Goal: Information Seeking & Learning: Learn about a topic

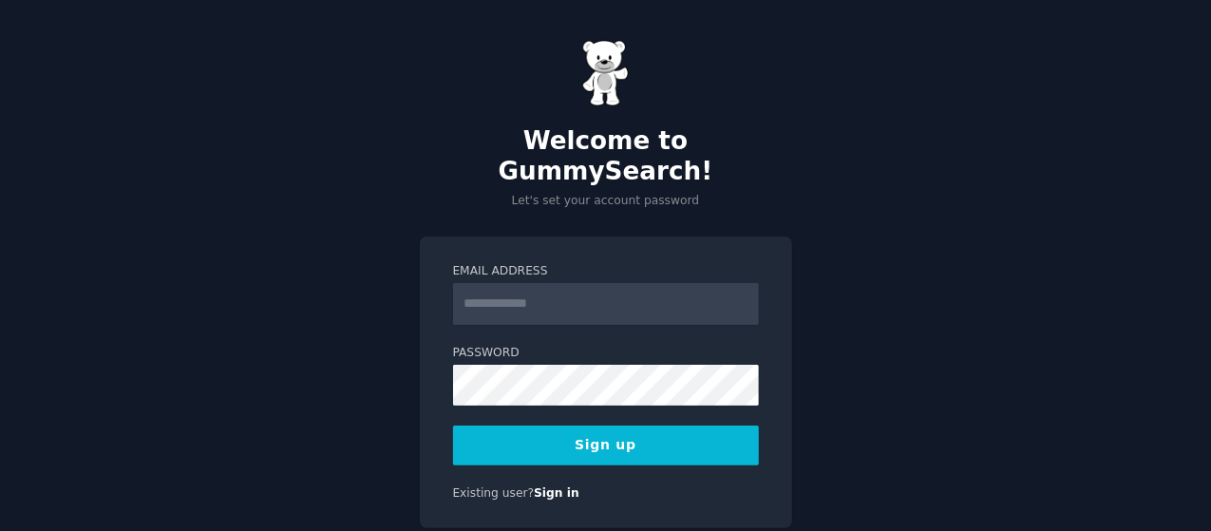
click at [521, 283] on input "Email Address" at bounding box center [606, 304] width 306 height 42
type input "**********"
click at [494, 425] on button "Sign up" at bounding box center [606, 445] width 306 height 40
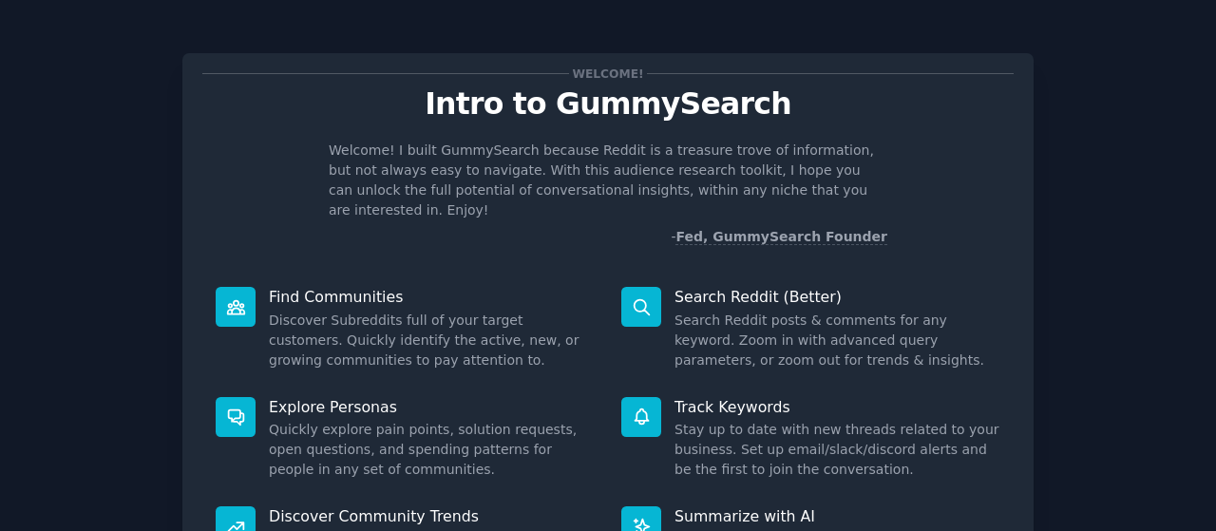
scroll to position [211, 0]
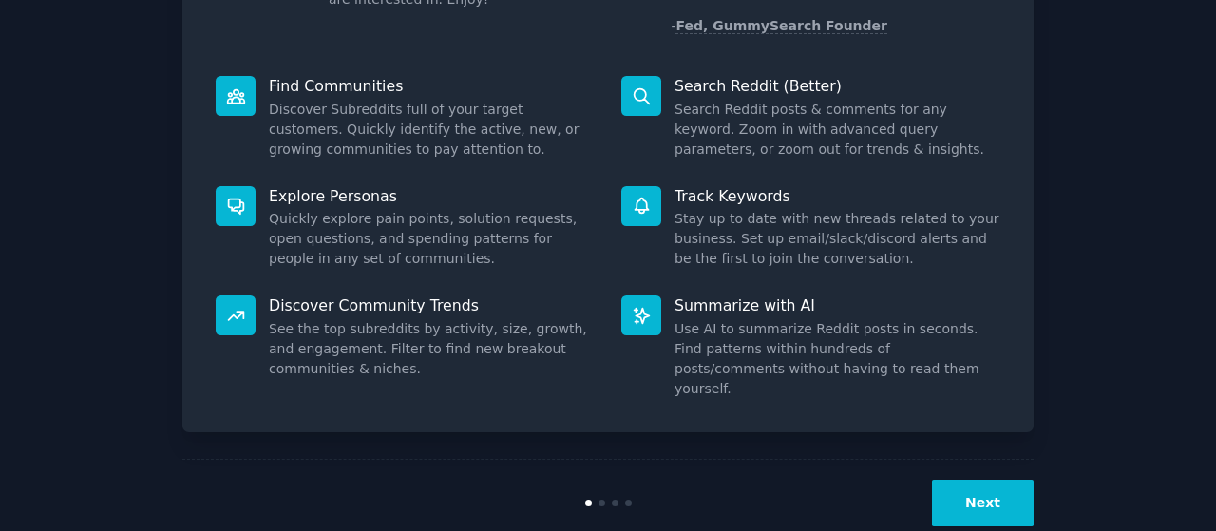
click at [1007, 480] on button "Next" at bounding box center [983, 503] width 102 height 47
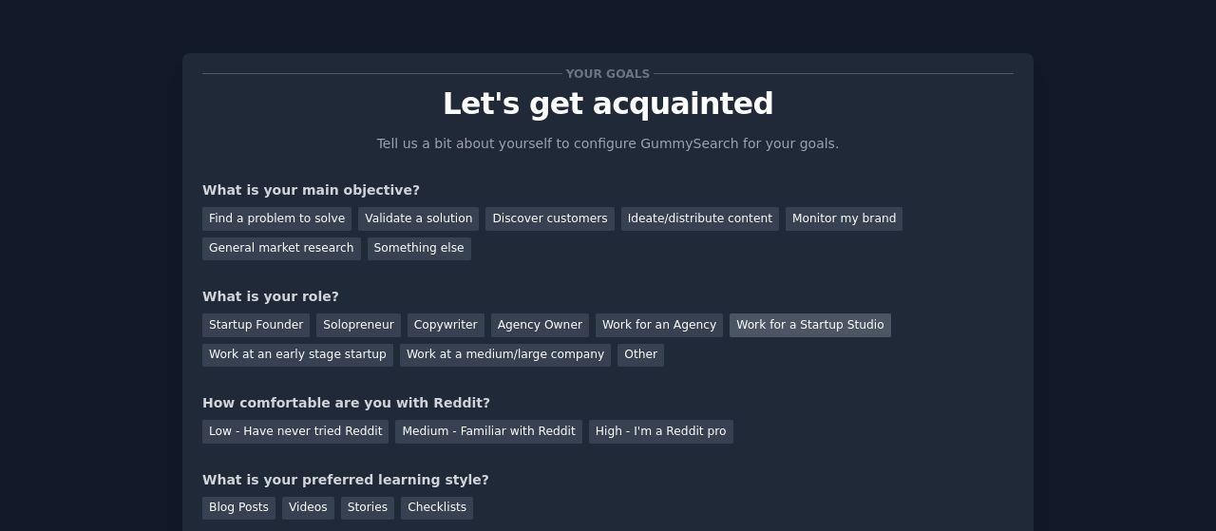
scroll to position [148, 0]
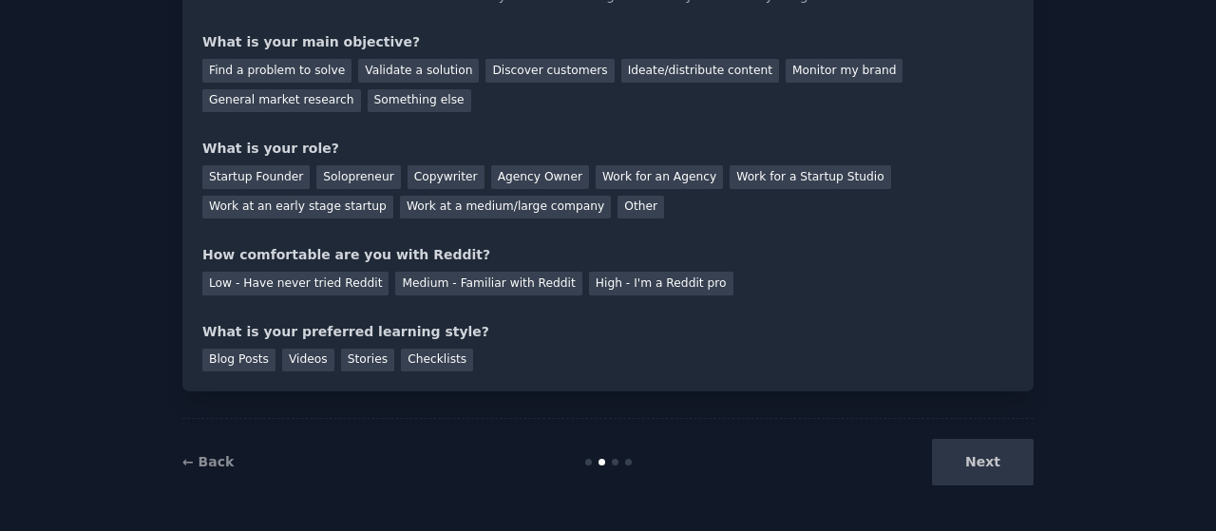
click at [1008, 472] on div "Next" at bounding box center [891, 462] width 284 height 47
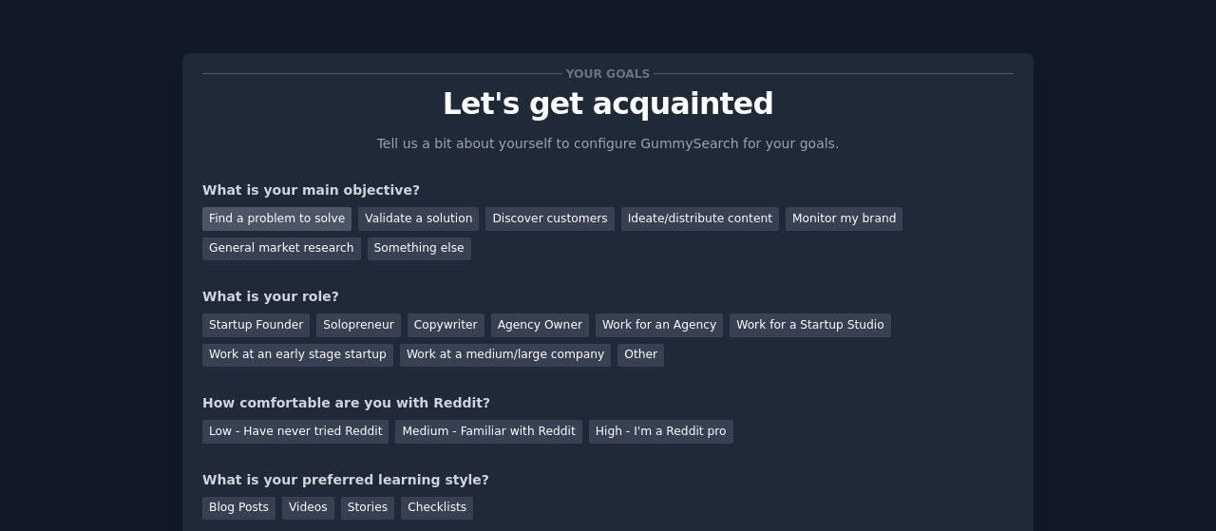
click at [238, 216] on div "Find a problem to solve" at bounding box center [276, 219] width 149 height 24
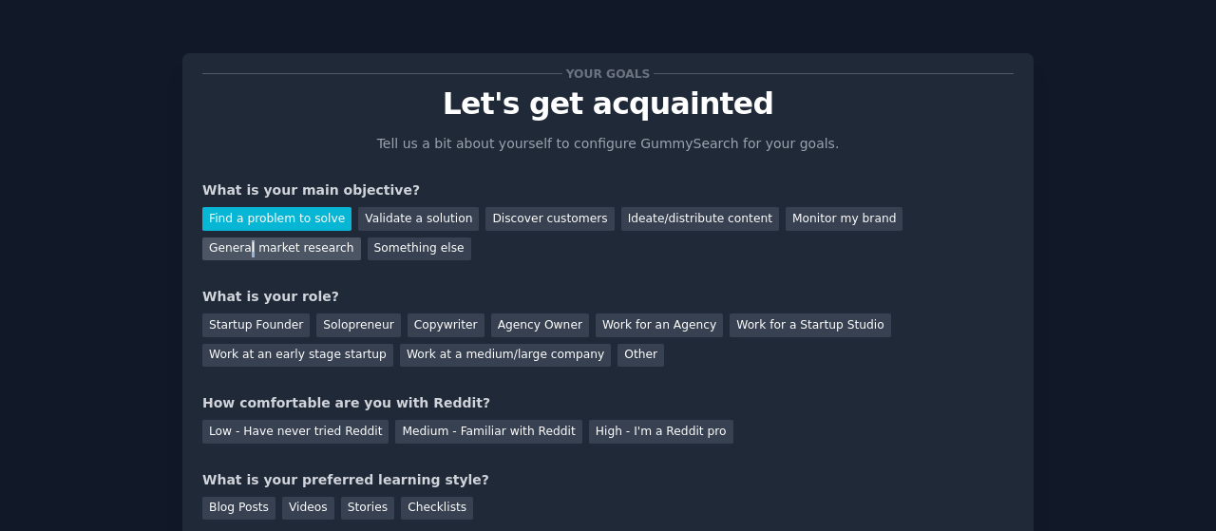
click at [361, 237] on div "General market research" at bounding box center [281, 249] width 159 height 24
click at [299, 221] on div "Find a problem to solve" at bounding box center [276, 219] width 149 height 24
click at [418, 322] on div "Copywriter" at bounding box center [445, 325] width 77 height 24
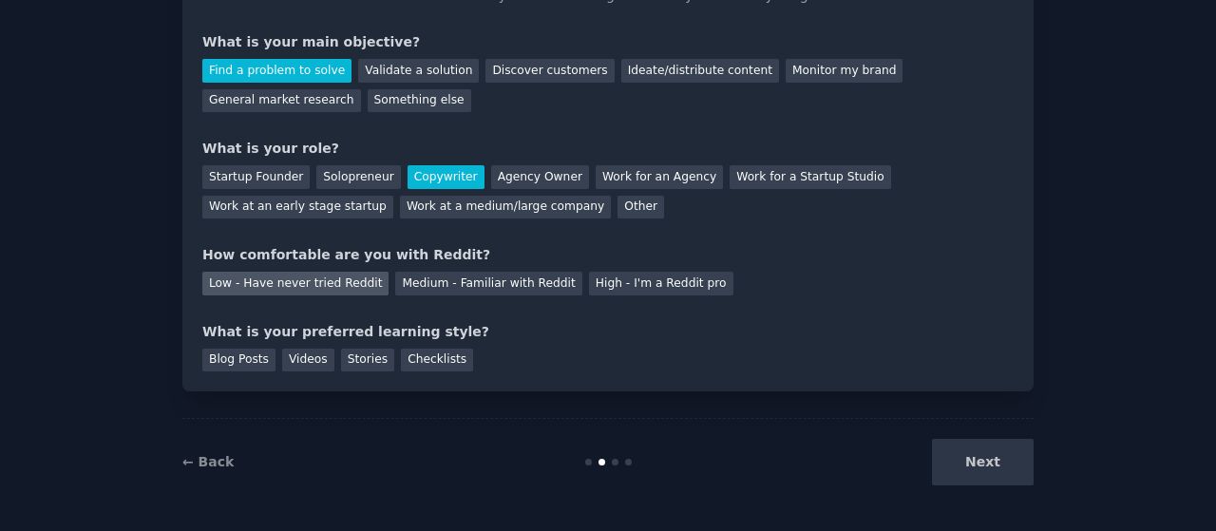
click at [324, 284] on div "Low - Have never tried Reddit" at bounding box center [295, 284] width 186 height 24
click at [237, 350] on div "Blog Posts" at bounding box center [238, 361] width 73 height 24
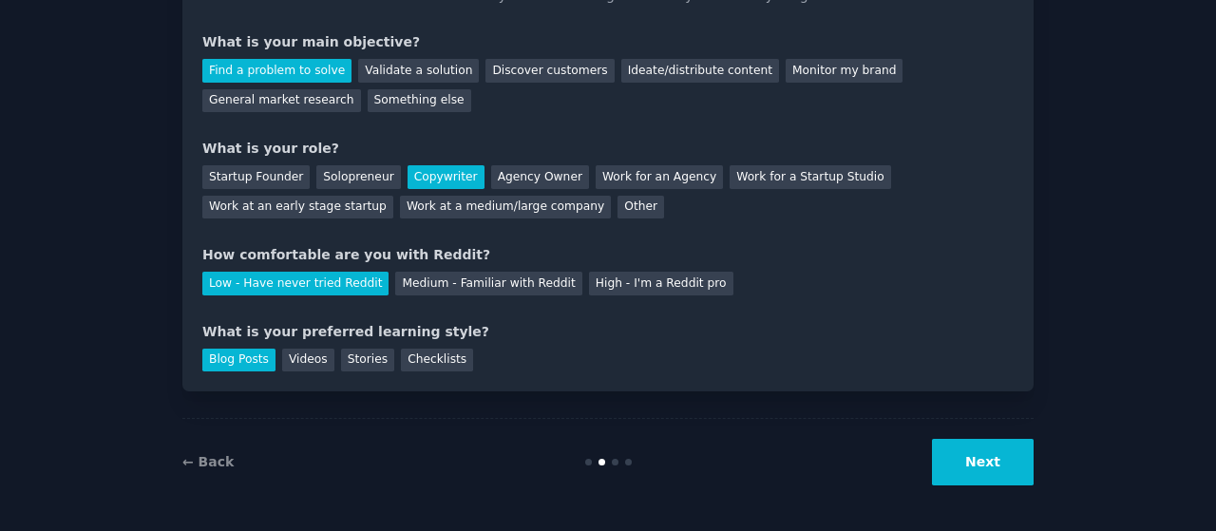
click at [989, 454] on button "Next" at bounding box center [983, 462] width 102 height 47
drag, startPoint x: 349, startPoint y: 364, endPoint x: 498, endPoint y: 419, distance: 158.0
click at [350, 364] on div "Stories" at bounding box center [367, 361] width 53 height 24
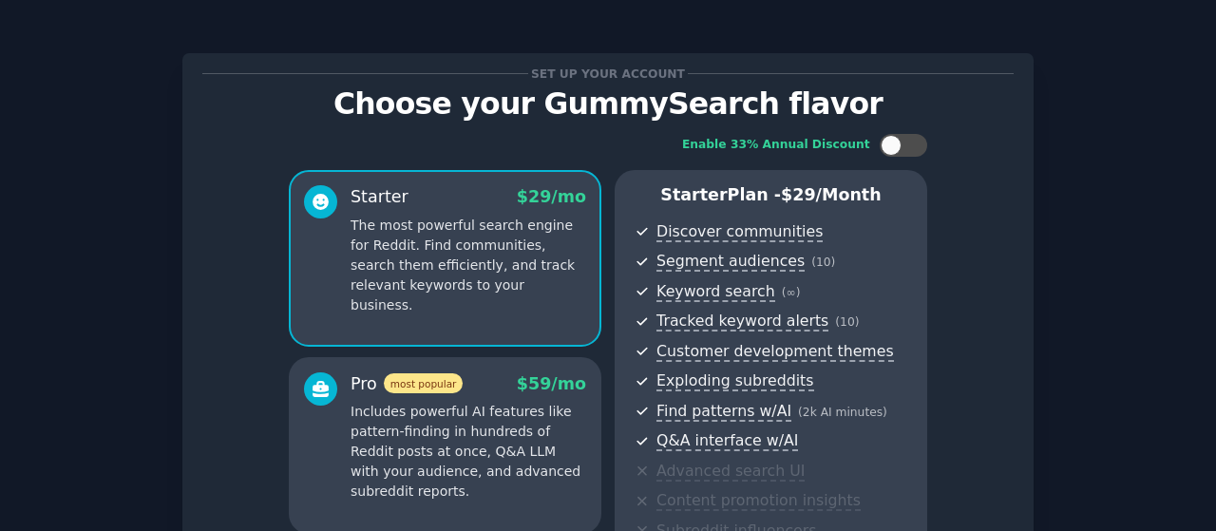
scroll to position [368, 0]
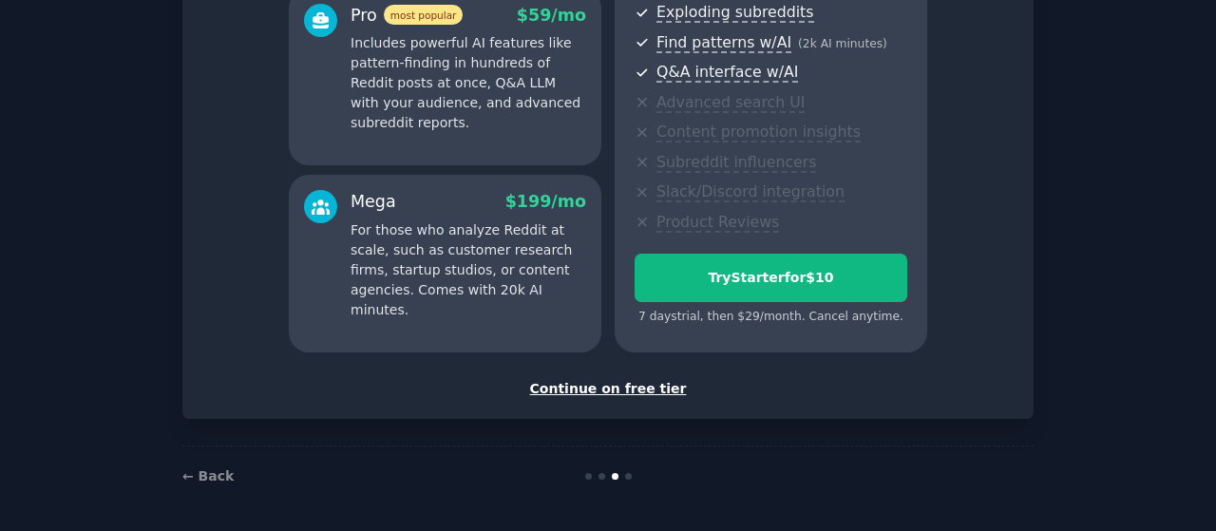
click at [638, 385] on div "Continue on free tier" at bounding box center [607, 389] width 811 height 20
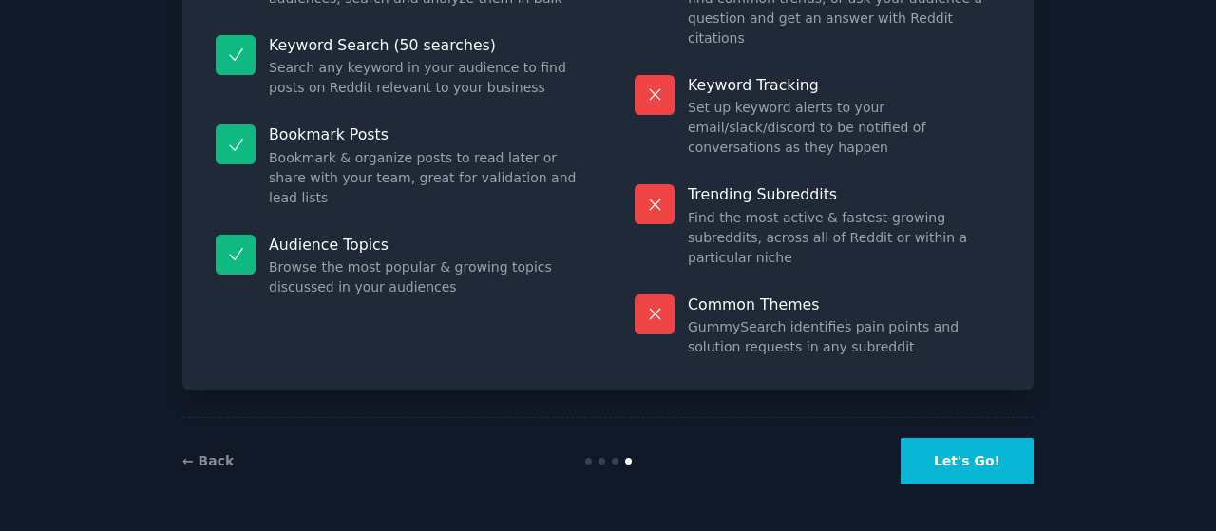
scroll to position [208, 0]
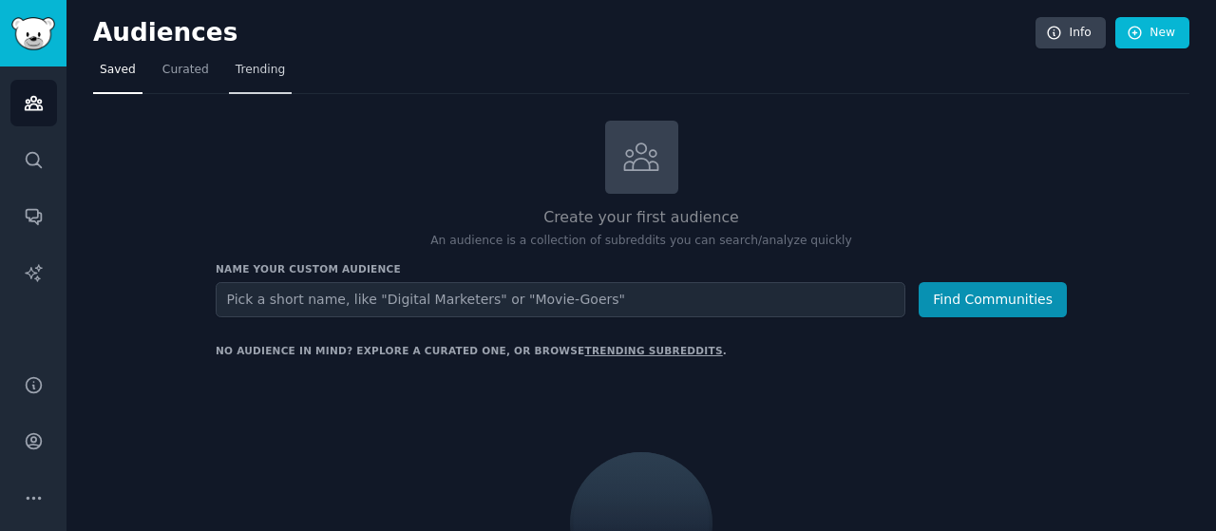
click at [243, 69] on span "Trending" at bounding box center [260, 70] width 49 height 17
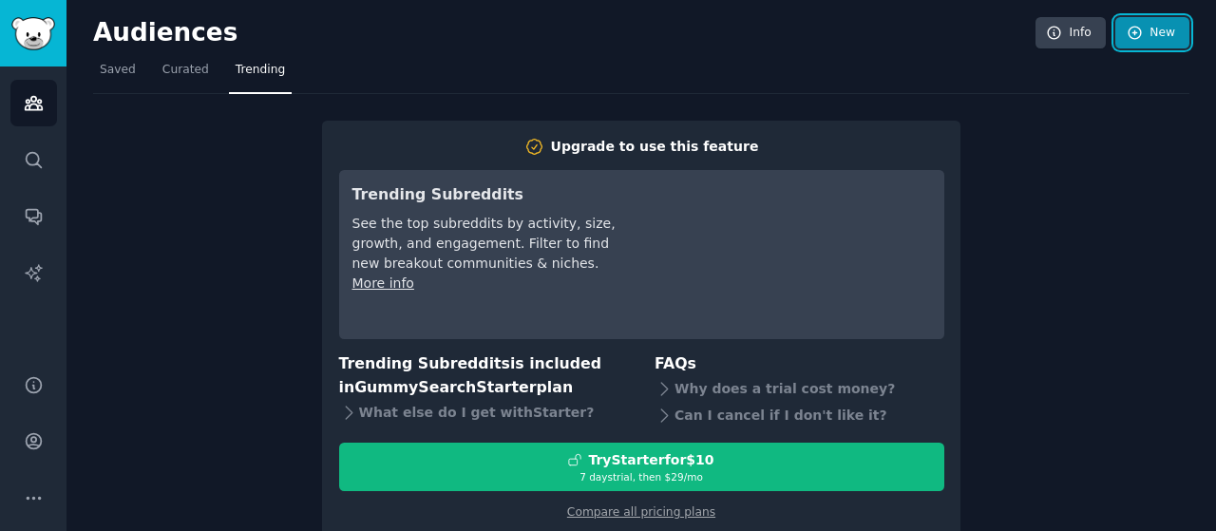
click at [1140, 32] on link "New" at bounding box center [1152, 33] width 74 height 32
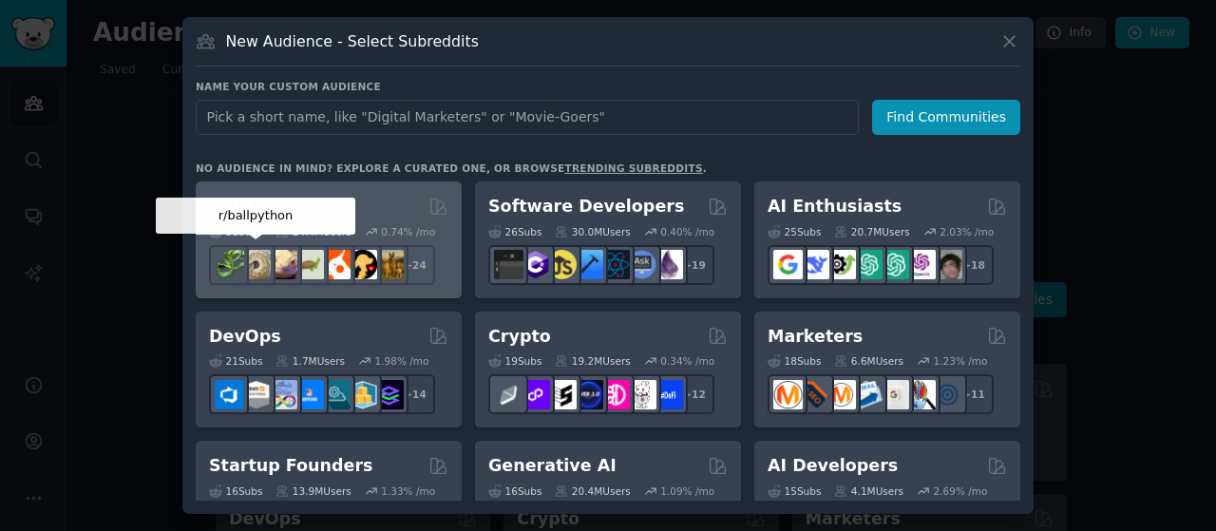
click at [266, 250] on img at bounding box center [255, 264] width 29 height 29
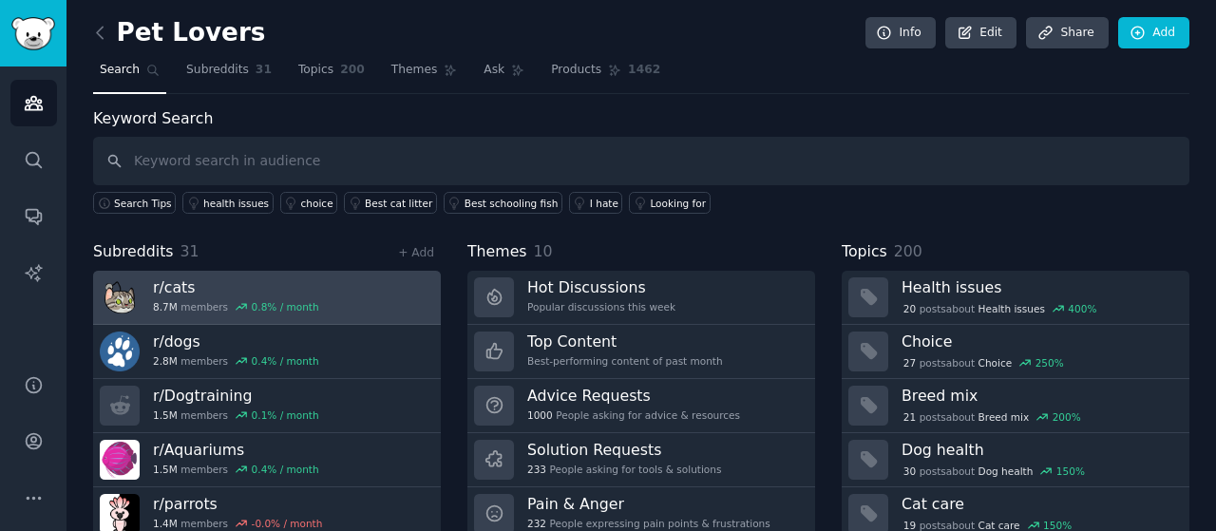
click at [133, 294] on img at bounding box center [120, 297] width 40 height 40
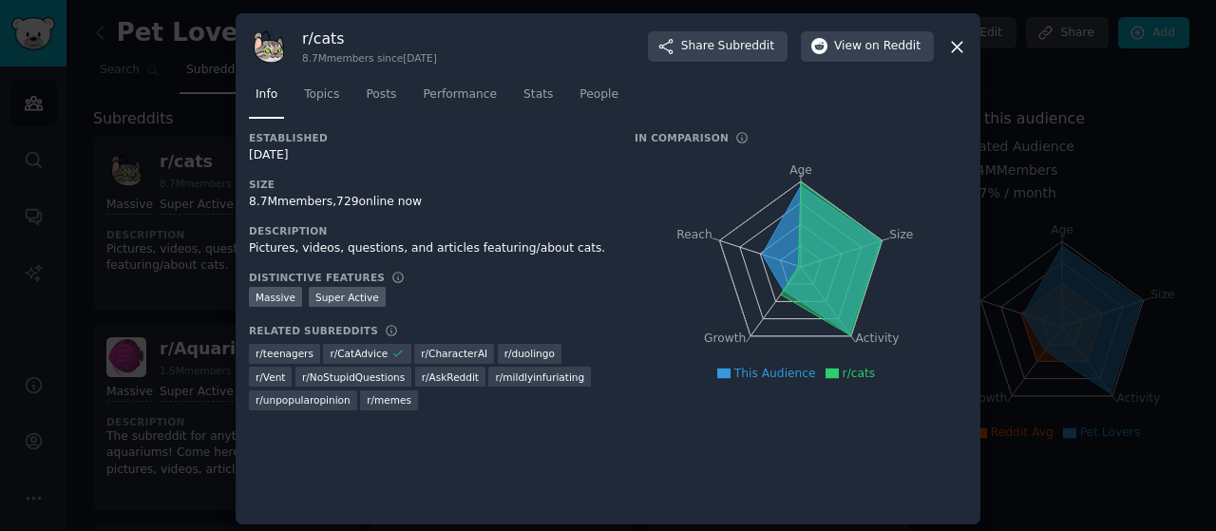
click at [955, 38] on icon at bounding box center [957, 47] width 20 height 20
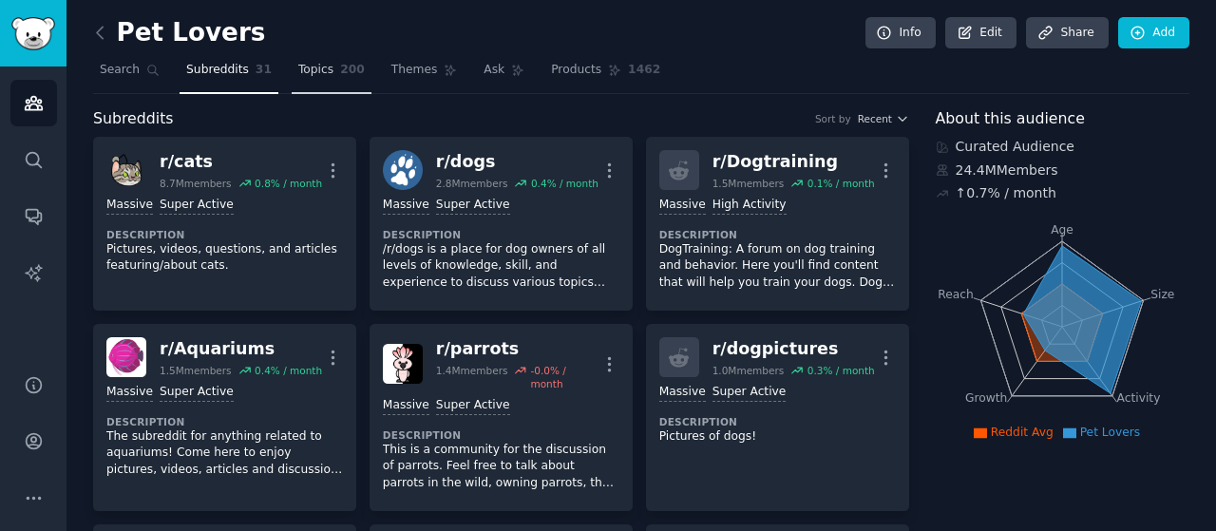
click at [329, 60] on link "Topics 200" at bounding box center [332, 74] width 80 height 39
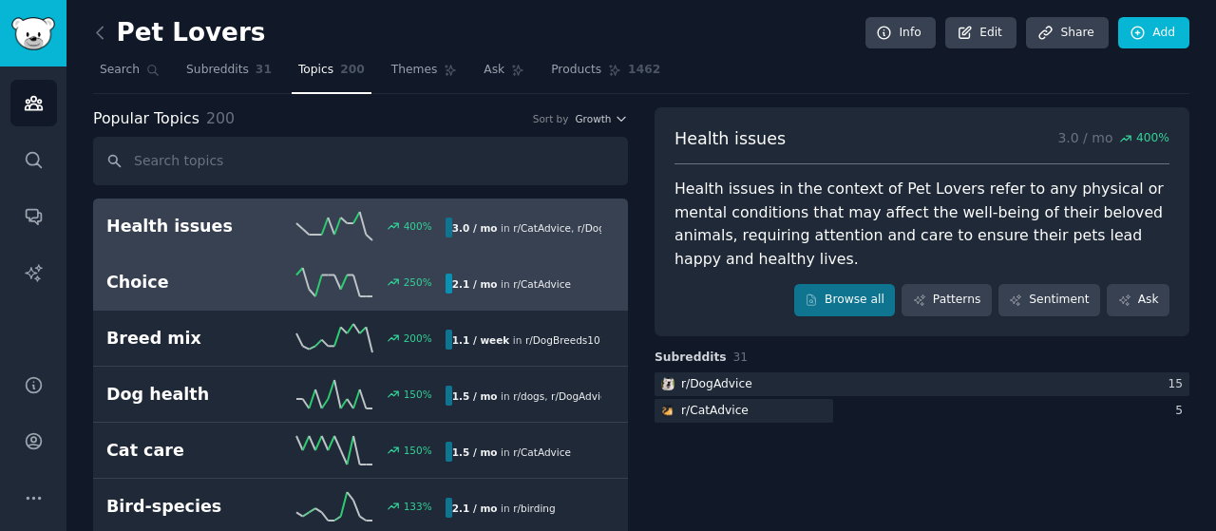
click at [161, 271] on h2 "Choice" at bounding box center [190, 283] width 169 height 24
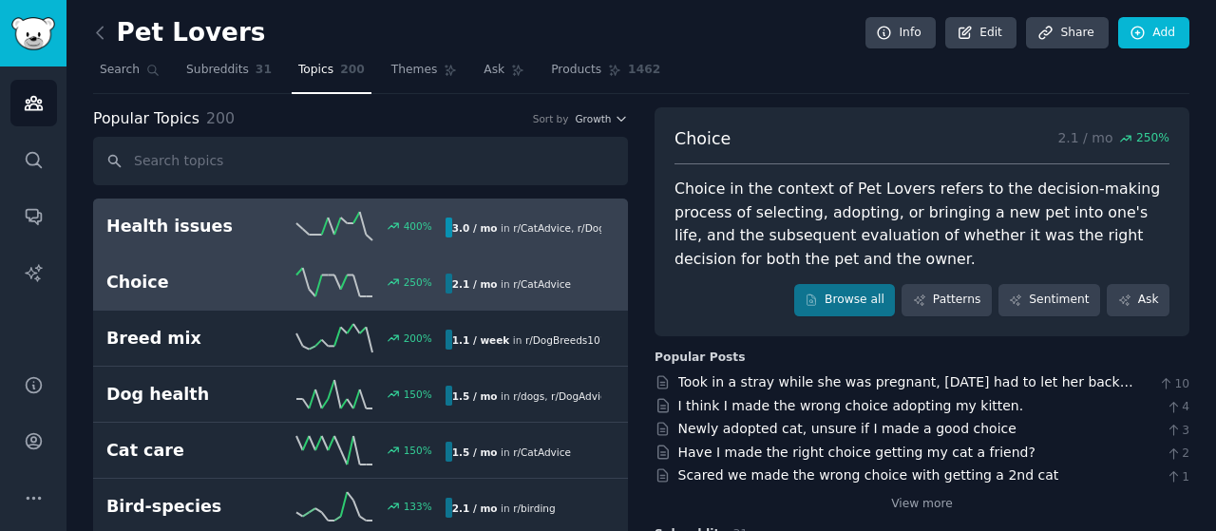
click at [220, 218] on h2 "Health issues" at bounding box center [190, 227] width 169 height 24
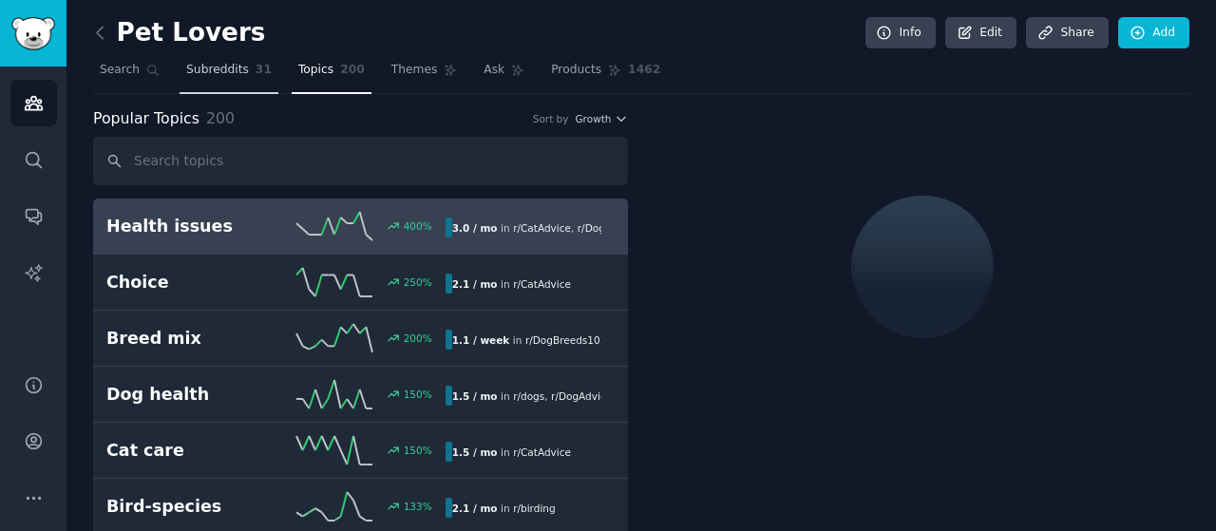
click at [222, 70] on span "Subreddits" at bounding box center [217, 70] width 63 height 17
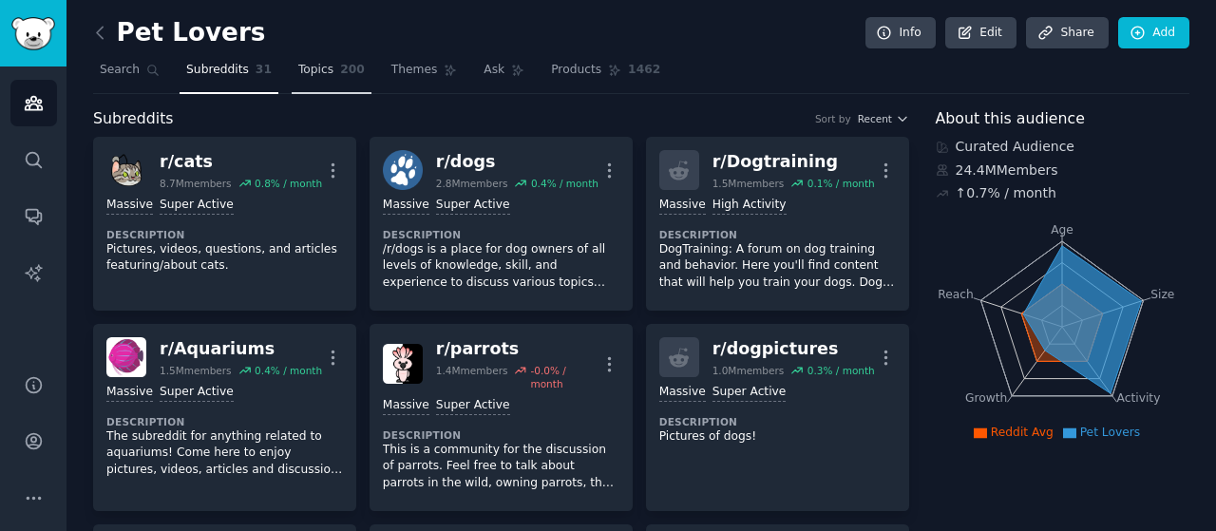
click at [340, 67] on span "200" at bounding box center [352, 70] width 25 height 17
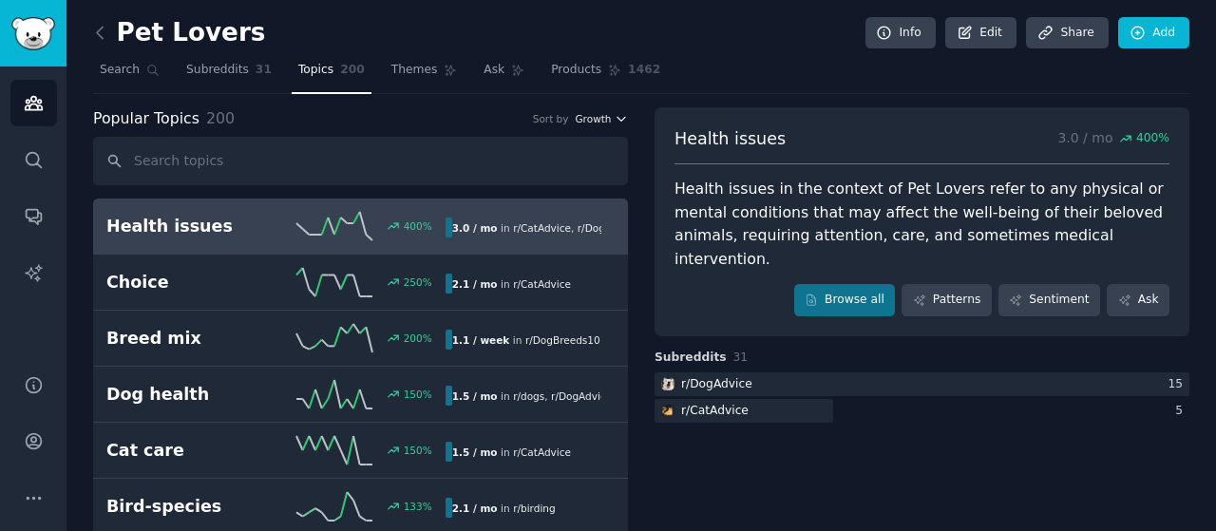
click at [615, 113] on icon "button" at bounding box center [620, 118] width 13 height 13
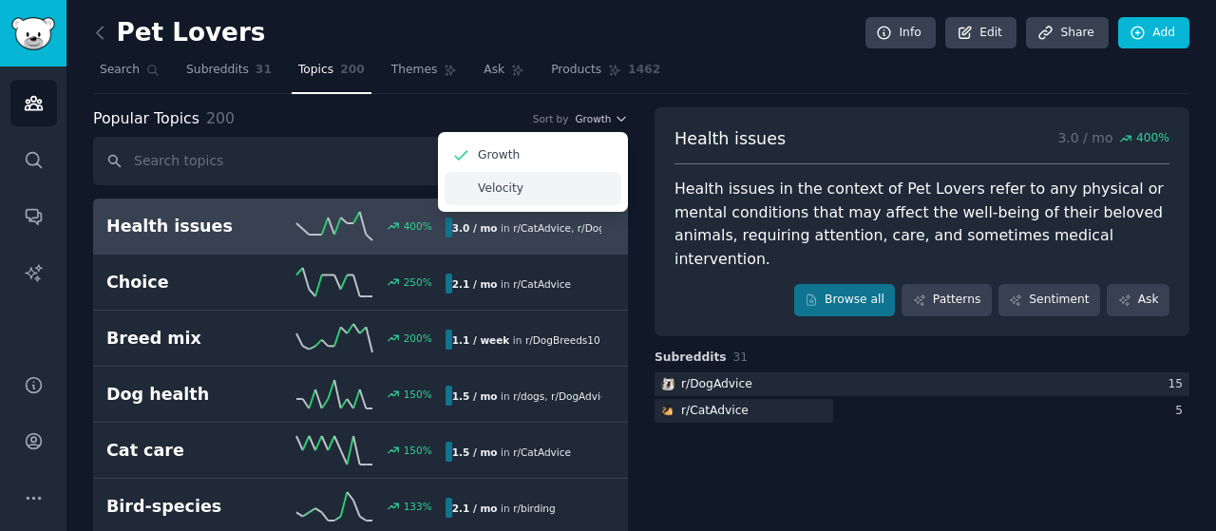
click at [492, 189] on p "Velocity" at bounding box center [501, 188] width 46 height 17
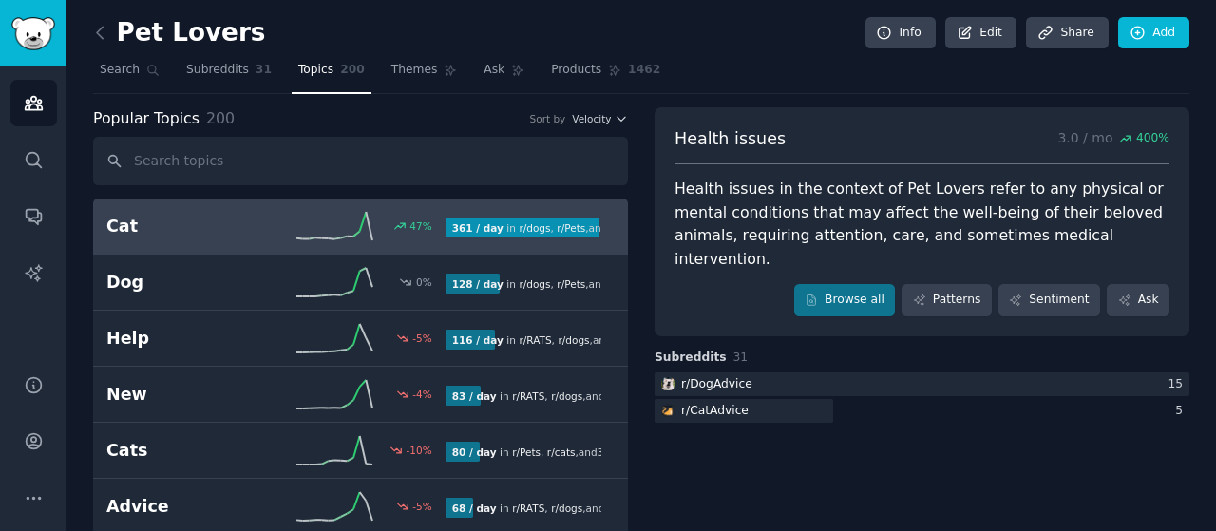
click at [551, 228] on span "," at bounding box center [552, 227] width 3 height 11
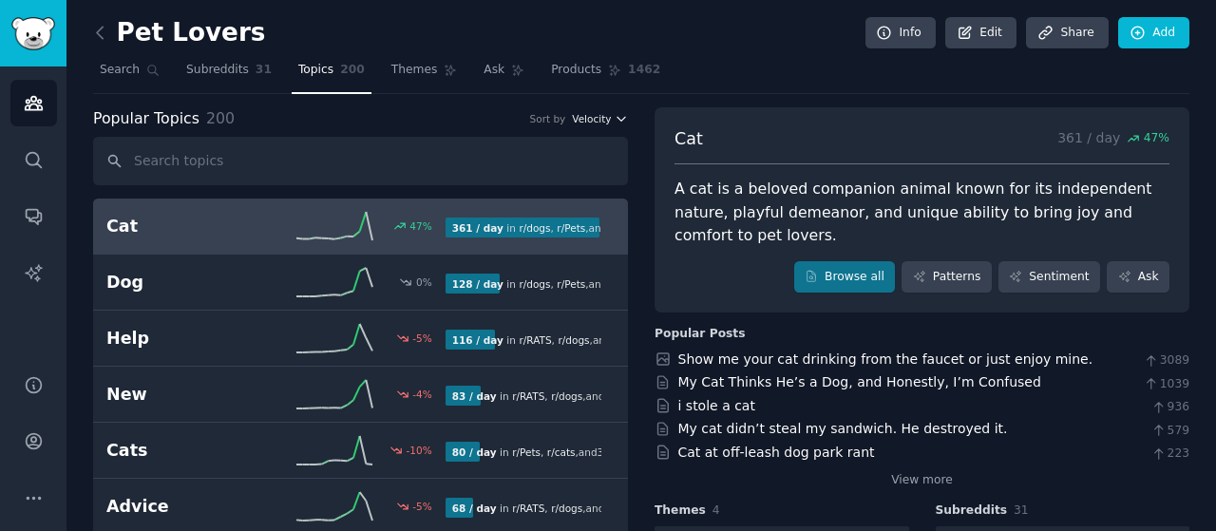
click at [602, 115] on span "Velocity" at bounding box center [591, 118] width 39 height 13
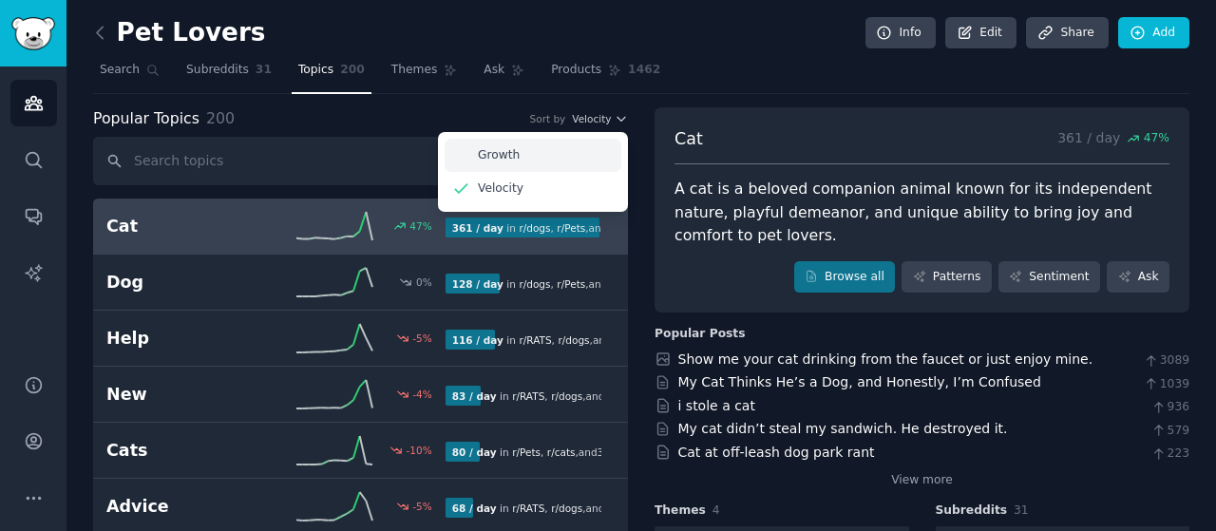
click at [532, 160] on div "Growth" at bounding box center [532, 155] width 177 height 33
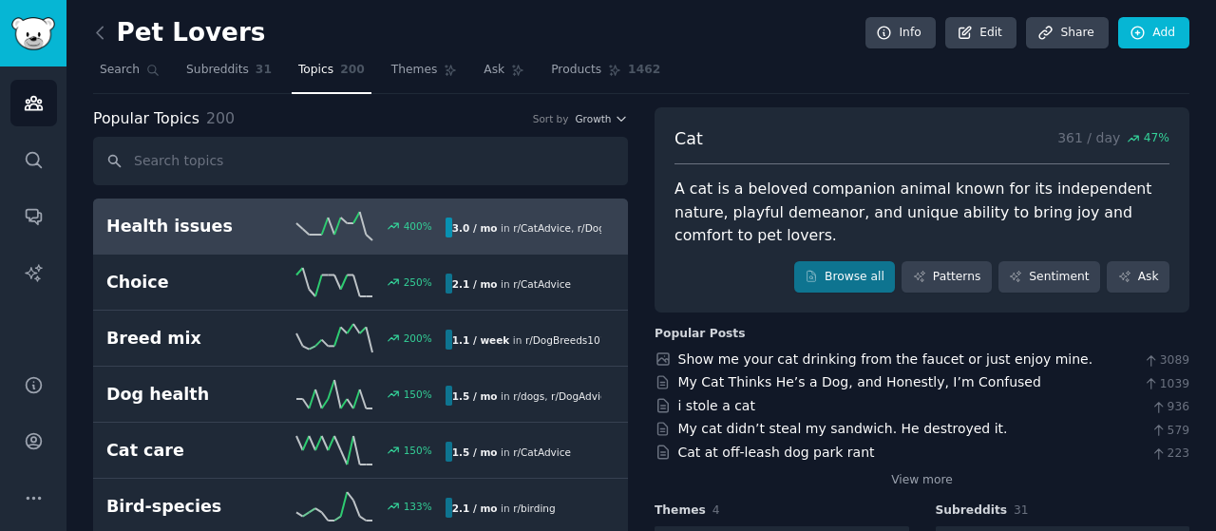
click at [407, 232] on div "400 %" at bounding box center [359, 226] width 169 height 28
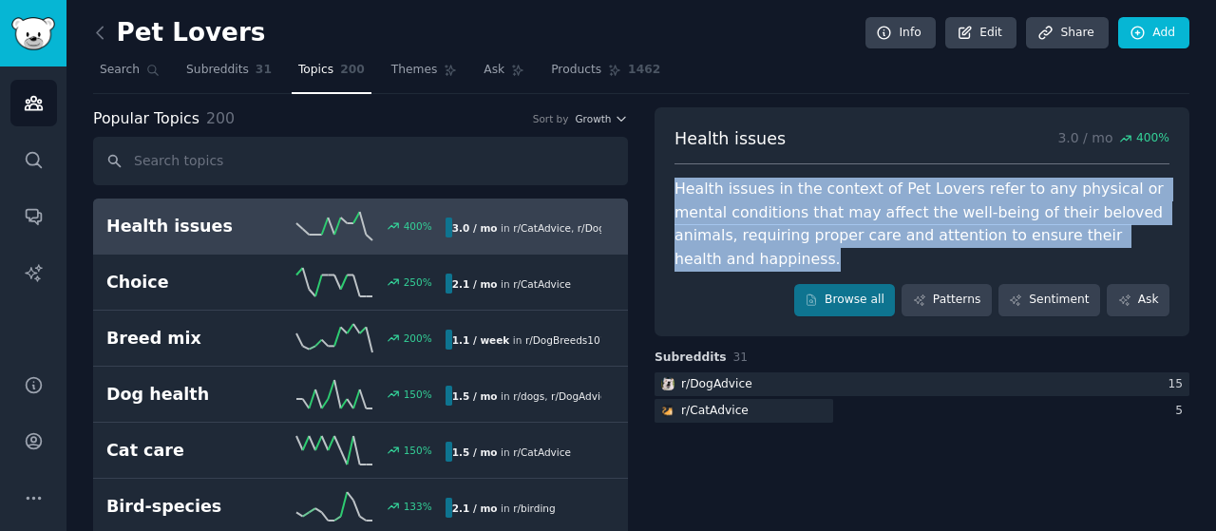
drag, startPoint x: 670, startPoint y: 181, endPoint x: 1152, endPoint y: 234, distance: 484.3
click at [1152, 234] on div "Health issues 3.0 / mo 400 % Health issues in the context of Pet Lovers refer t…" at bounding box center [921, 221] width 535 height 229
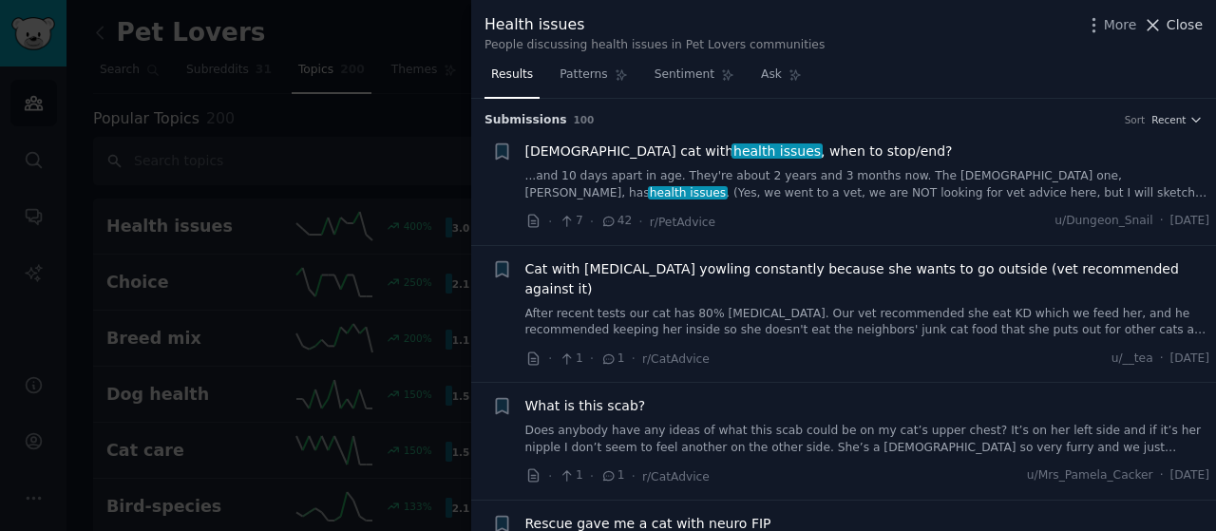
click at [1158, 17] on icon at bounding box center [1152, 25] width 20 height 20
click at [588, 86] on link "Products 1462" at bounding box center [605, 74] width 123 height 39
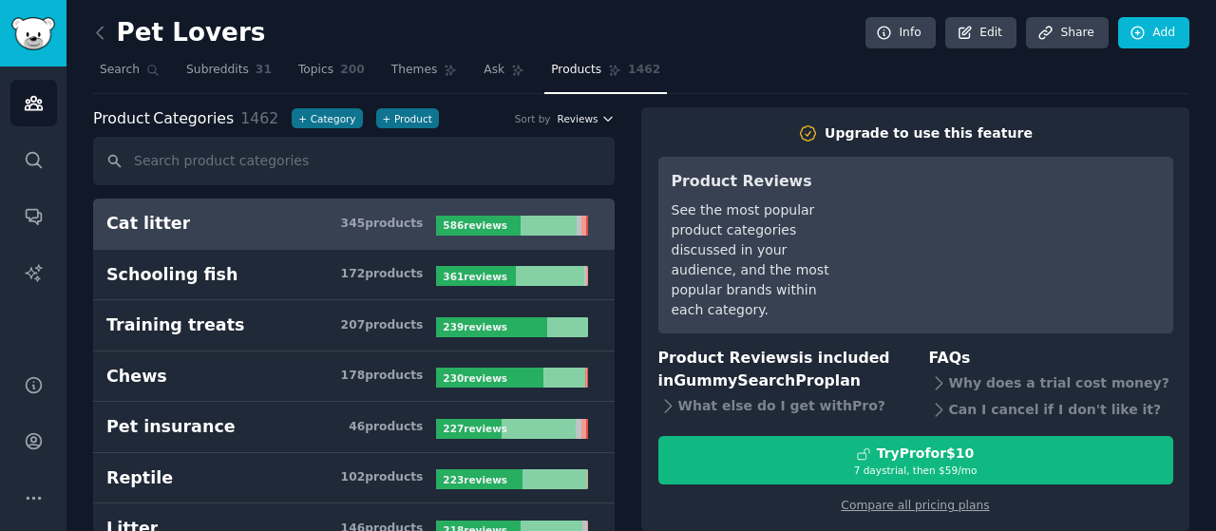
click at [596, 113] on button "Reviews" at bounding box center [585, 118] width 57 height 13
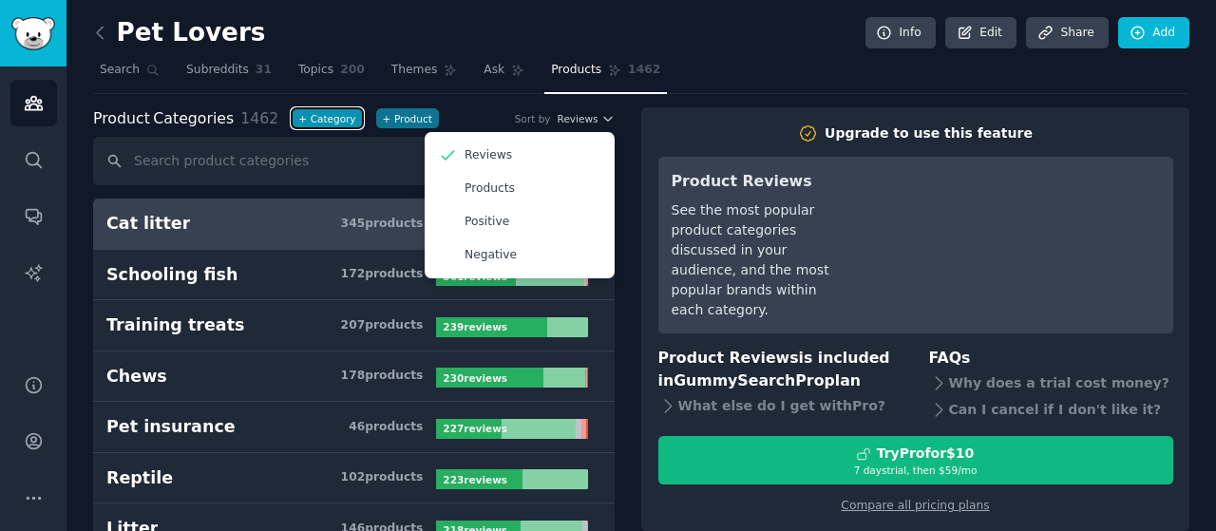
click at [295, 108] on button "+ Category" at bounding box center [327, 118] width 70 height 20
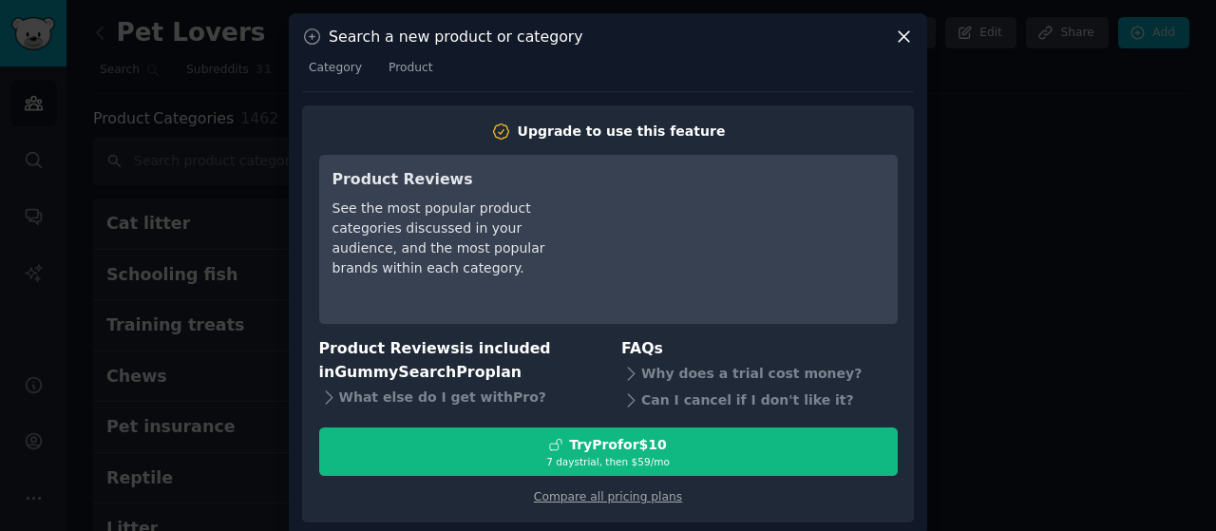
click at [898, 36] on icon at bounding box center [904, 37] width 20 height 20
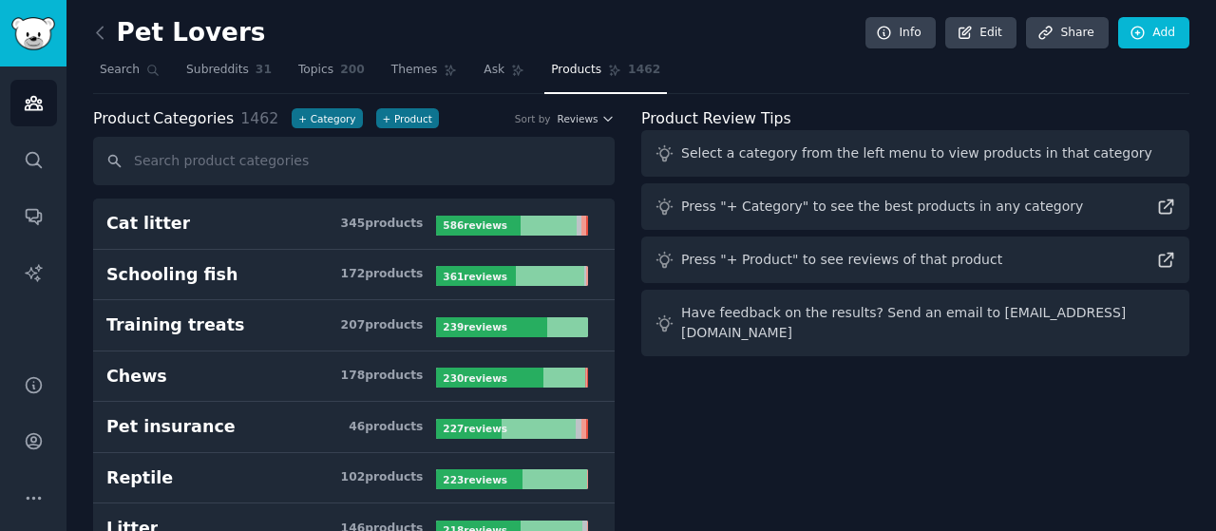
click at [602, 107] on div "Product Categories 1462 + Category + Product Sort by Reviews" at bounding box center [353, 119] width 521 height 24
click at [564, 121] on span "Reviews" at bounding box center [577, 118] width 41 height 13
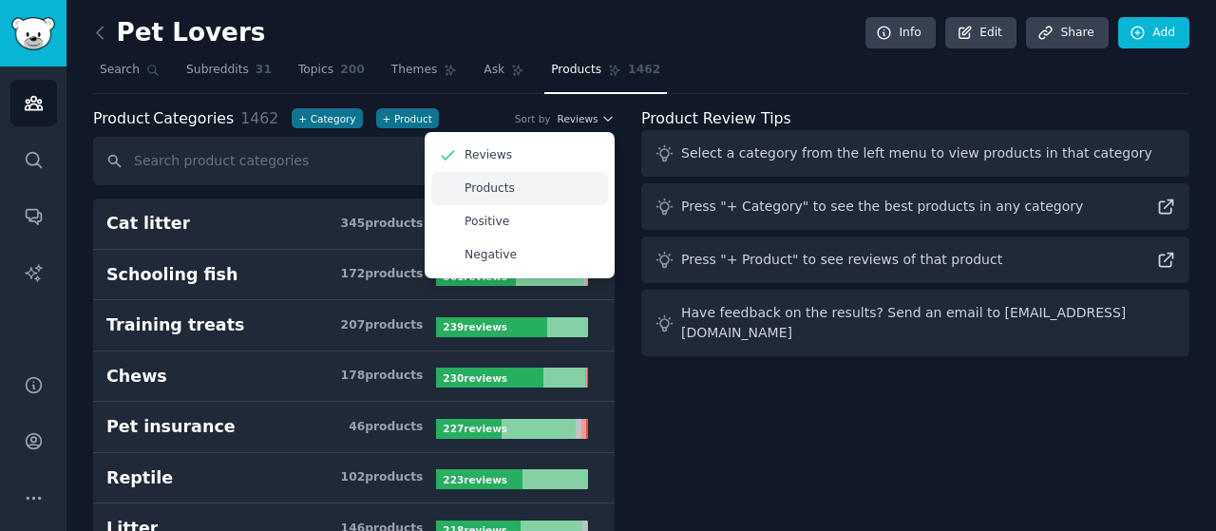
click at [528, 190] on div "Products" at bounding box center [519, 188] width 177 height 33
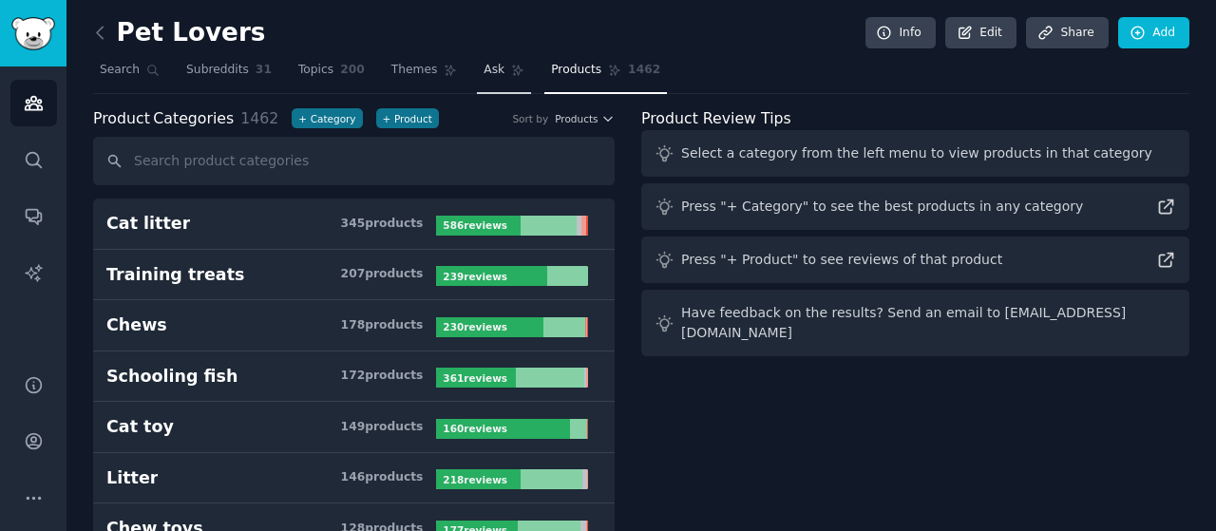
click at [483, 71] on span "Ask" at bounding box center [493, 70] width 21 height 17
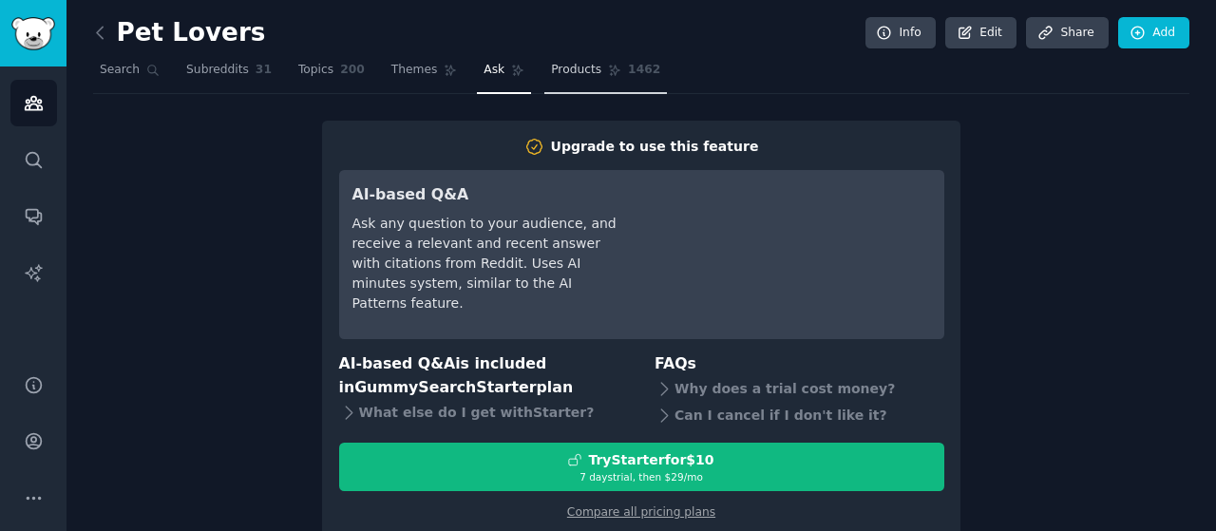
click at [557, 76] on span "Products" at bounding box center [576, 70] width 50 height 17
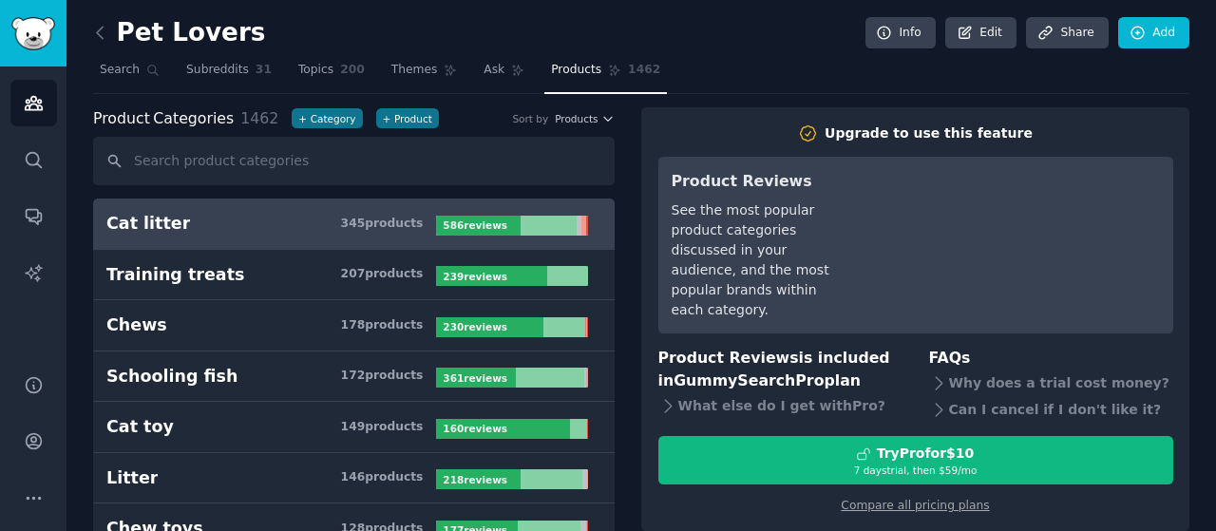
click at [251, 231] on h3 "Cat litter 345 product s" at bounding box center [271, 224] width 330 height 24
click at [396, 62] on span "Themes" at bounding box center [414, 70] width 47 height 17
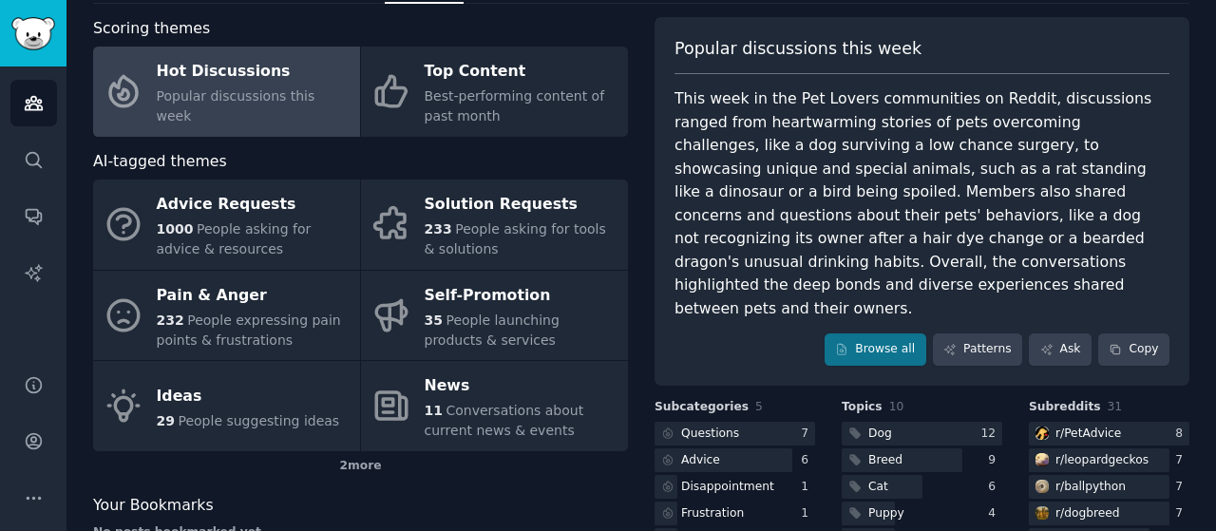
scroll to position [87, 0]
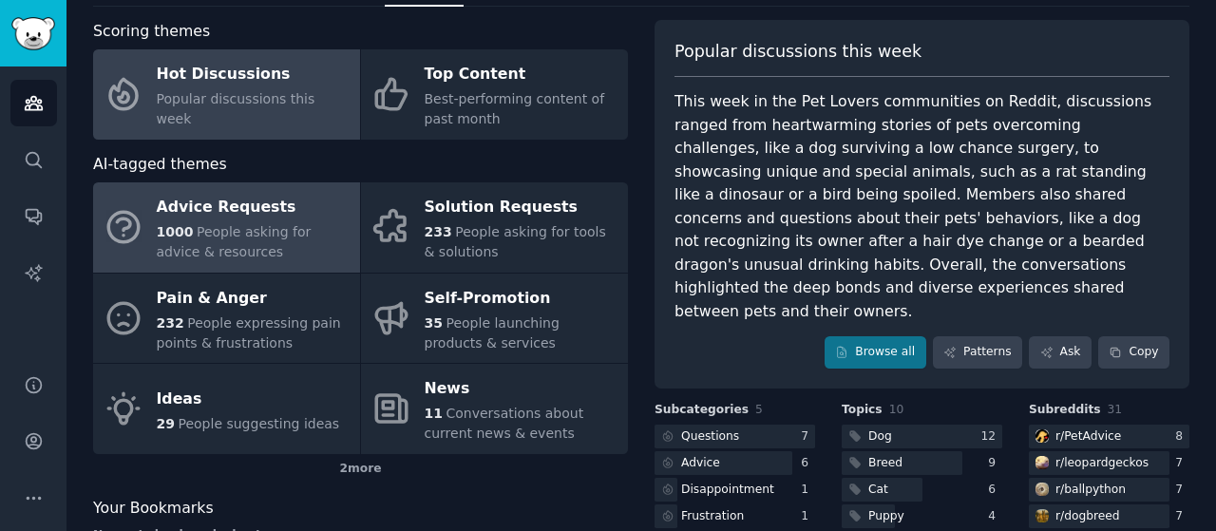
click at [242, 224] on span "People asking for advice & resources" at bounding box center [234, 241] width 155 height 35
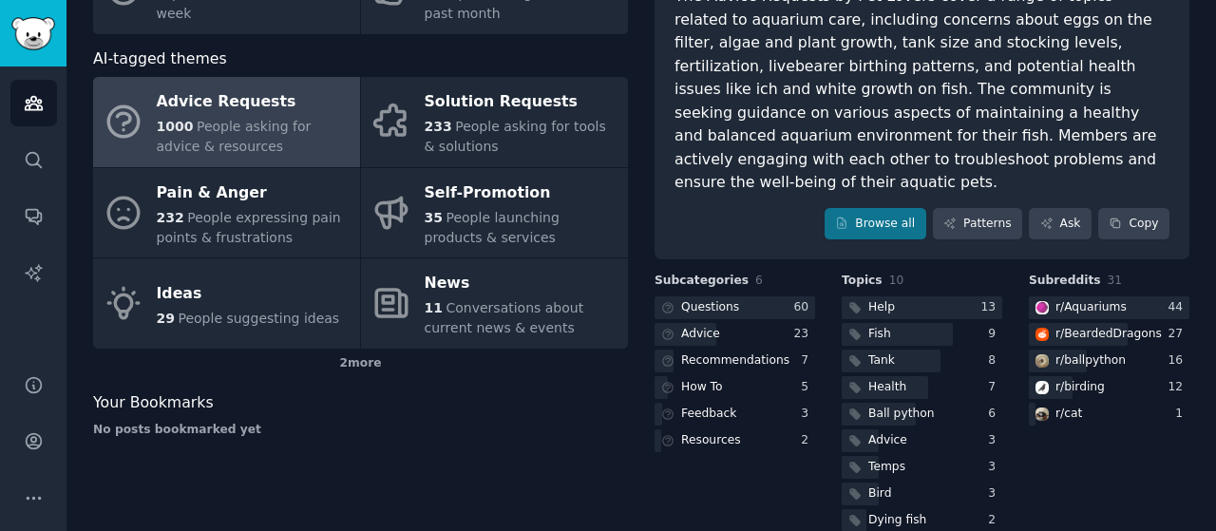
scroll to position [224, 0]
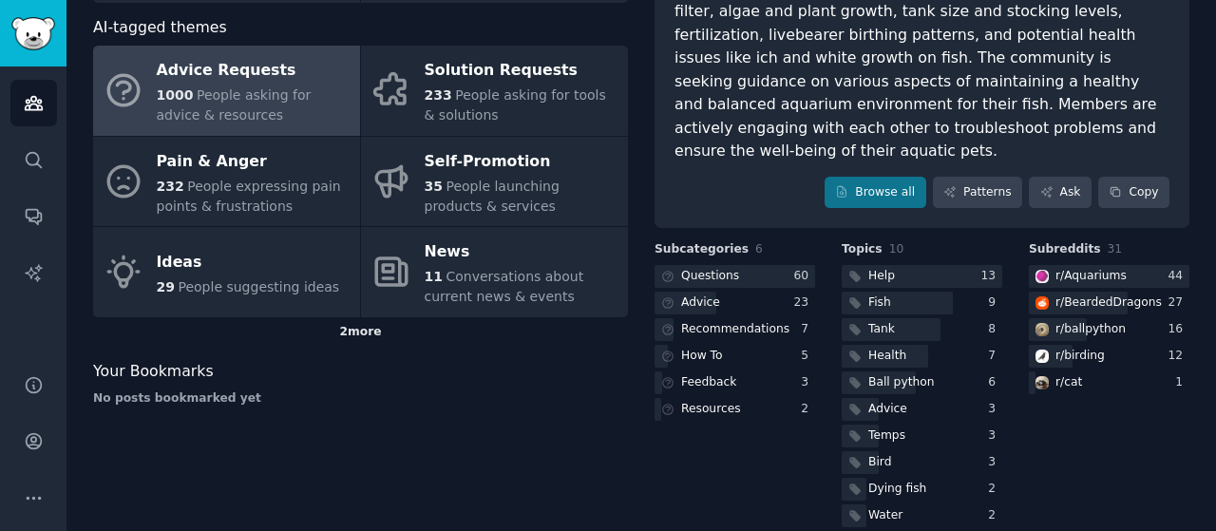
click at [369, 330] on div "2 more" at bounding box center [360, 332] width 535 height 30
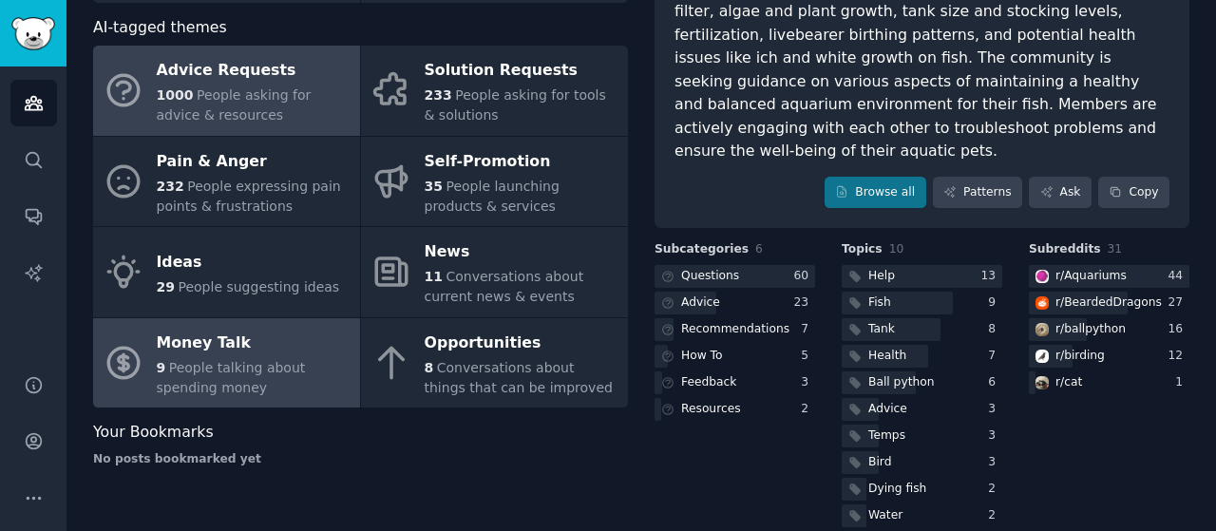
click at [203, 373] on span "People talking about spending money" at bounding box center [231, 377] width 149 height 35
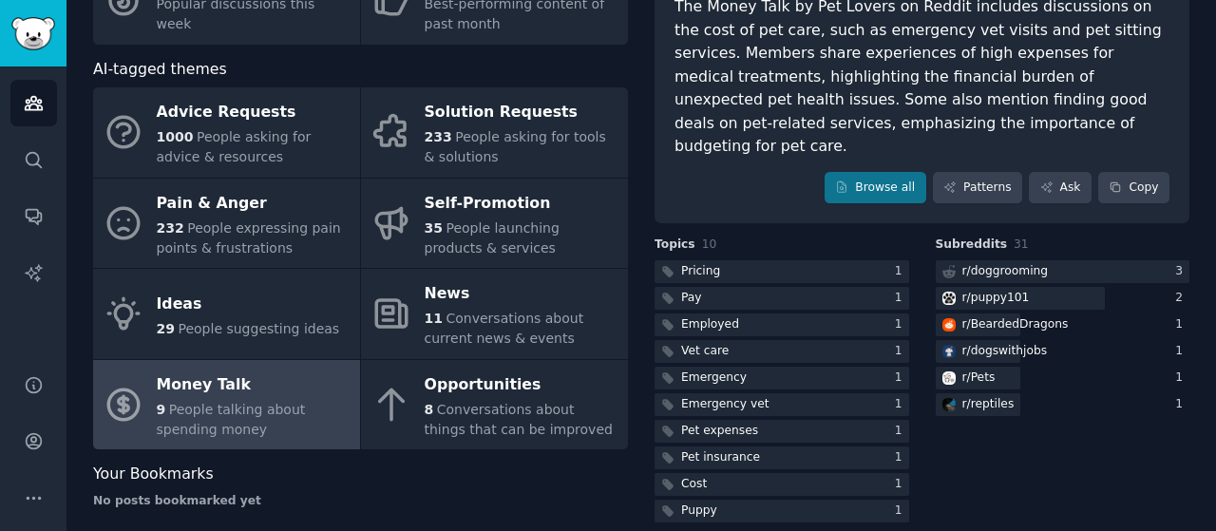
scroll to position [199, 0]
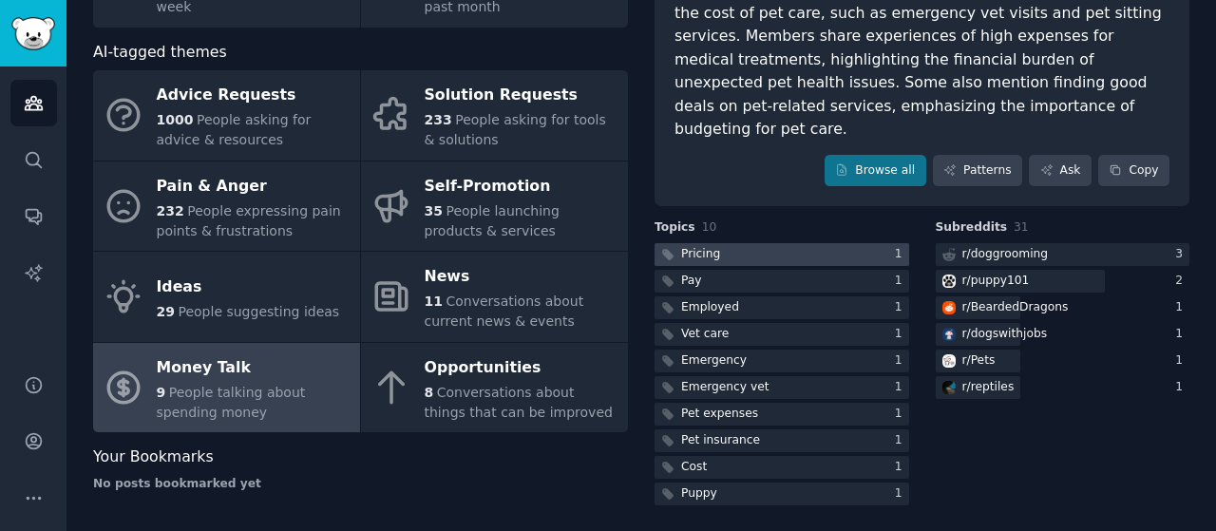
click at [871, 243] on div at bounding box center [781, 255] width 254 height 24
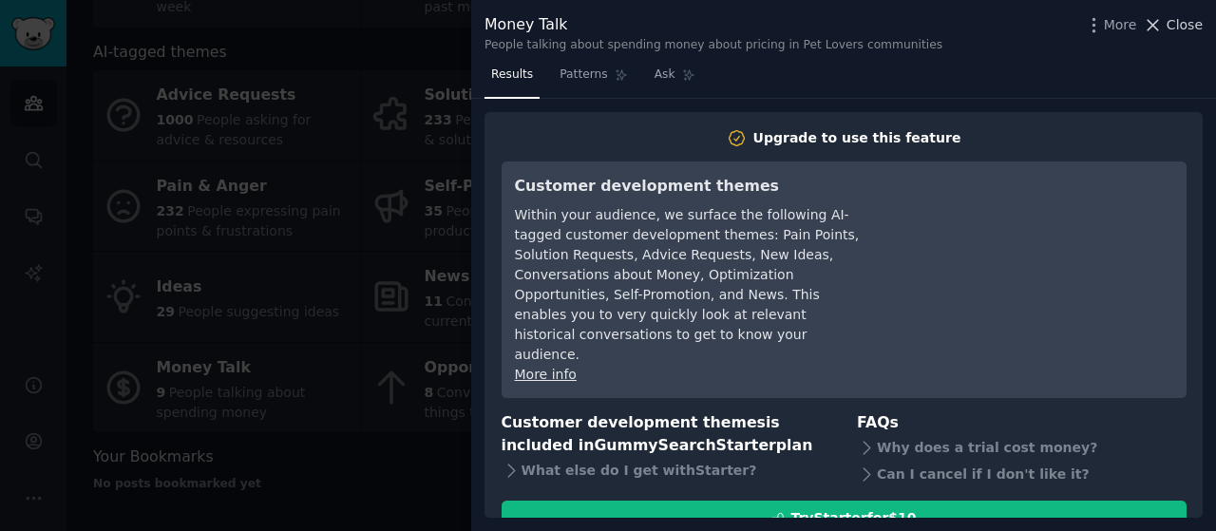
click at [1159, 15] on icon at bounding box center [1152, 25] width 20 height 20
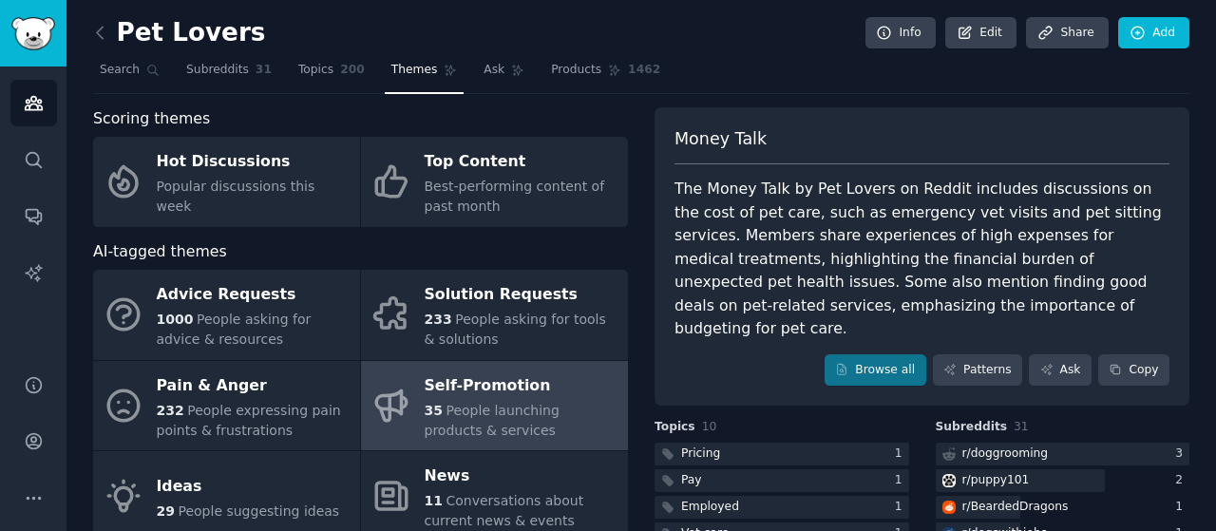
scroll to position [199, 0]
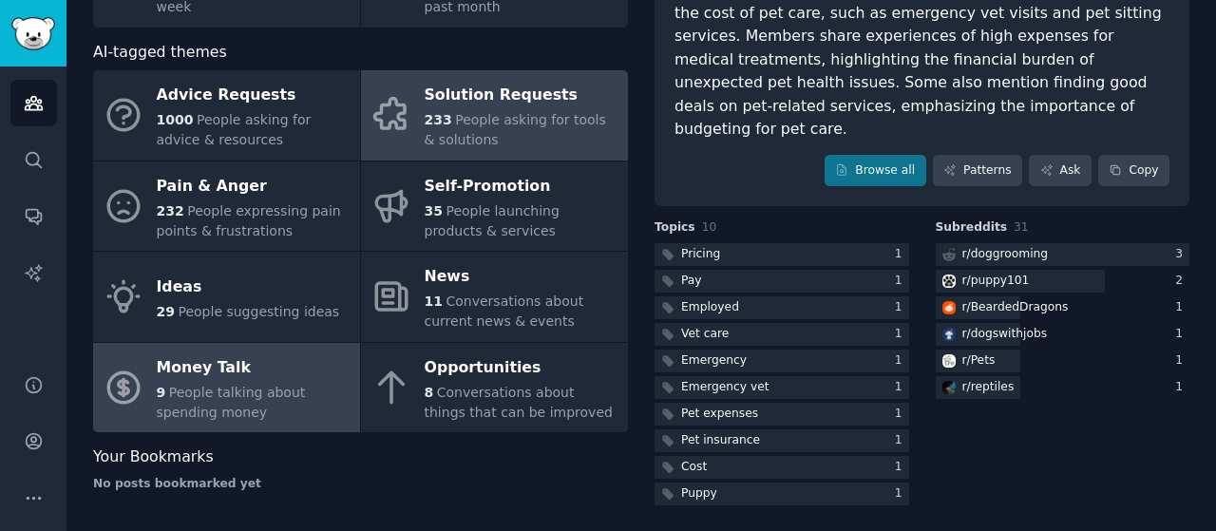
click at [527, 112] on span "People asking for tools & solutions" at bounding box center [514, 129] width 181 height 35
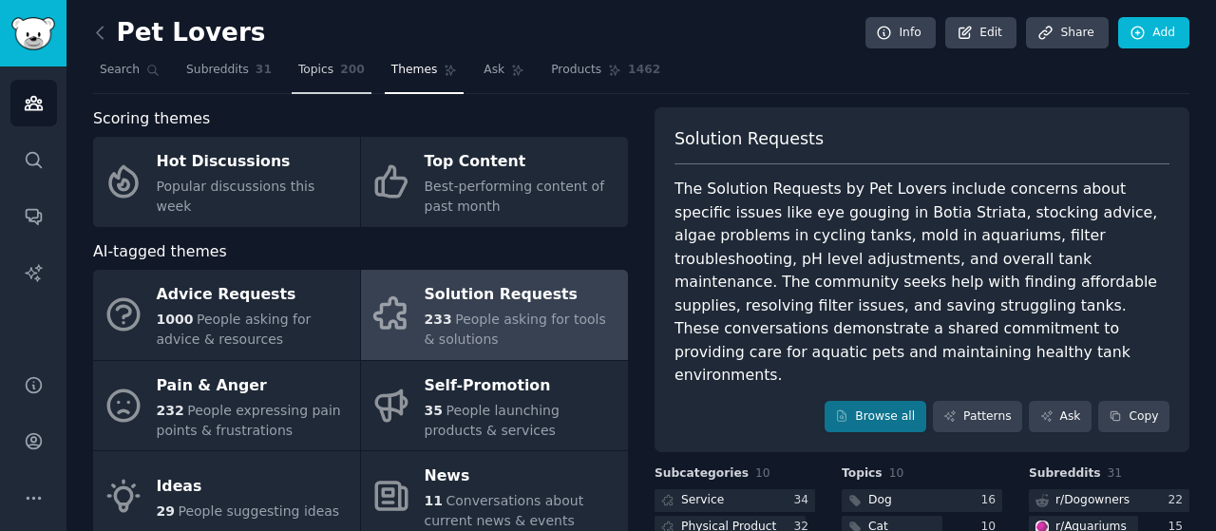
click at [320, 67] on link "Topics 200" at bounding box center [332, 74] width 80 height 39
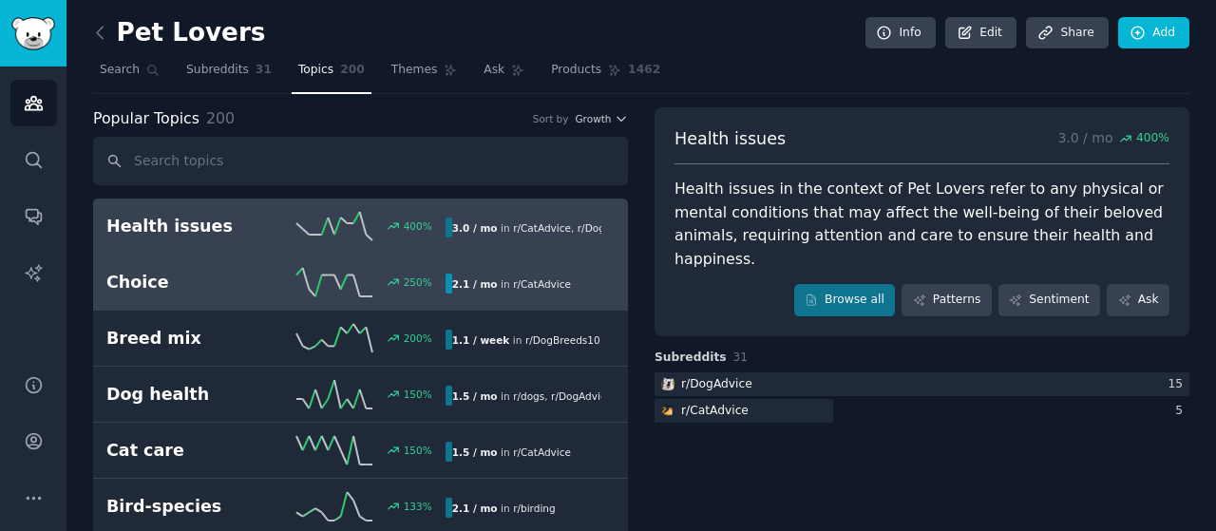
click at [164, 279] on h2 "Choice" at bounding box center [190, 283] width 169 height 24
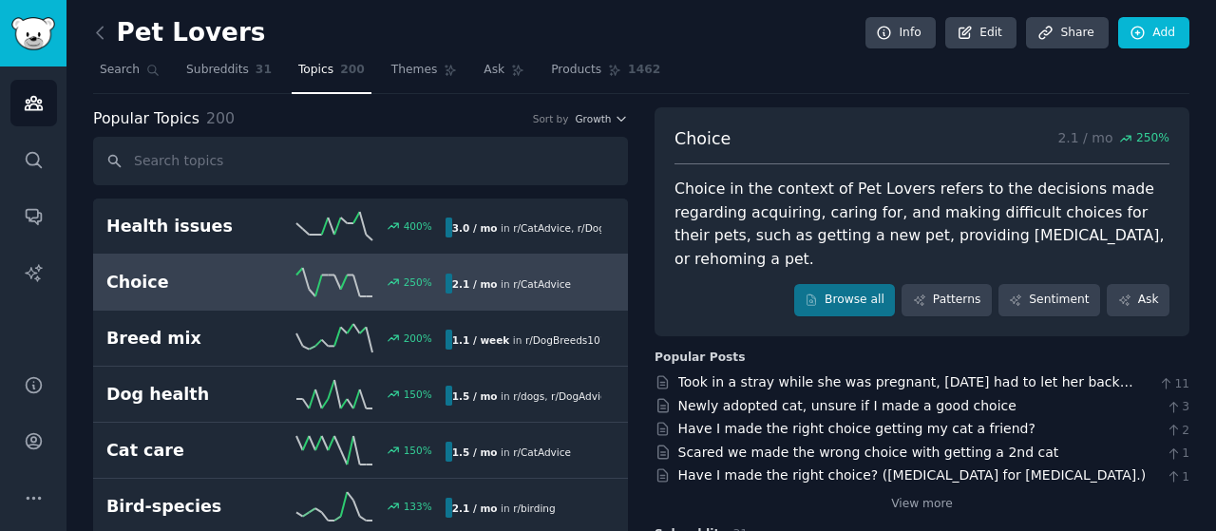
click at [103, 26] on icon at bounding box center [100, 33] width 20 height 20
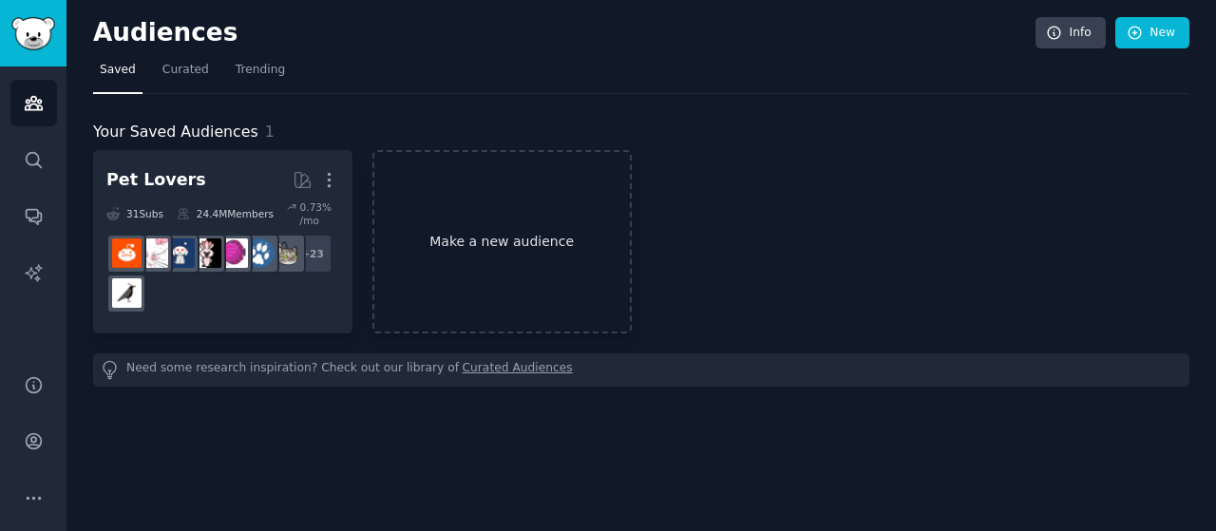
click at [455, 201] on link "Make a new audience" at bounding box center [501, 241] width 259 height 183
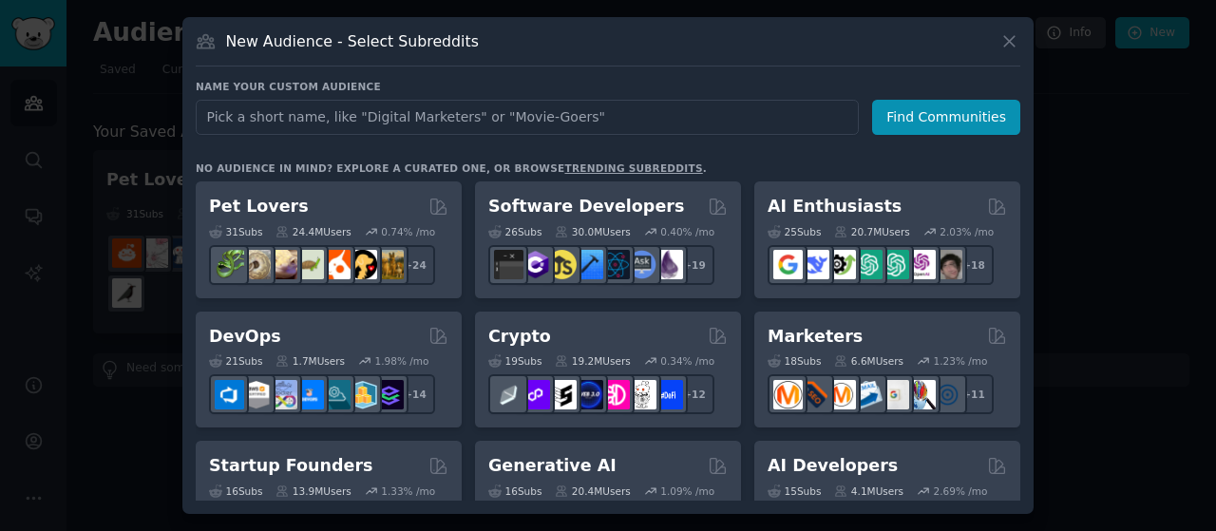
click at [444, 118] on input "text" at bounding box center [527, 117] width 663 height 35
click at [444, 117] on input "self improvement" at bounding box center [527, 117] width 663 height 35
type input "self improvement"
click at [769, 64] on div "New Audience - Select Subreddits" at bounding box center [608, 48] width 824 height 36
click at [936, 123] on button "Find Communities" at bounding box center [946, 117] width 148 height 35
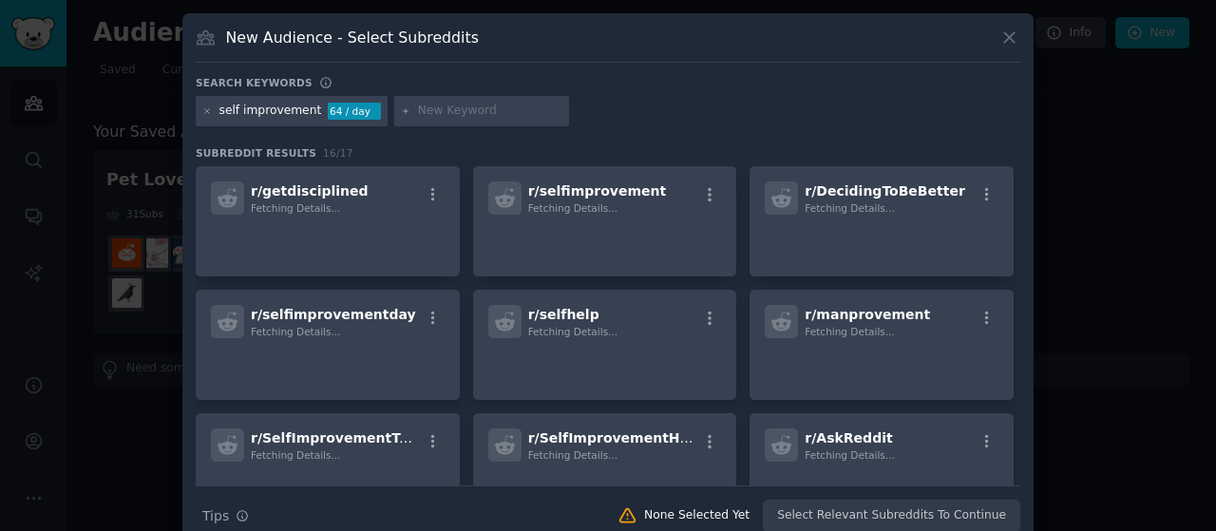
scroll to position [27, 0]
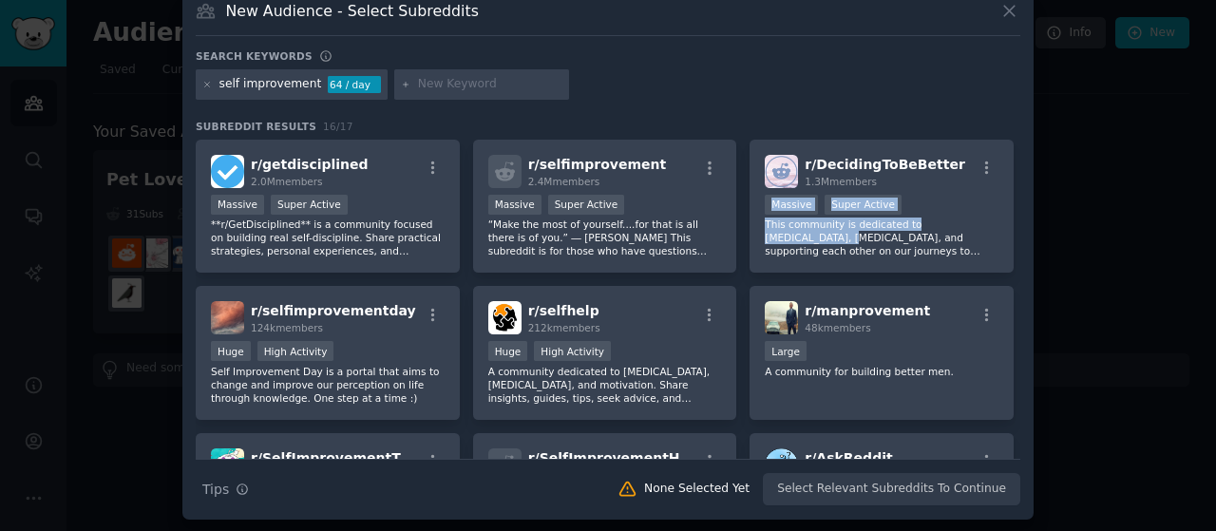
drag, startPoint x: 1018, startPoint y: 158, endPoint x: 1020, endPoint y: 217, distance: 59.9
click at [1020, 217] on div "New Audience - Select Subreddits Search keywords self improvement 64 / day Subr…" at bounding box center [607, 253] width 851 height 533
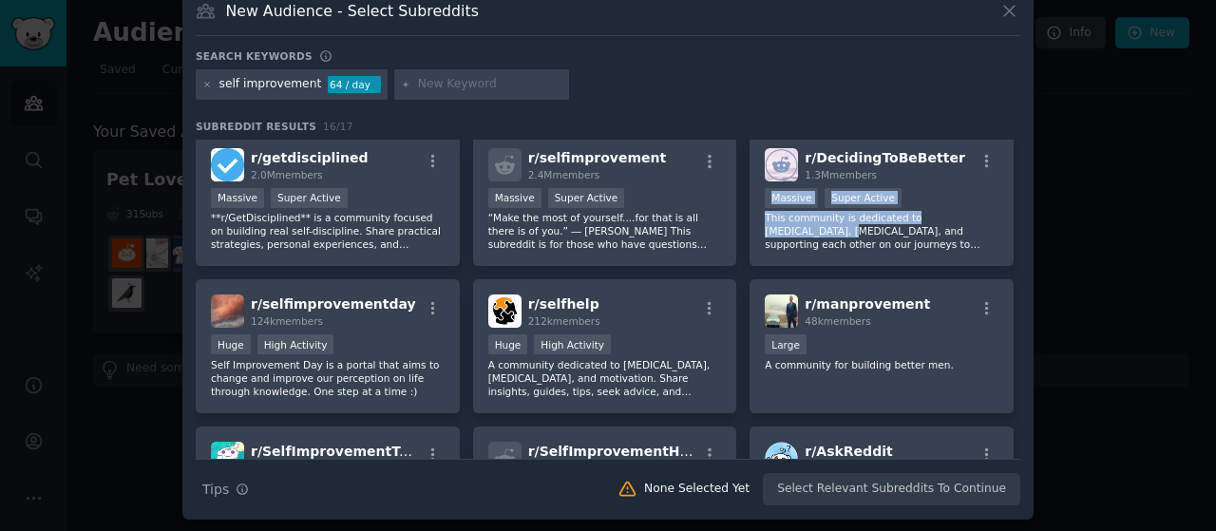
scroll to position [0, 0]
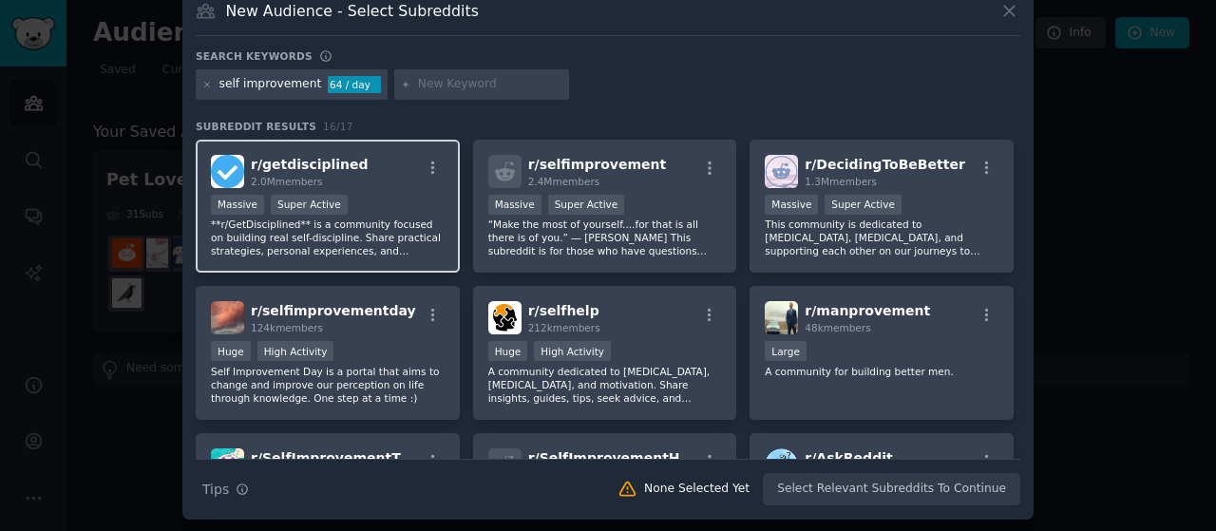
click at [395, 199] on div "Massive Super Active" at bounding box center [328, 207] width 234 height 24
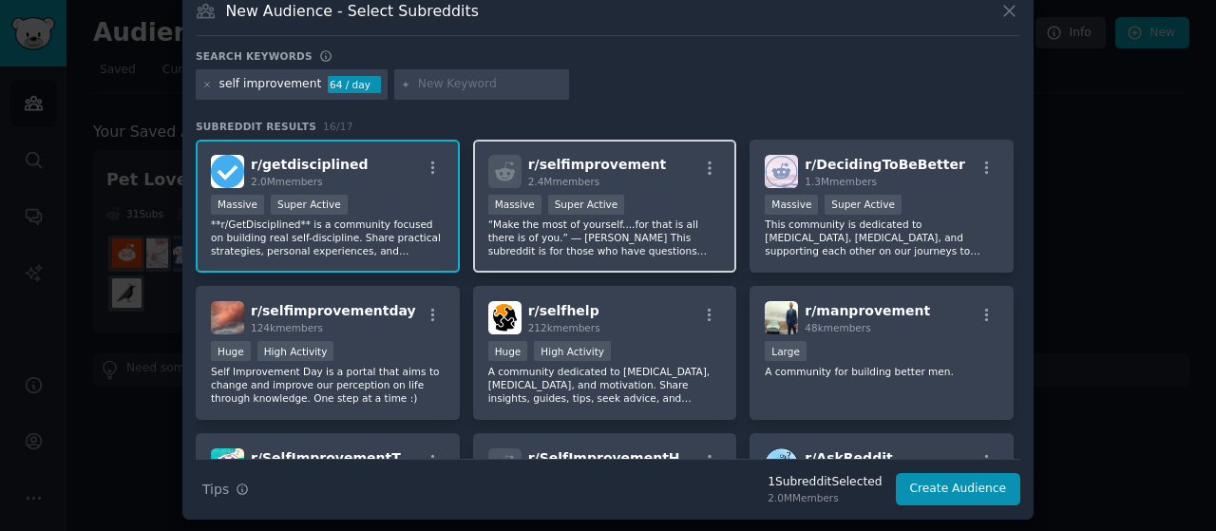
click at [630, 175] on div "2.4M members" at bounding box center [597, 181] width 139 height 13
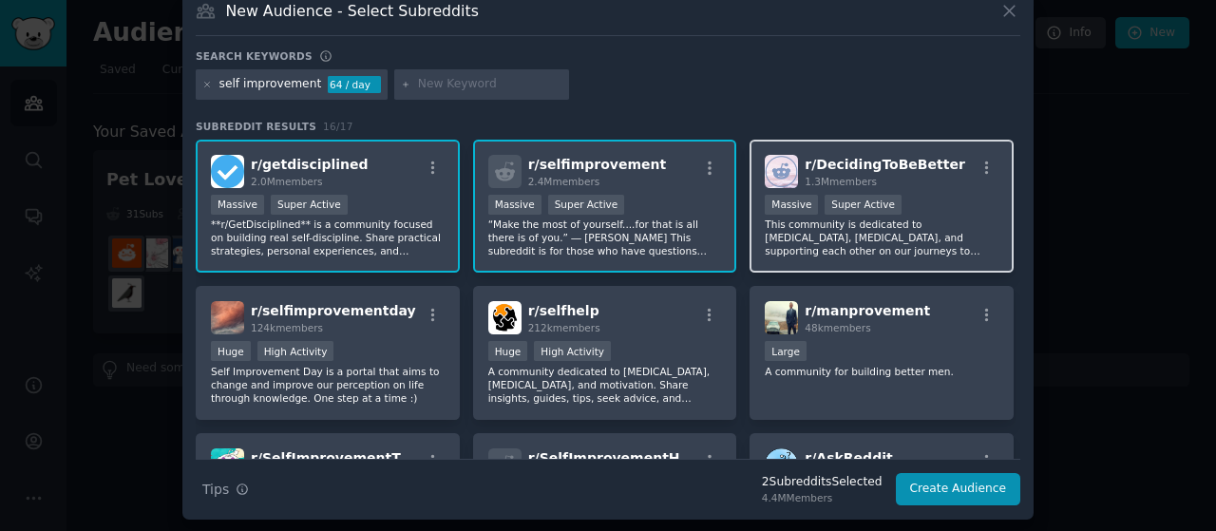
click at [948, 198] on div "Massive Super Active" at bounding box center [881, 207] width 234 height 24
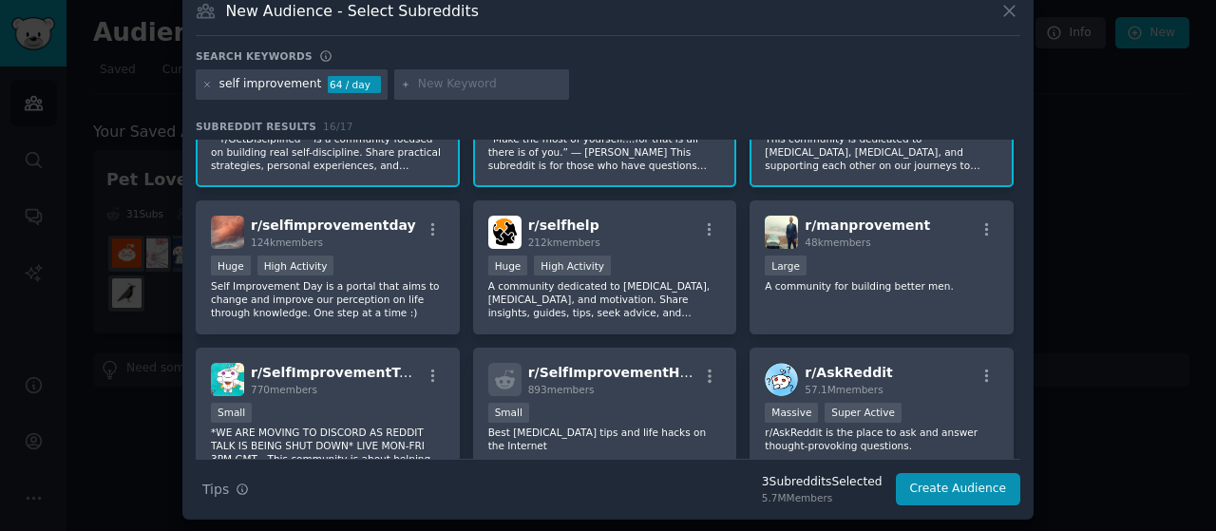
scroll to position [74, 0]
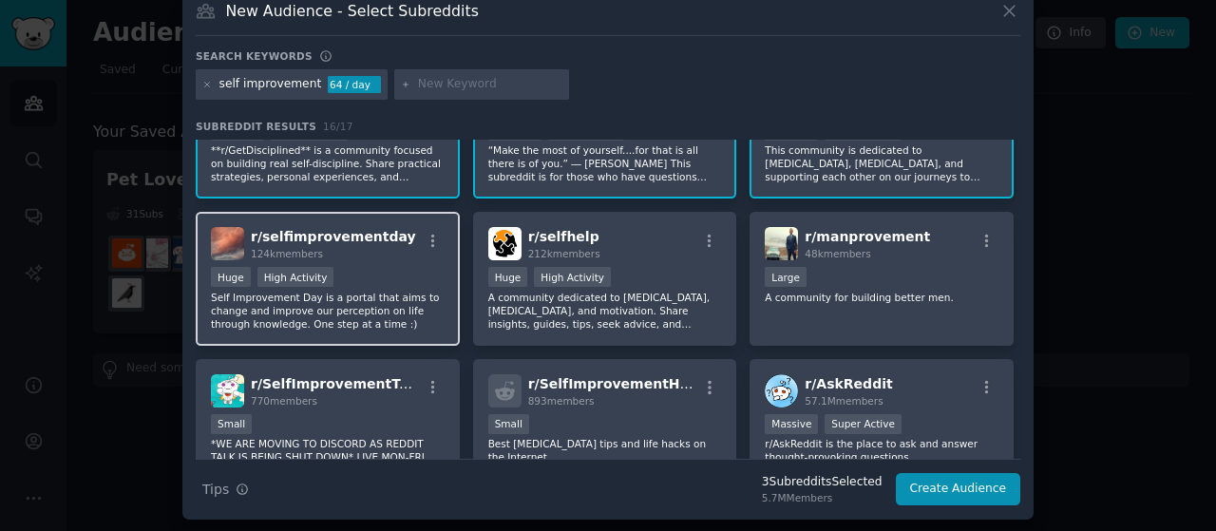
click at [365, 297] on p "Self Improvement Day is a portal that aims to change and improve our perception…" at bounding box center [328, 311] width 234 height 40
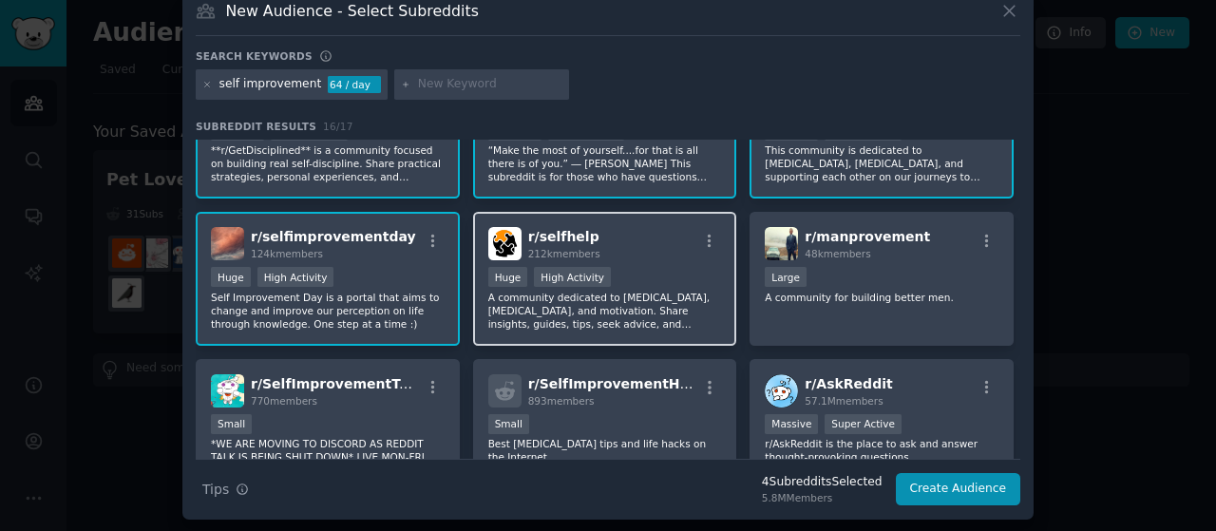
click at [674, 316] on p "A community dedicated to self-improvement, personal growth, and motivation. Sha…" at bounding box center [605, 311] width 234 height 40
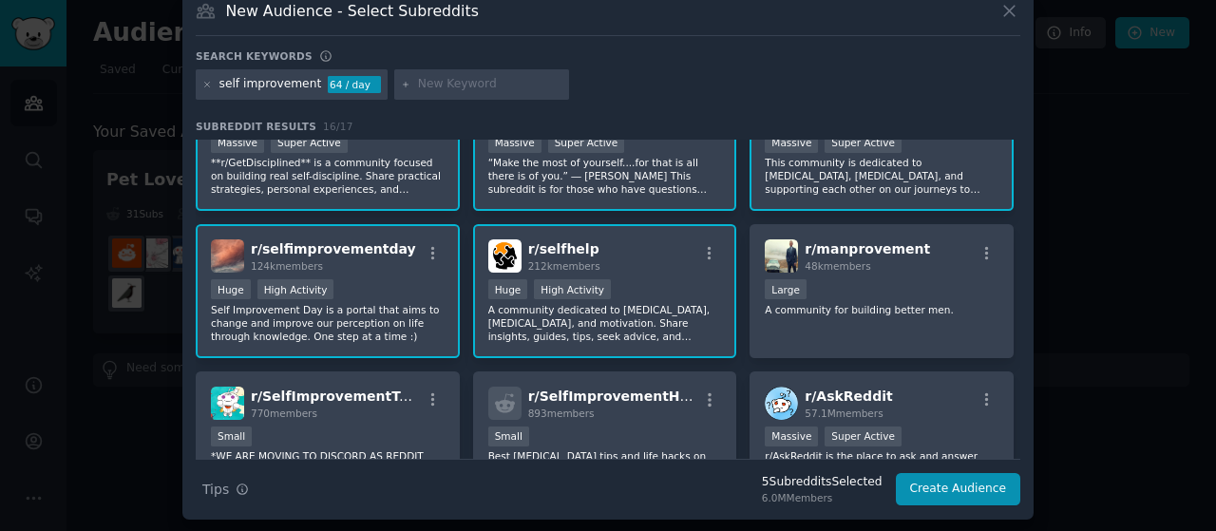
scroll to position [0, 0]
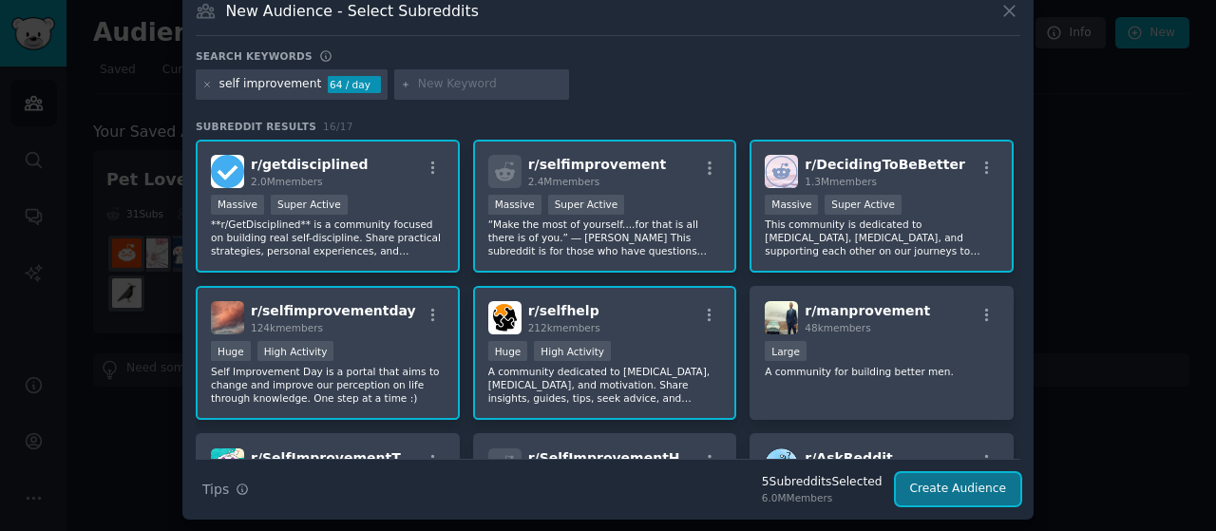
click at [959, 481] on button "Create Audience" at bounding box center [957, 489] width 125 height 32
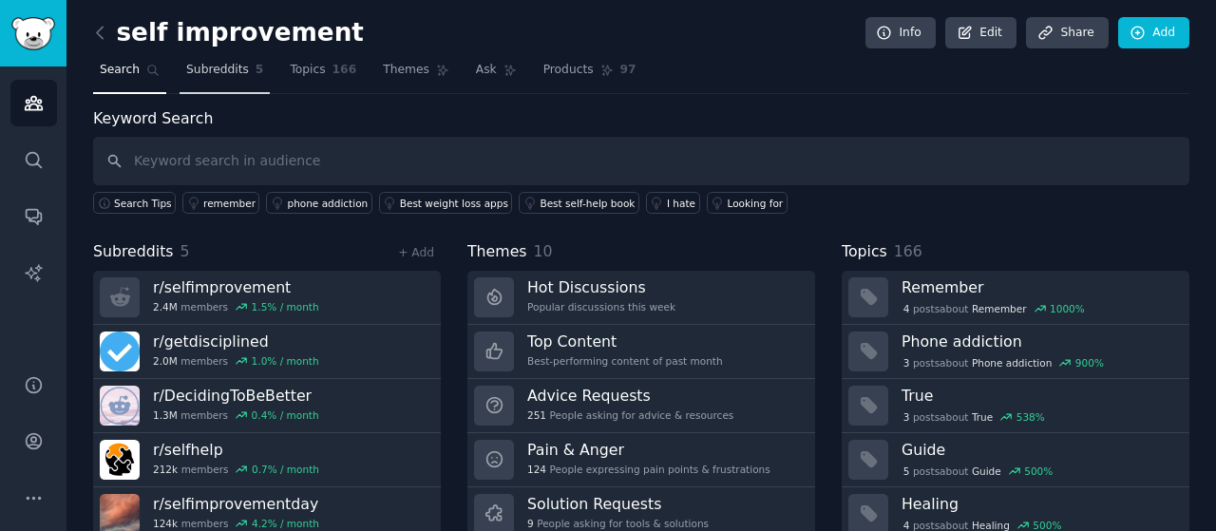
click at [200, 67] on span "Subreddits" at bounding box center [217, 70] width 63 height 17
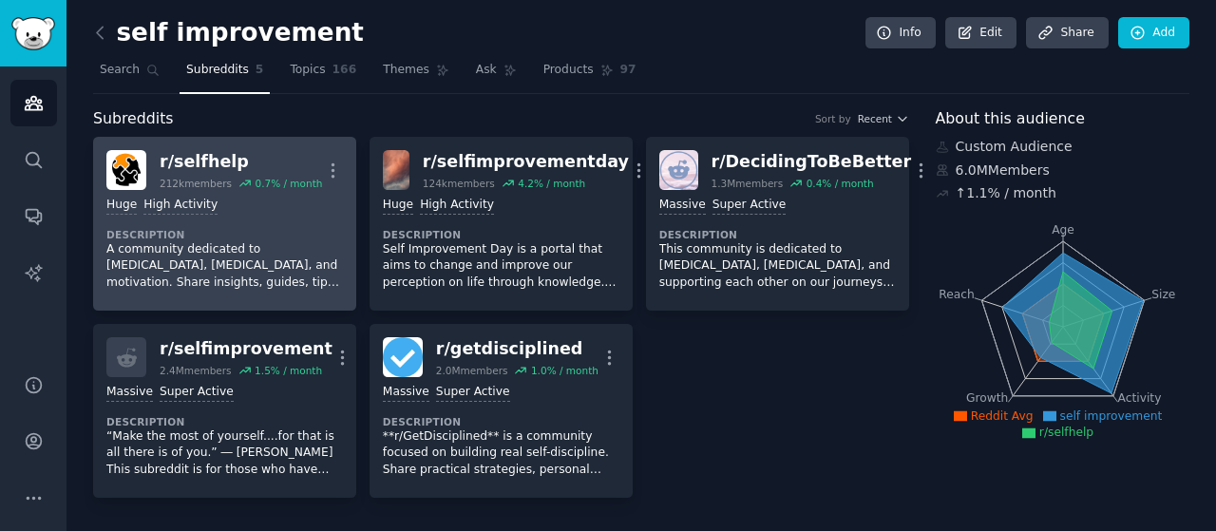
click at [254, 219] on div ">= 80th percentile for submissions / day Huge High Activity Description A commu…" at bounding box center [224, 243] width 236 height 107
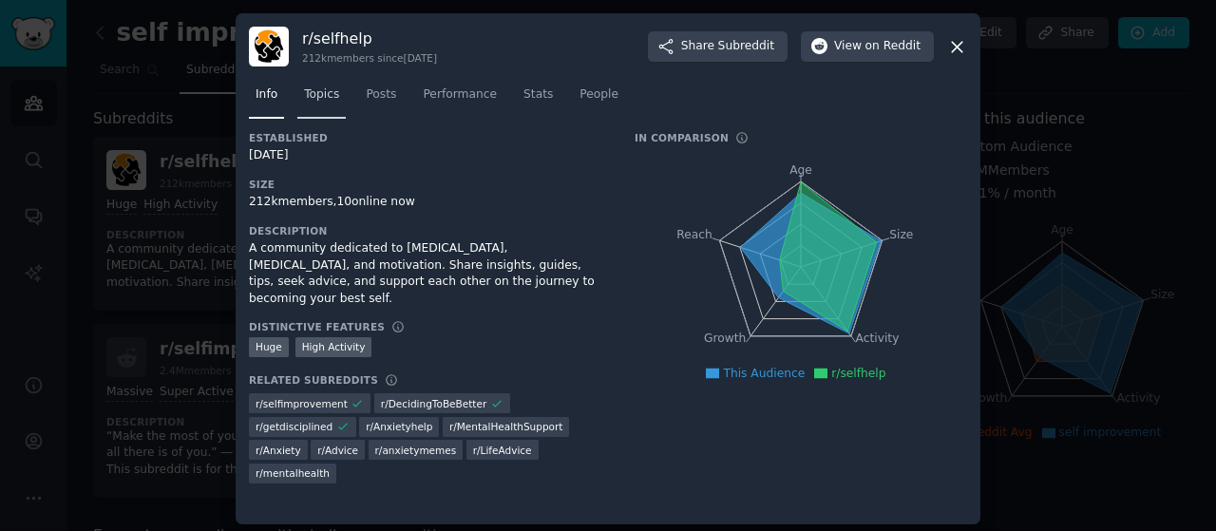
click at [319, 111] on link "Topics" at bounding box center [321, 99] width 48 height 39
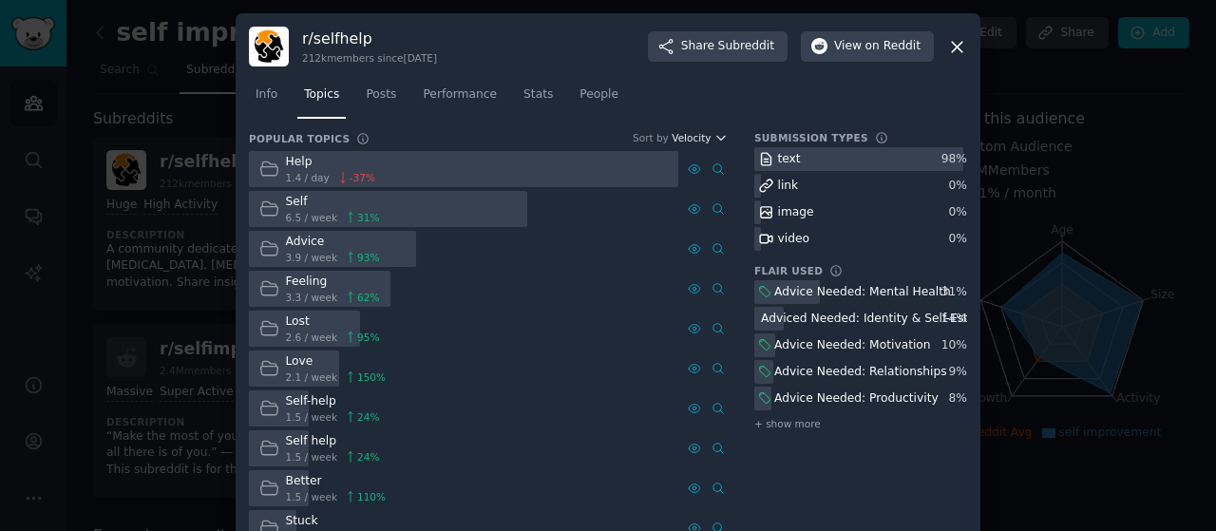
click at [701, 134] on span "Velocity" at bounding box center [690, 137] width 39 height 13
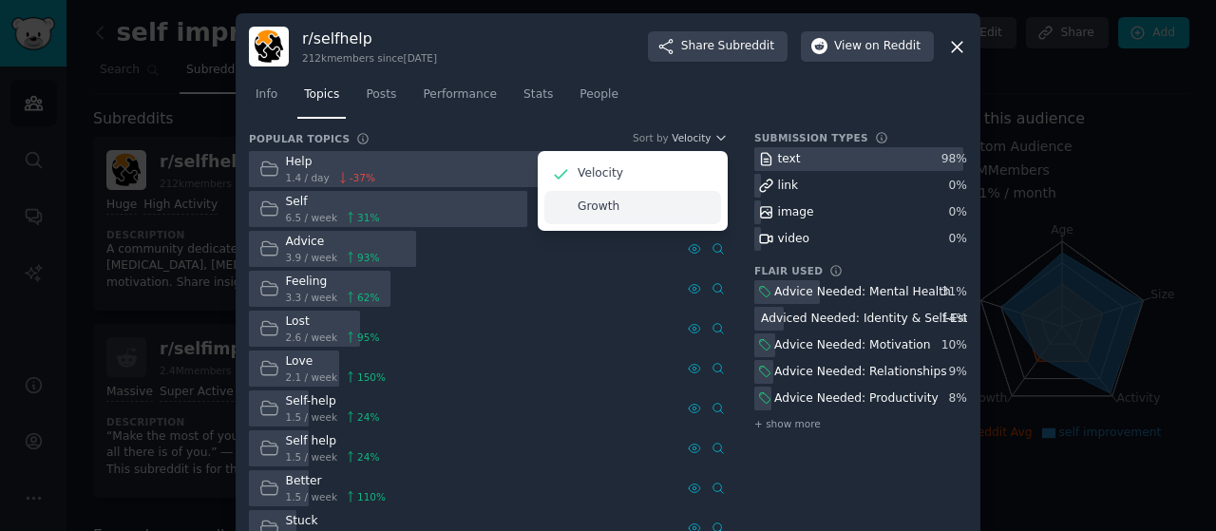
click at [586, 204] on p "Growth" at bounding box center [598, 206] width 42 height 17
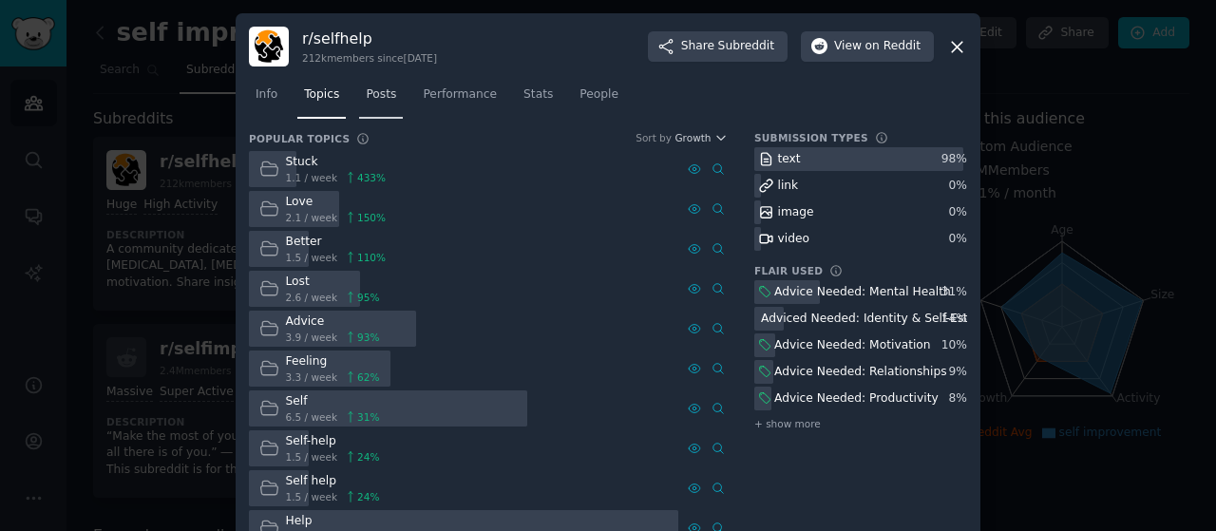
click at [390, 86] on link "Posts" at bounding box center [381, 99] width 44 height 39
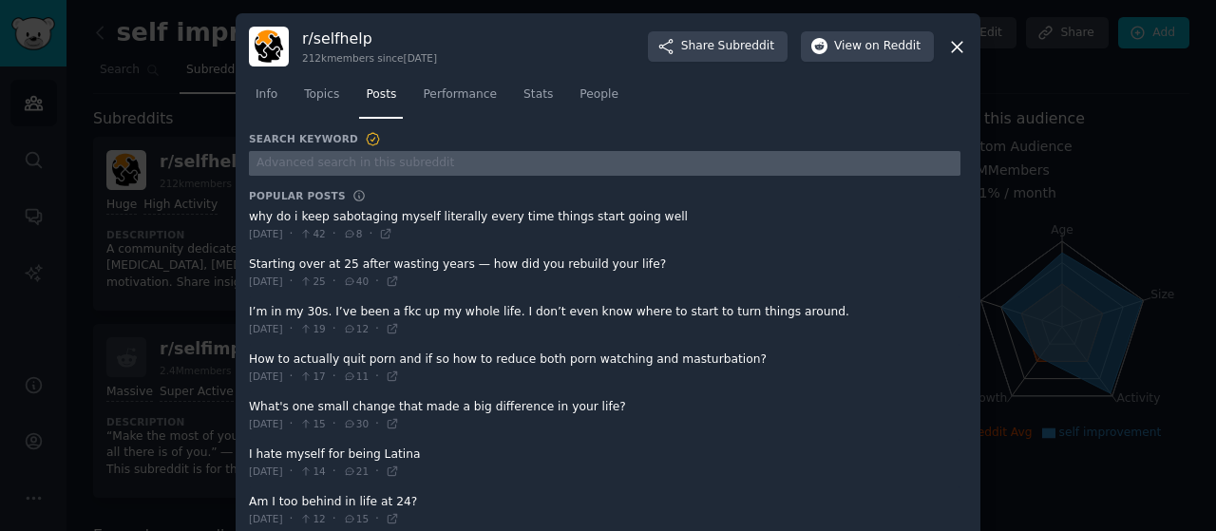
click at [390, 166] on input "text" at bounding box center [604, 164] width 711 height 26
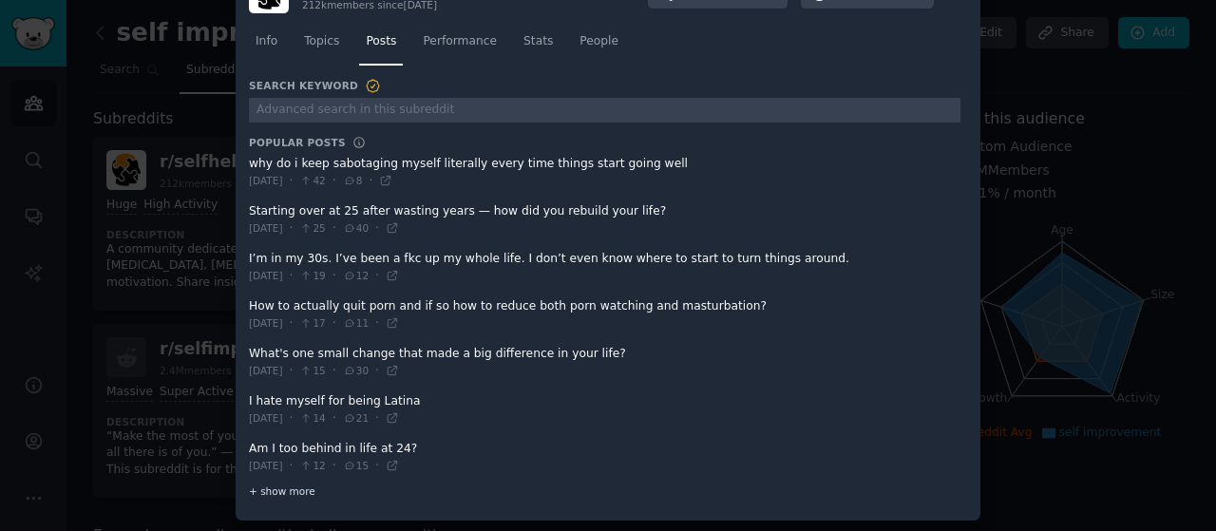
click at [283, 491] on span "+ show more" at bounding box center [282, 490] width 66 height 13
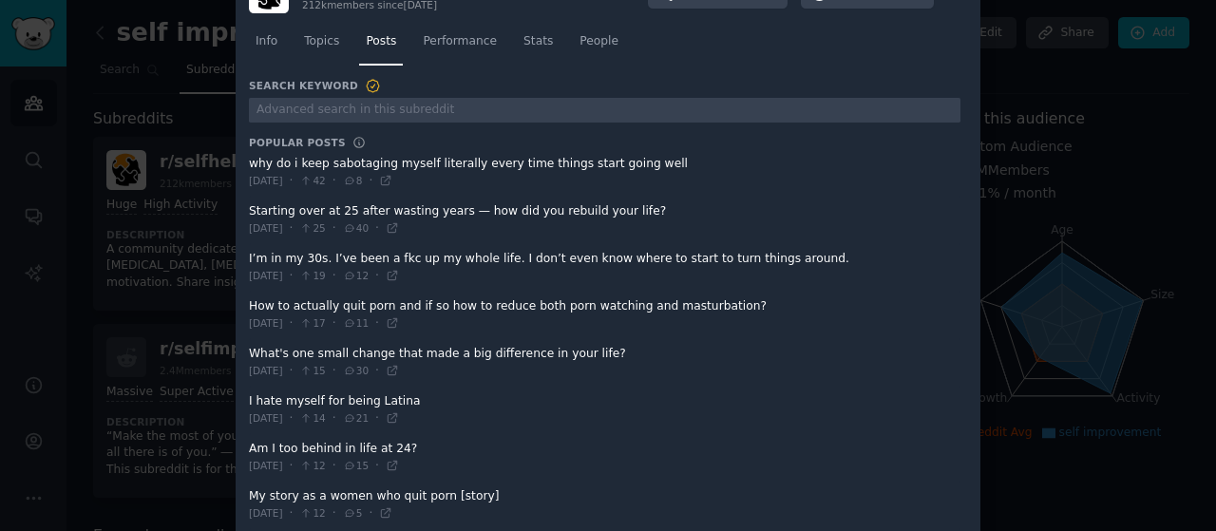
click at [551, 250] on span at bounding box center [604, 267] width 711 height 47
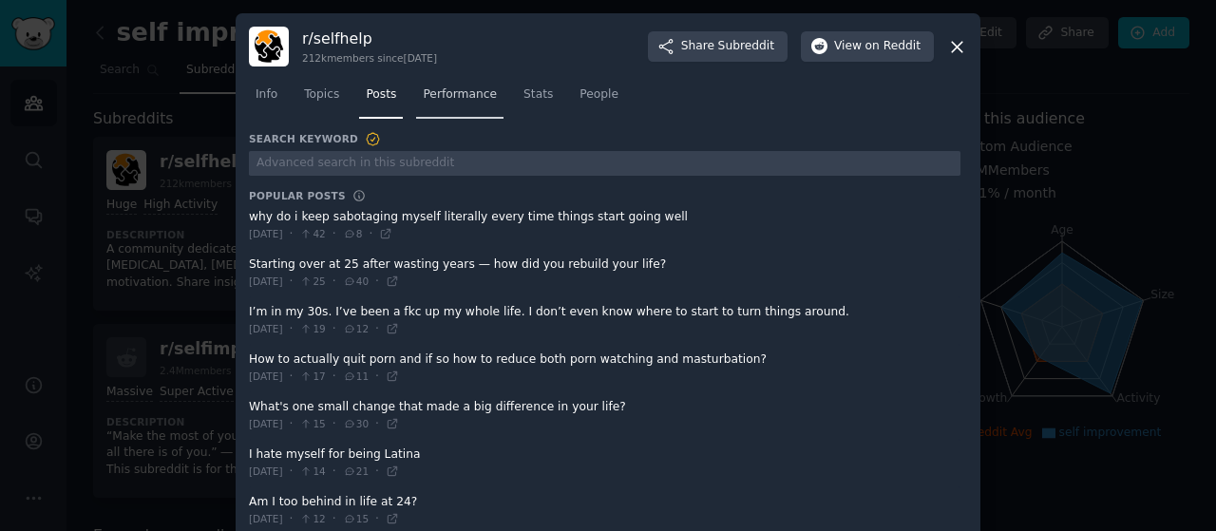
click at [439, 94] on span "Performance" at bounding box center [460, 94] width 74 height 17
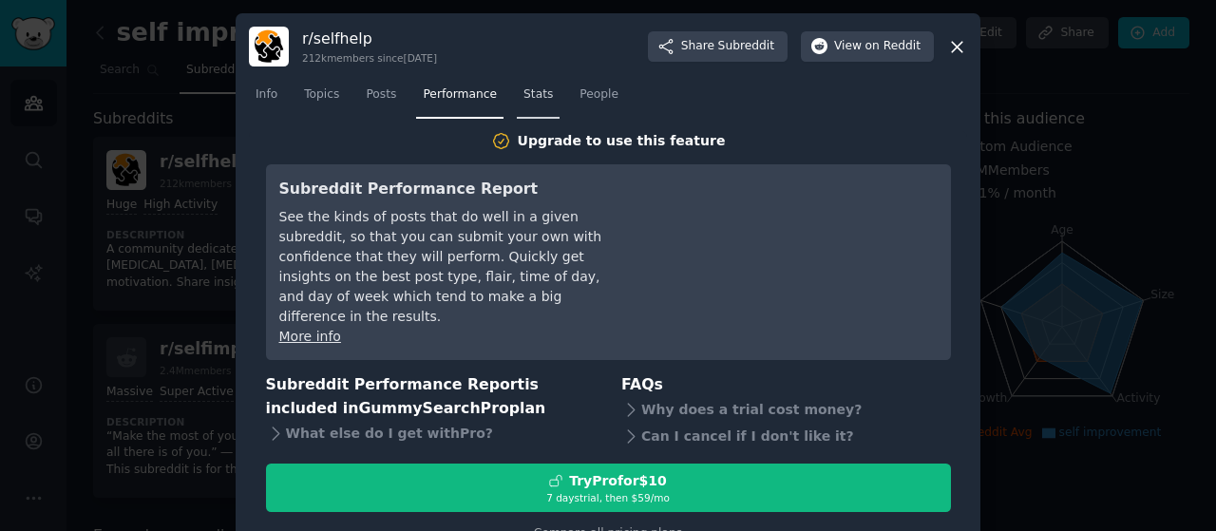
click at [528, 95] on span "Stats" at bounding box center [537, 94] width 29 height 17
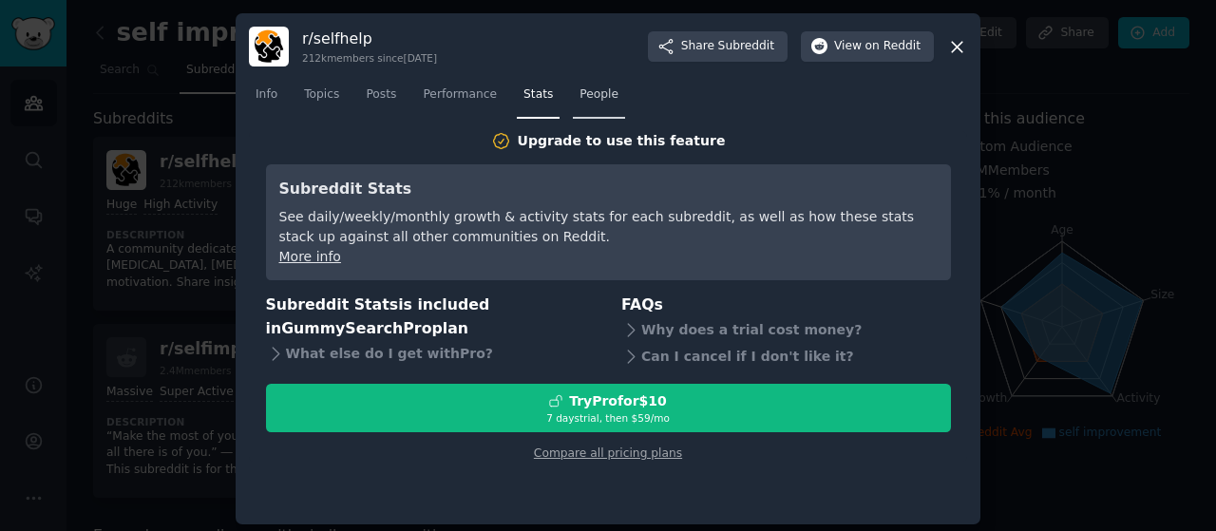
click at [598, 90] on link "People" at bounding box center [599, 99] width 52 height 39
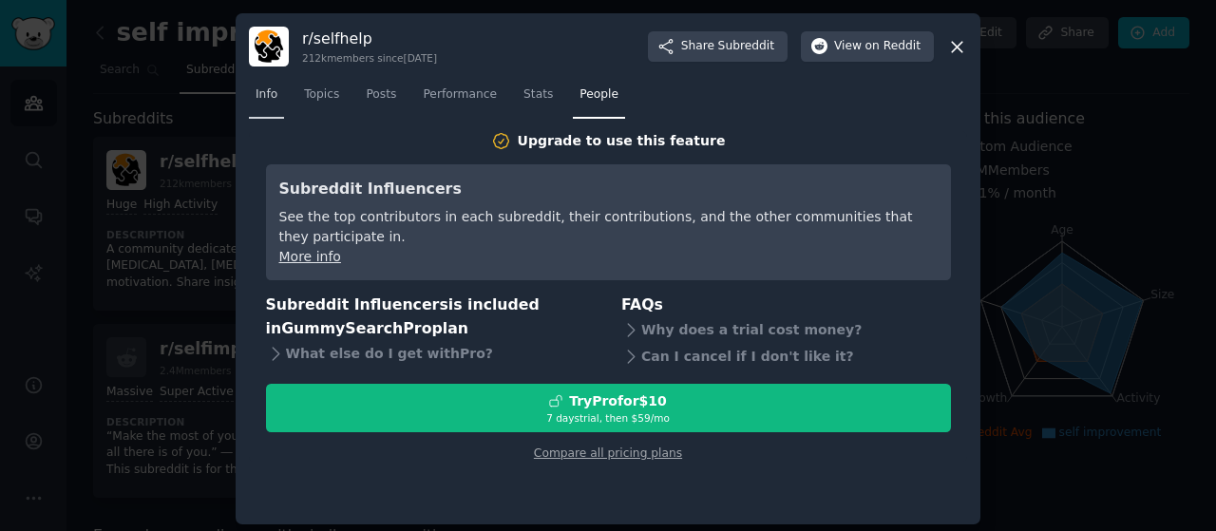
click at [266, 91] on span "Info" at bounding box center [266, 94] width 22 height 17
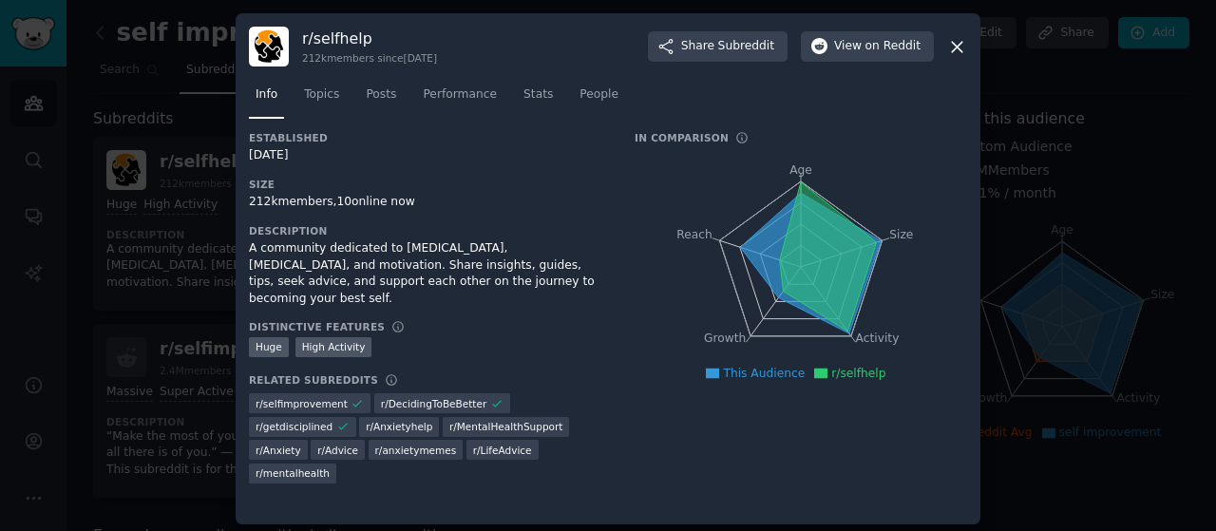
click at [952, 48] on icon at bounding box center [957, 47] width 10 height 10
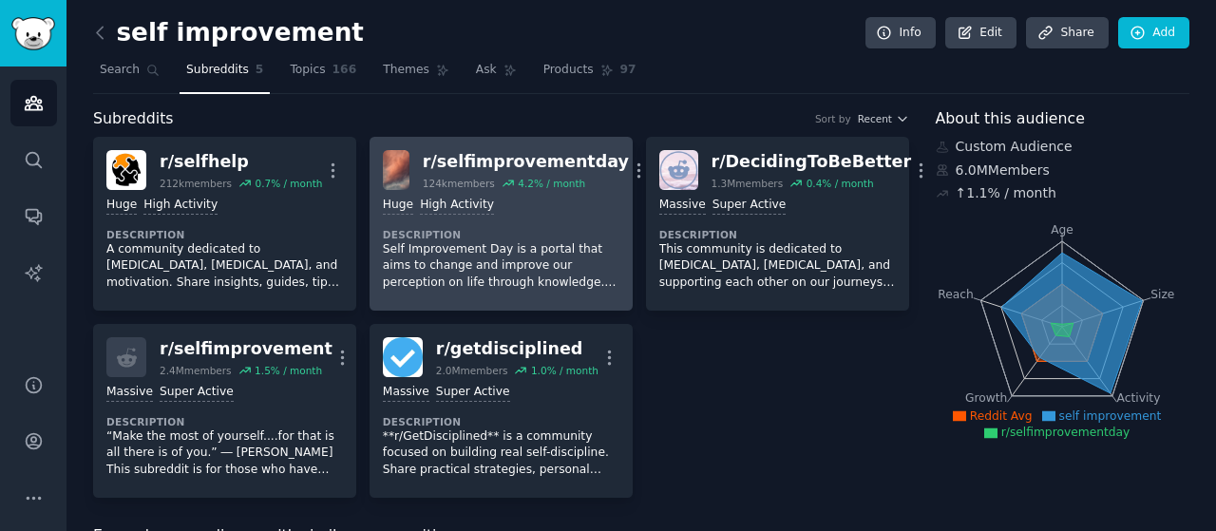
click at [532, 260] on p "Self Improvement Day is a portal that aims to change and improve our perception…" at bounding box center [501, 266] width 236 height 50
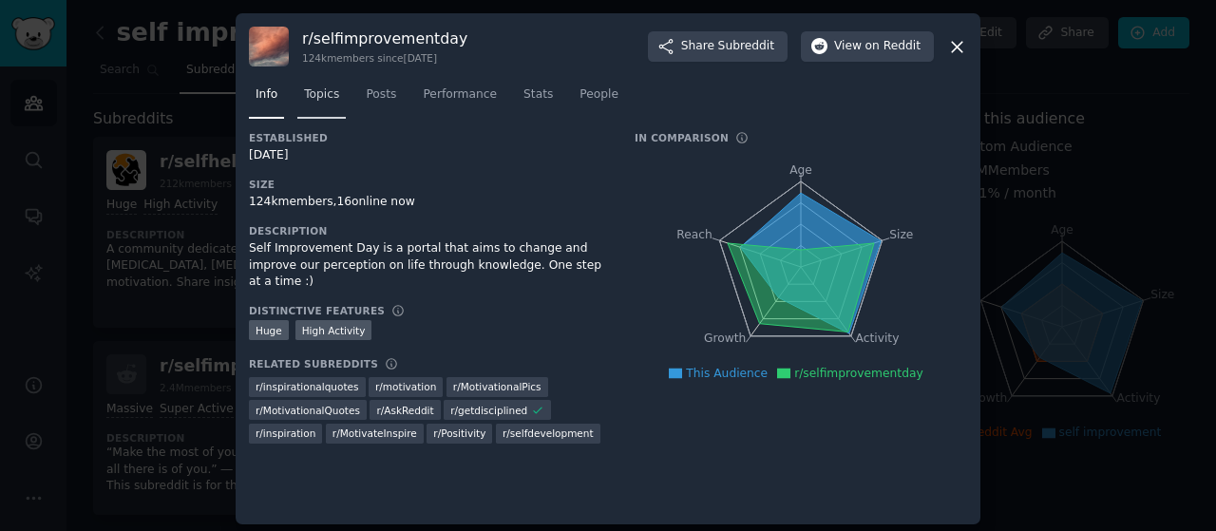
click at [310, 99] on span "Topics" at bounding box center [321, 94] width 35 height 17
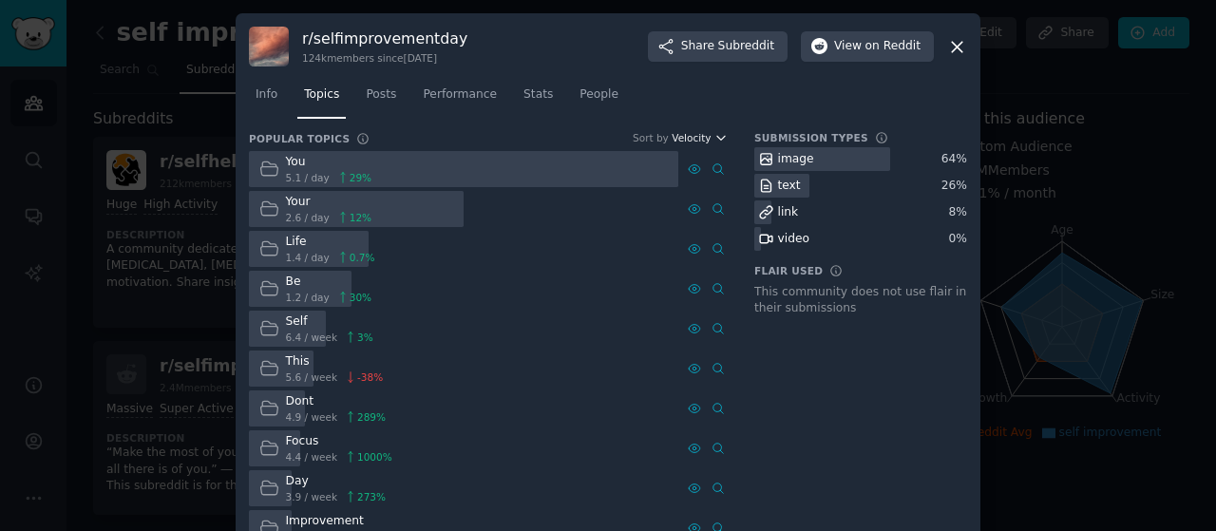
click at [691, 132] on span "Velocity" at bounding box center [690, 137] width 39 height 13
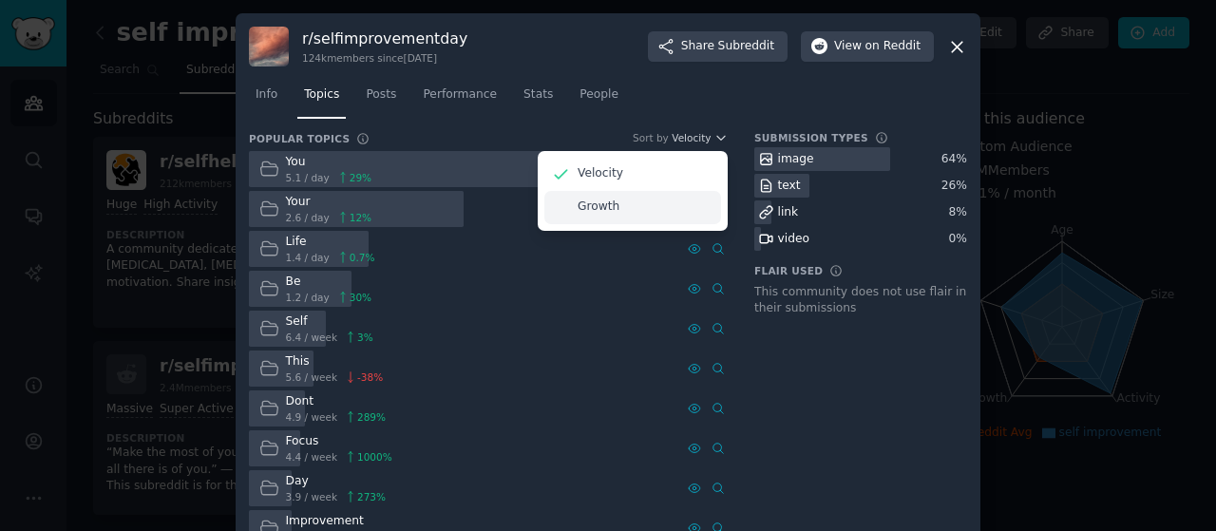
click at [586, 207] on p "Growth" at bounding box center [598, 206] width 42 height 17
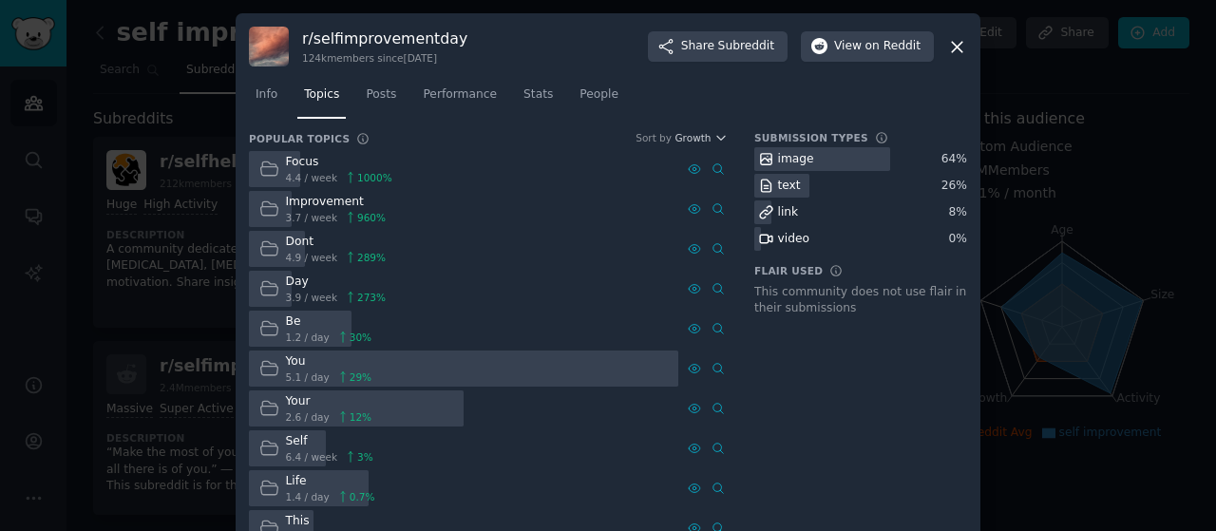
click at [645, 45] on div "r/ selfimprovementday 124k members since 04/28/2022 Share Subreddit View on Red…" at bounding box center [608, 47] width 718 height 40
click at [581, 80] on link "People" at bounding box center [599, 99] width 52 height 39
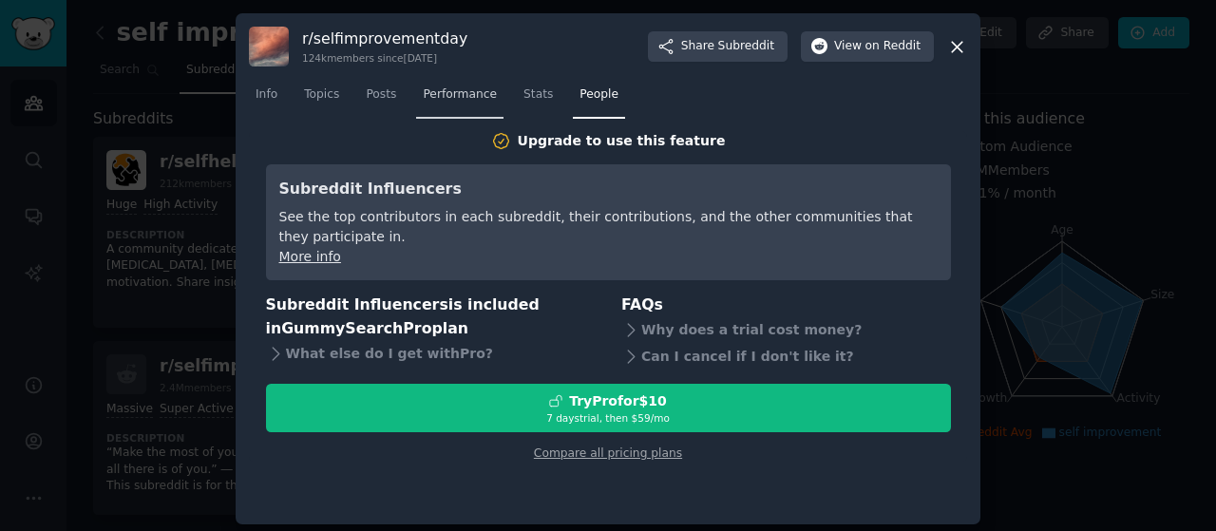
click at [481, 93] on link "Performance" at bounding box center [459, 99] width 87 height 39
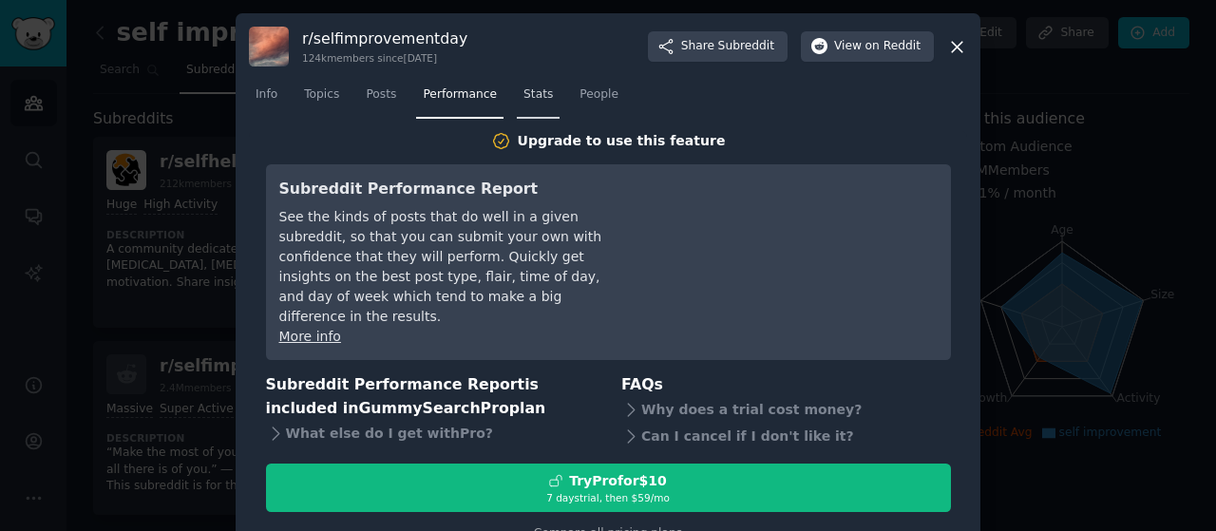
click at [517, 85] on link "Stats" at bounding box center [538, 99] width 43 height 39
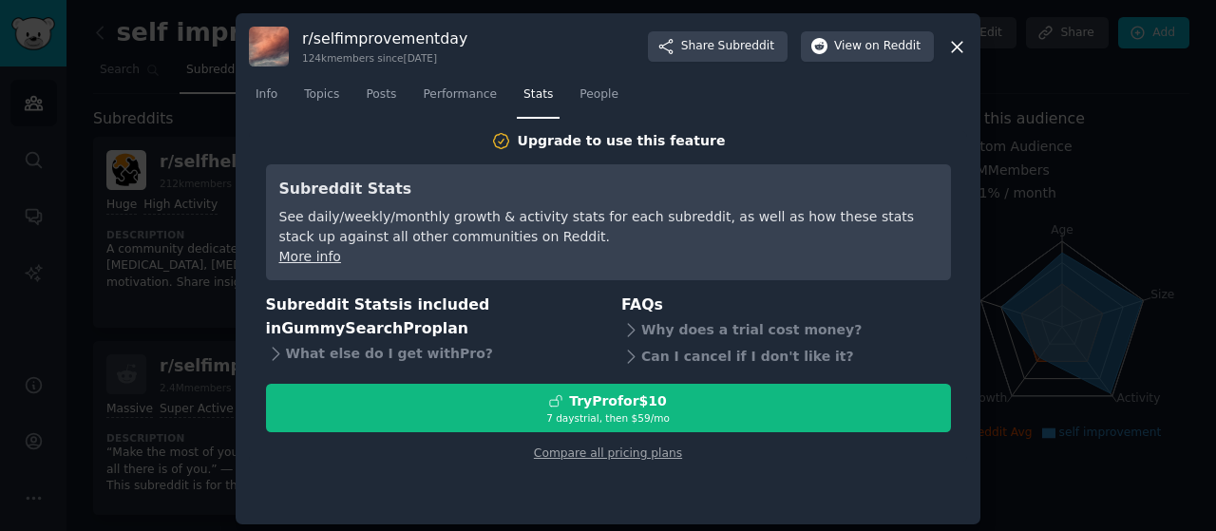
click at [349, 93] on nav "Info Topics Posts Performance Stats People" at bounding box center [608, 99] width 718 height 39
click at [359, 92] on link "Posts" at bounding box center [381, 99] width 44 height 39
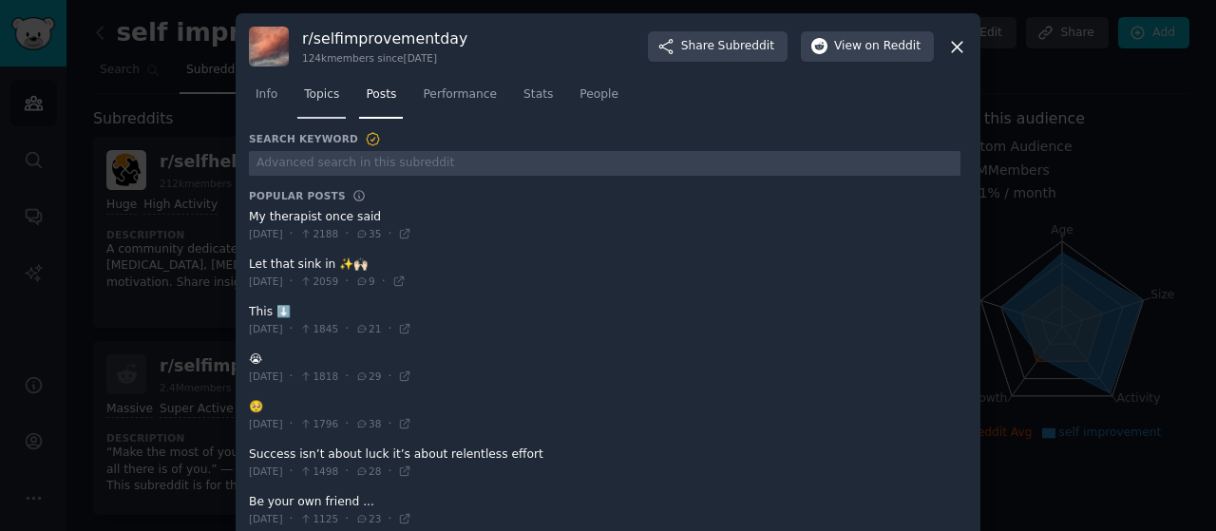
click at [317, 102] on span "Topics" at bounding box center [321, 94] width 35 height 17
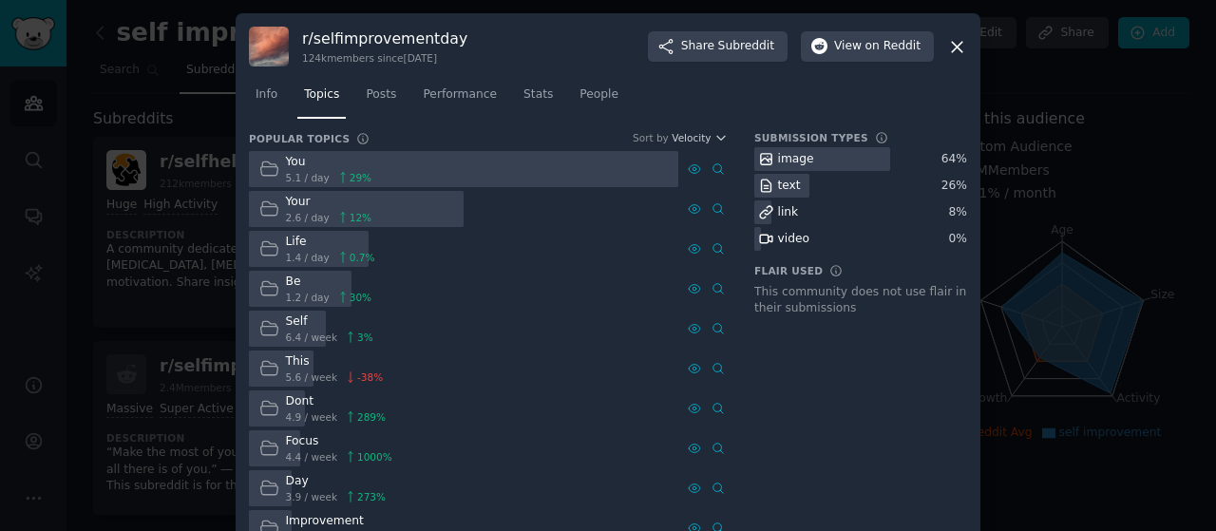
scroll to position [45, 0]
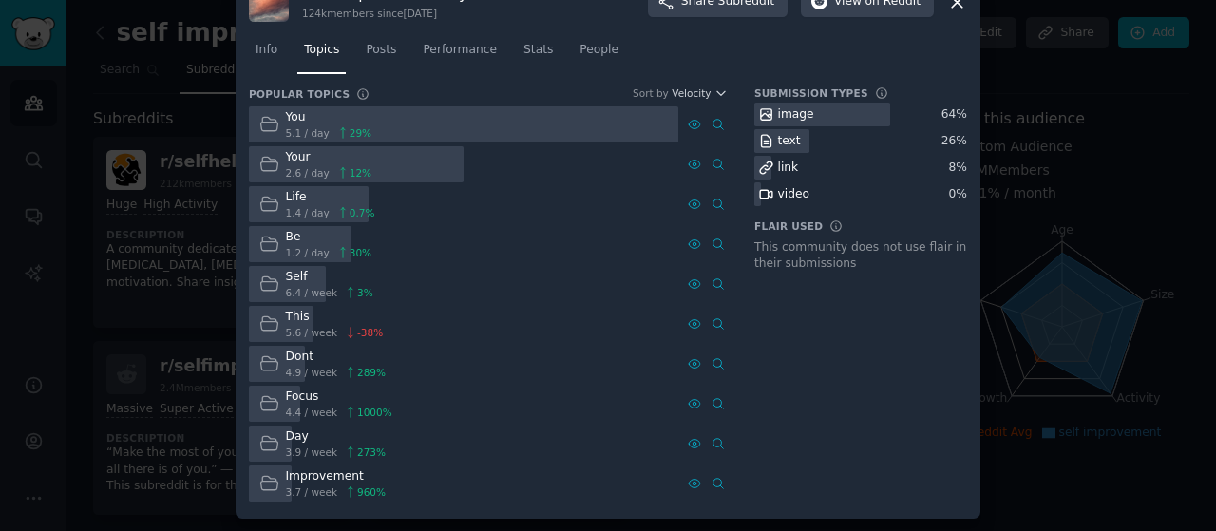
click at [719, 83] on div "Info Topics Posts Performance Stats People" at bounding box center [608, 54] width 718 height 65
drag, startPoint x: 667, startPoint y: 145, endPoint x: 703, endPoint y: 69, distance: 84.1
click at [667, 133] on div "You 5.1 / day 29 % Advanced Search Your 2.6 / day 12 % Advanced Search Life 1.4…" at bounding box center [488, 304] width 479 height 396
click at [700, 93] on span "Velocity" at bounding box center [690, 92] width 39 height 13
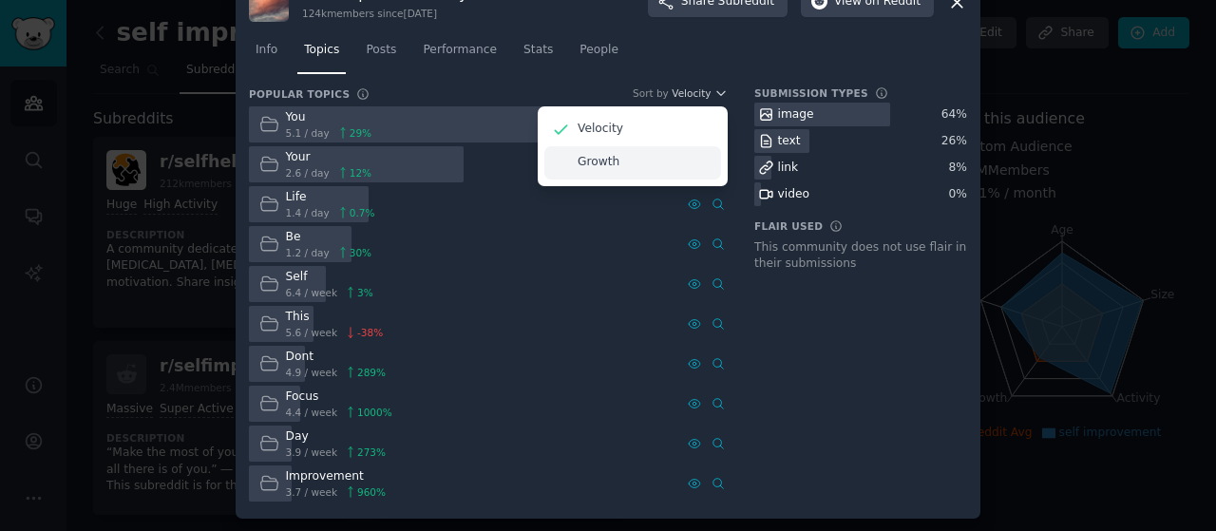
click at [670, 155] on div "Growth" at bounding box center [632, 162] width 177 height 33
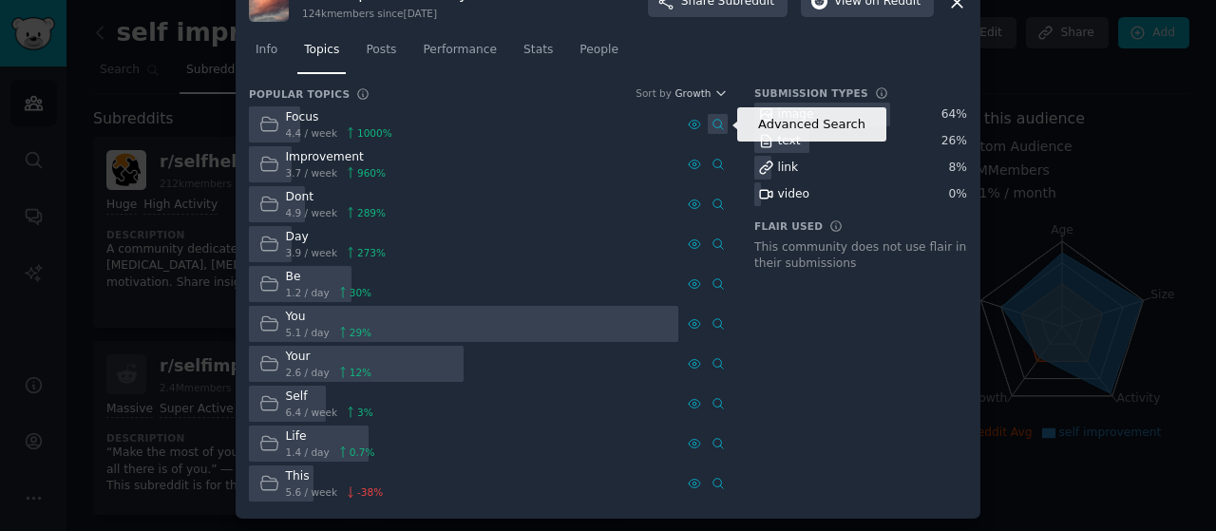
click at [714, 124] on icon at bounding box center [717, 124] width 13 height 13
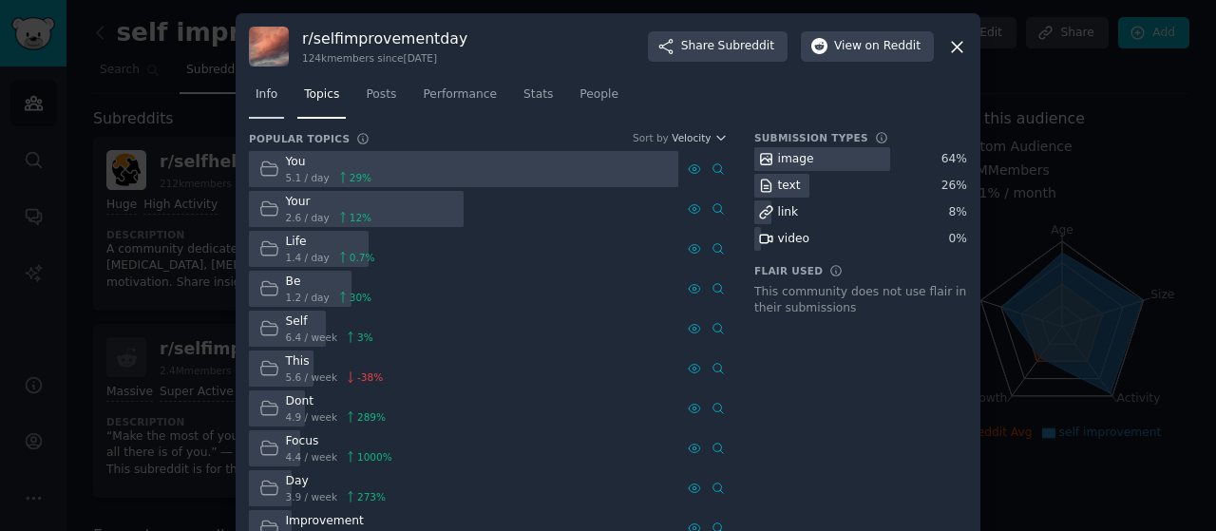
click at [255, 93] on span "Info" at bounding box center [266, 94] width 22 height 17
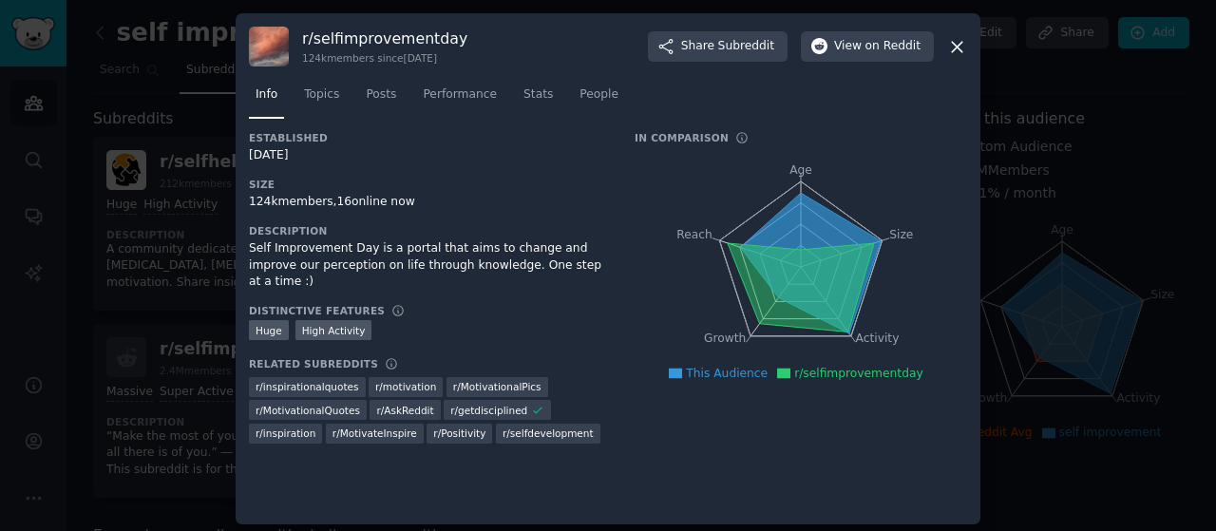
click at [953, 46] on icon at bounding box center [957, 47] width 10 height 10
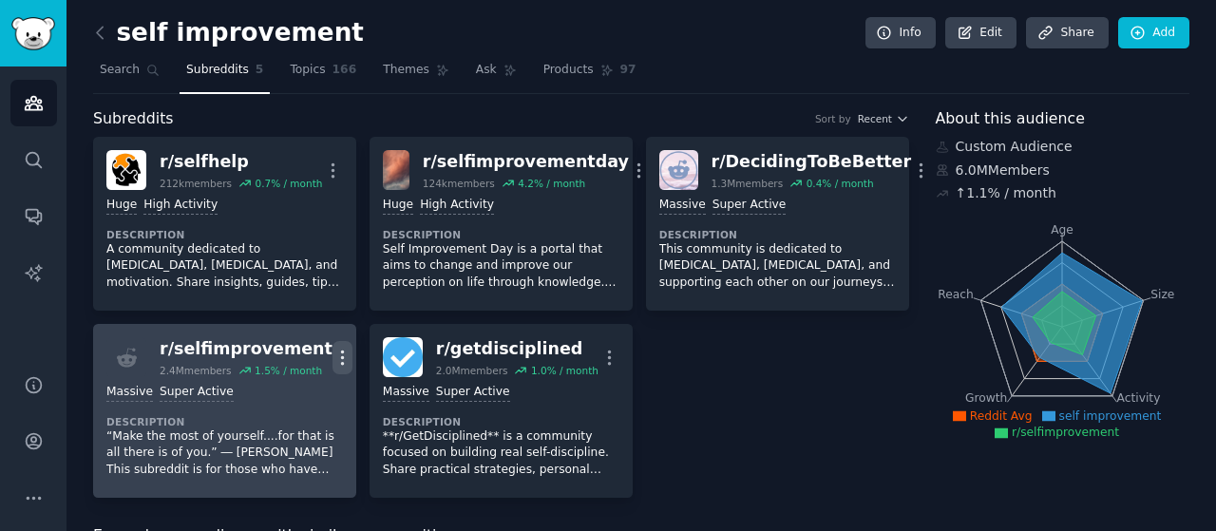
click at [332, 348] on icon "button" at bounding box center [342, 358] width 20 height 20
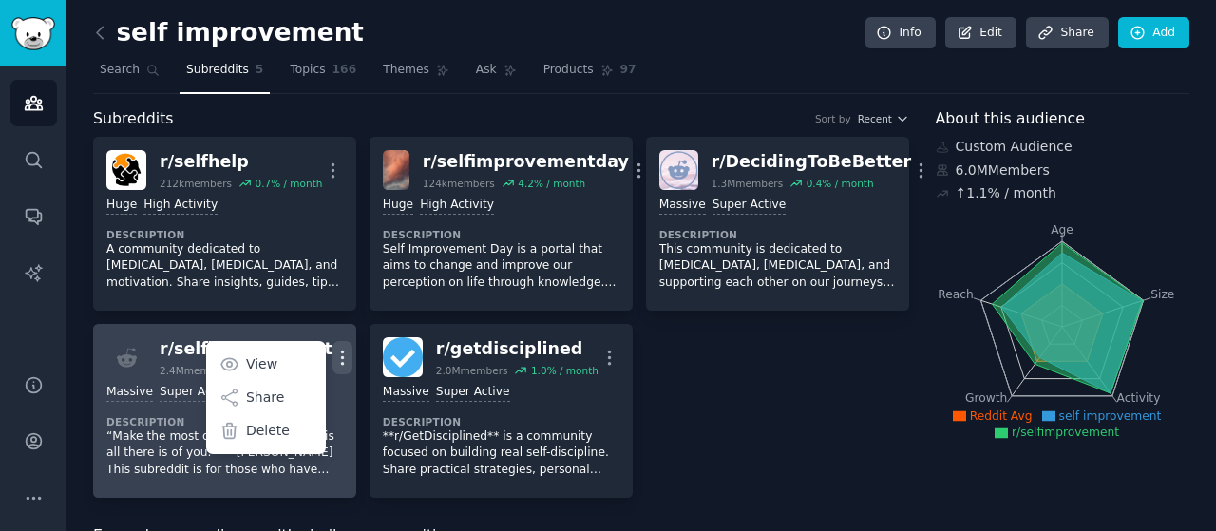
click at [342, 362] on icon "button" at bounding box center [343, 356] width 2 height 13
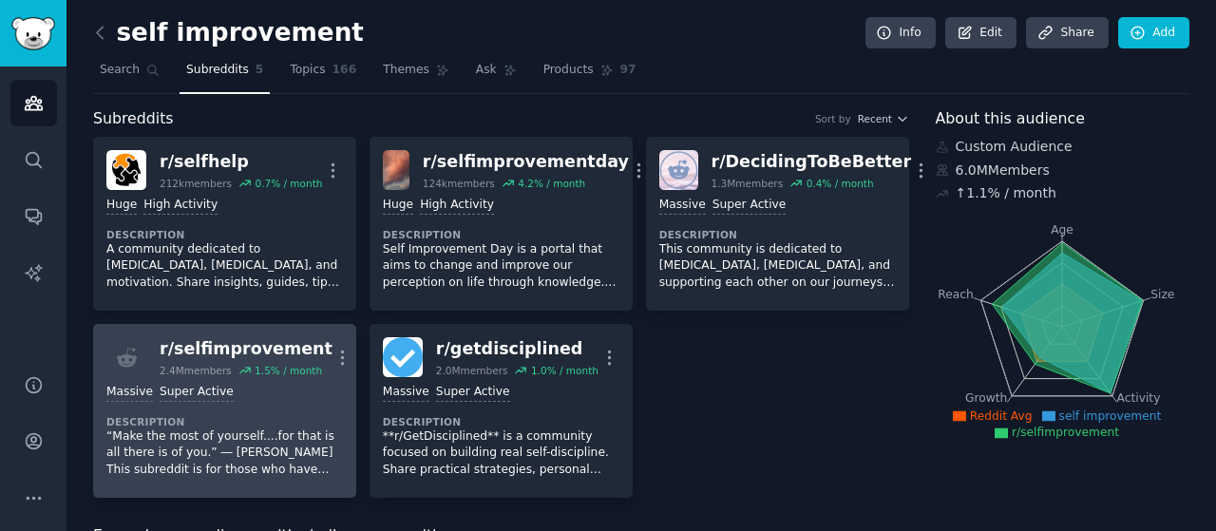
click at [254, 366] on div "1.5 % / month" at bounding box center [287, 370] width 67 height 13
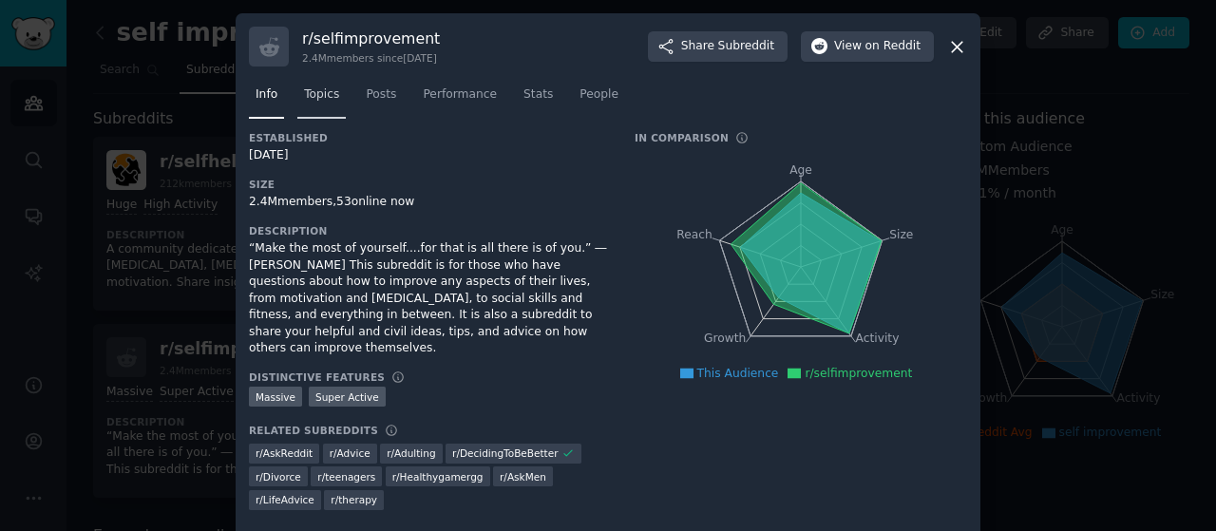
click at [321, 97] on span "Topics" at bounding box center [321, 94] width 35 height 17
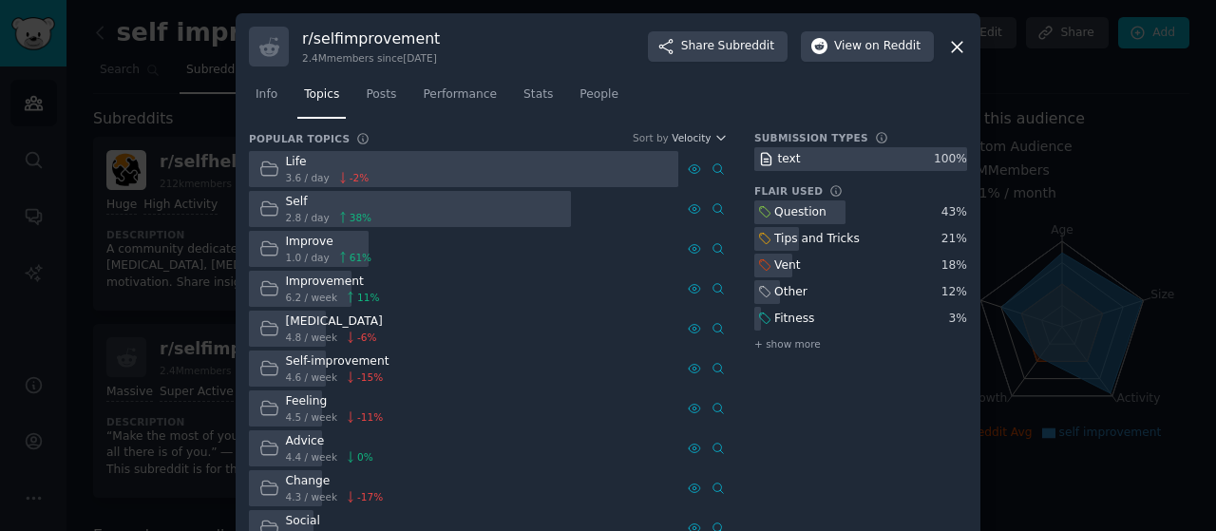
click at [957, 47] on icon at bounding box center [957, 47] width 20 height 20
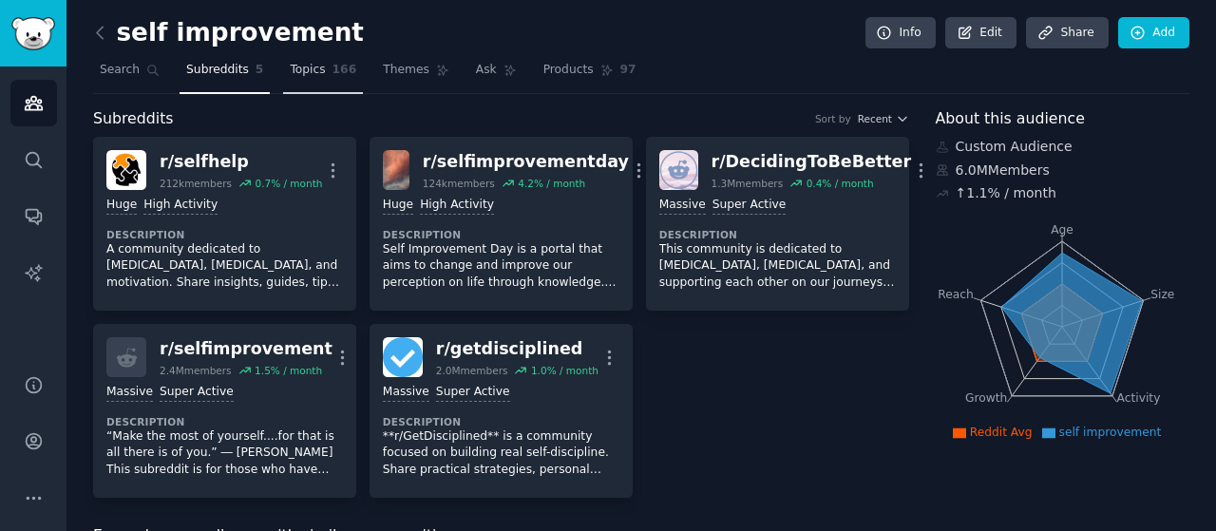
click at [298, 75] on span "Topics" at bounding box center [307, 70] width 35 height 17
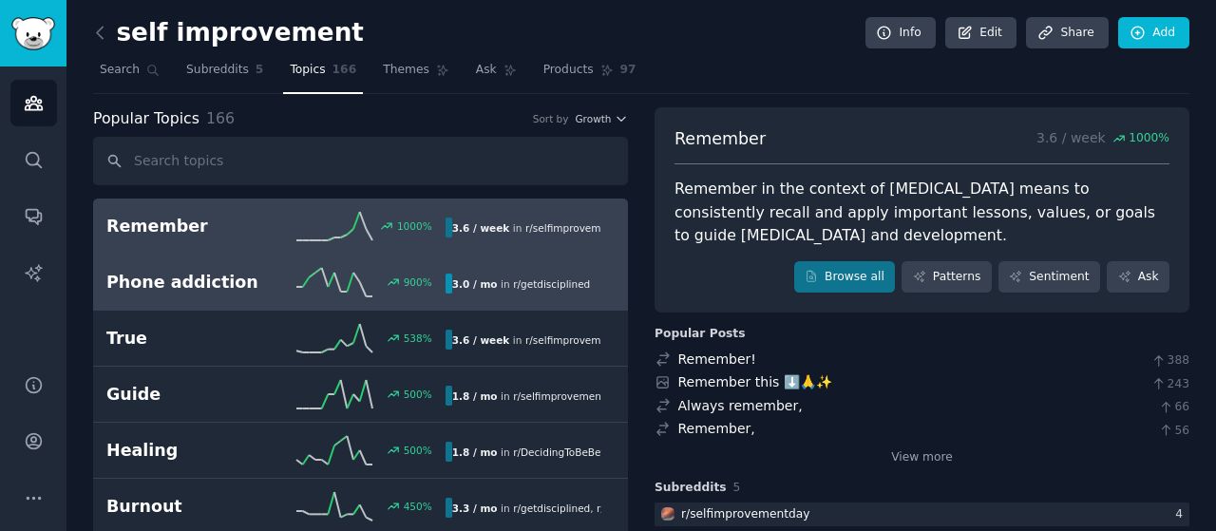
click at [330, 287] on icon at bounding box center [334, 282] width 76 height 28
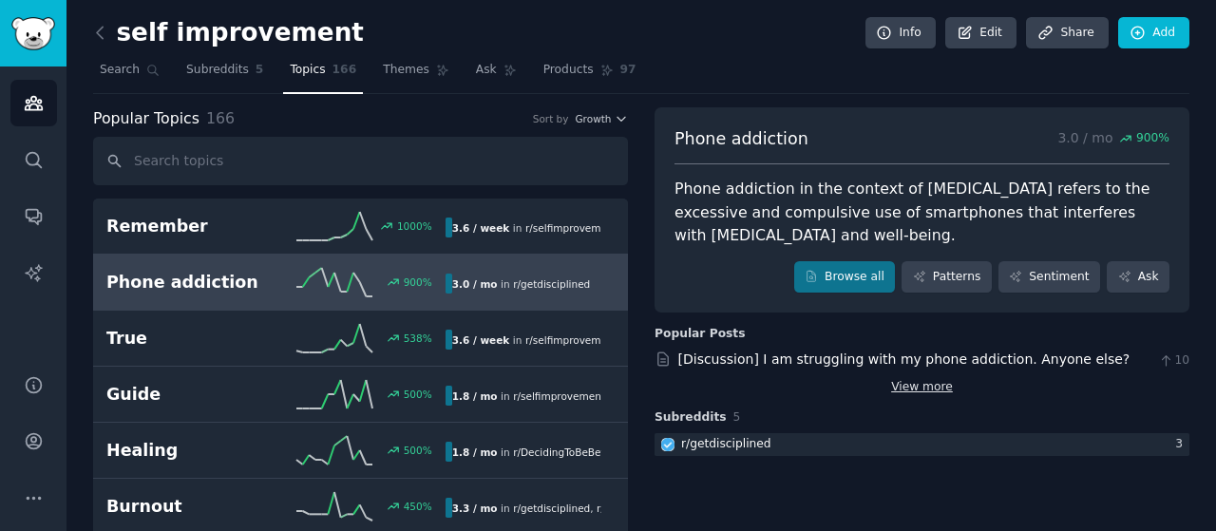
click at [908, 385] on link "View more" at bounding box center [922, 387] width 62 height 17
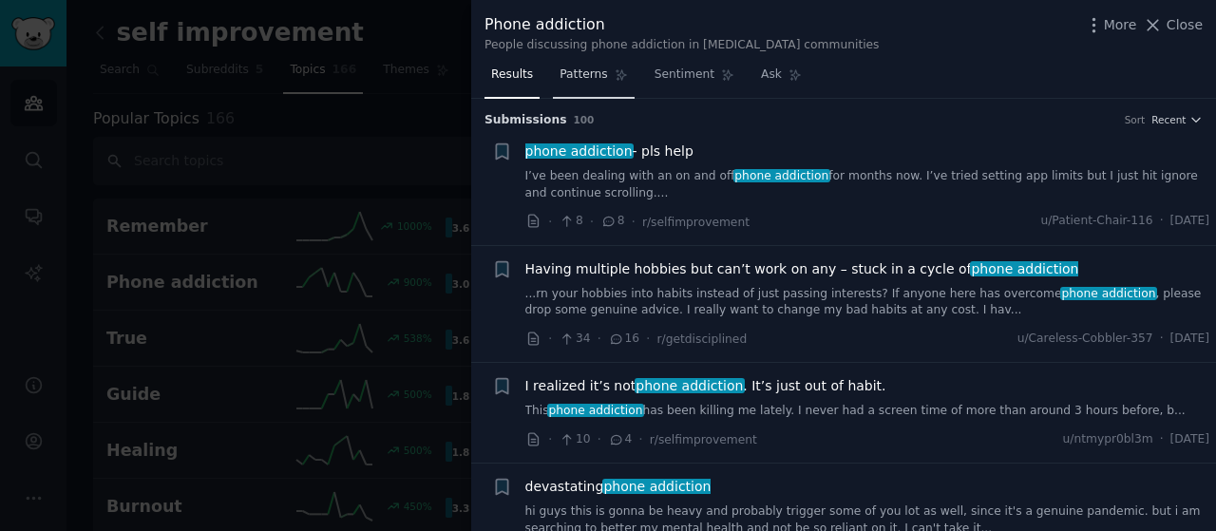
click at [591, 81] on span "Patterns" at bounding box center [582, 74] width 47 height 17
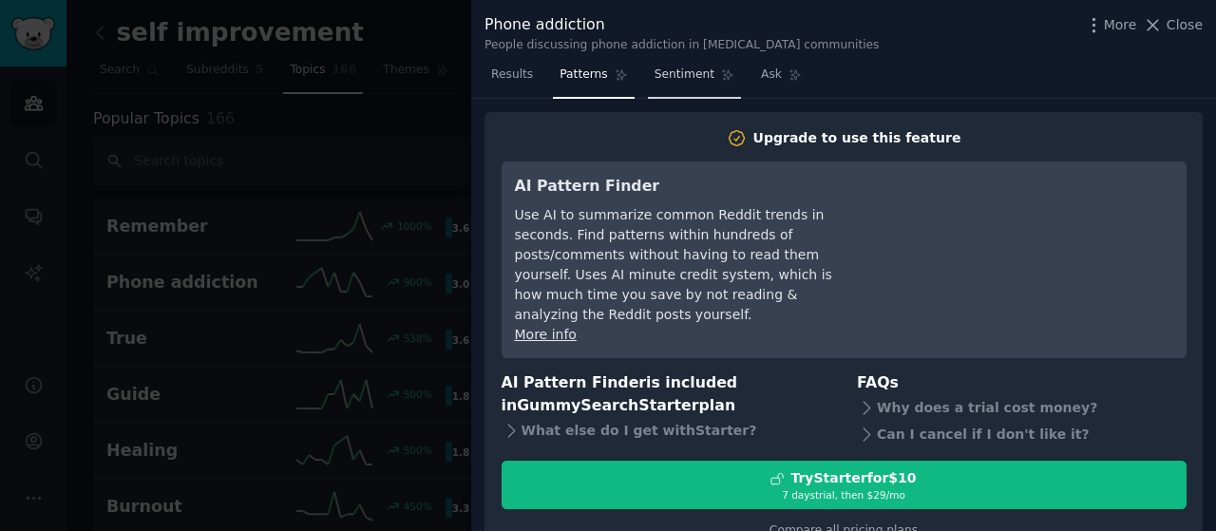
click at [682, 80] on span "Sentiment" at bounding box center [684, 74] width 60 height 17
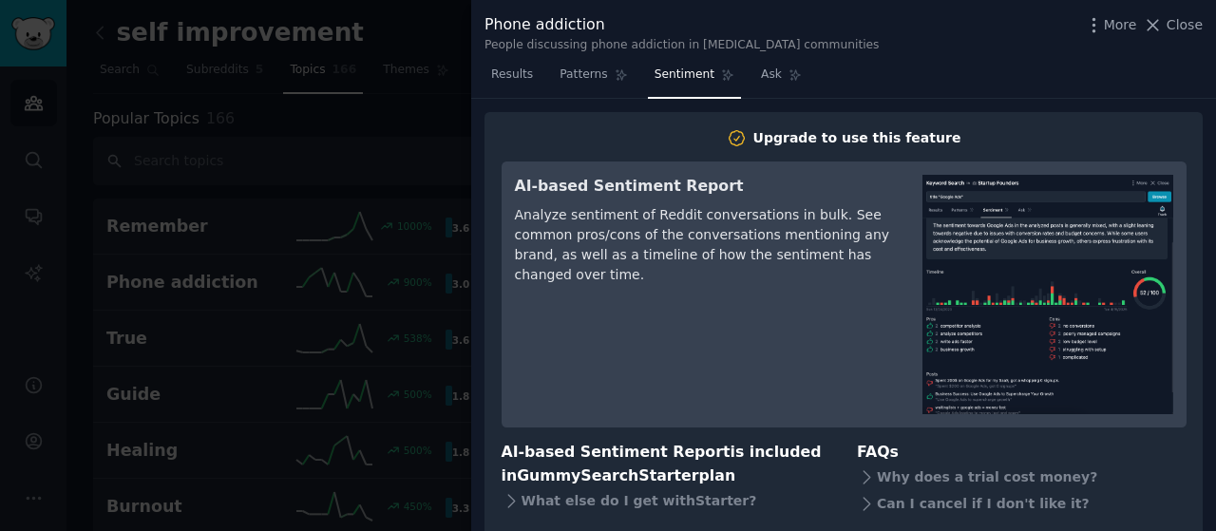
scroll to position [106, 0]
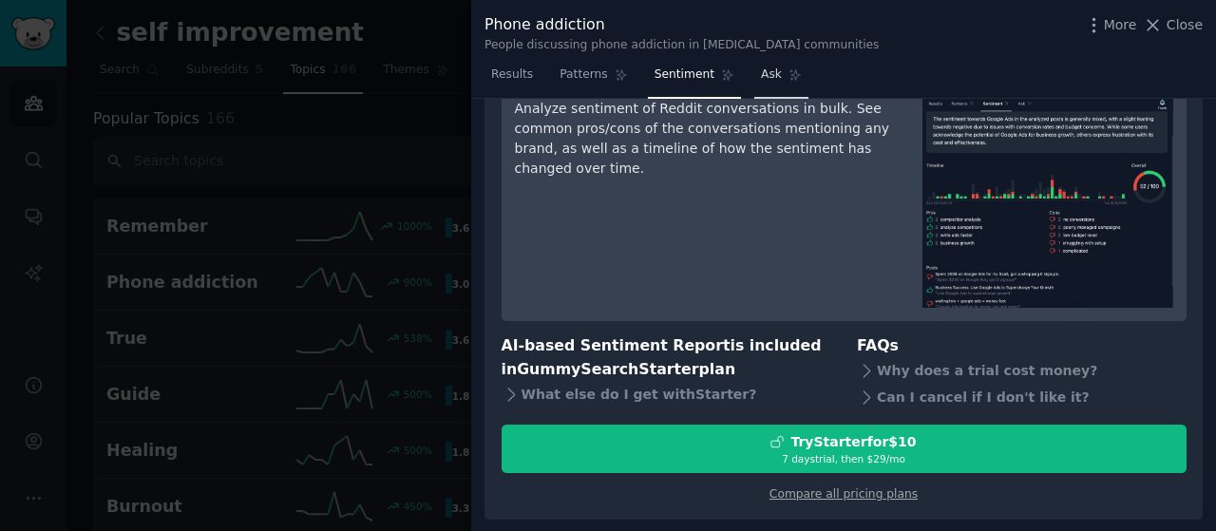
click at [765, 75] on link "Ask" at bounding box center [781, 79] width 54 height 39
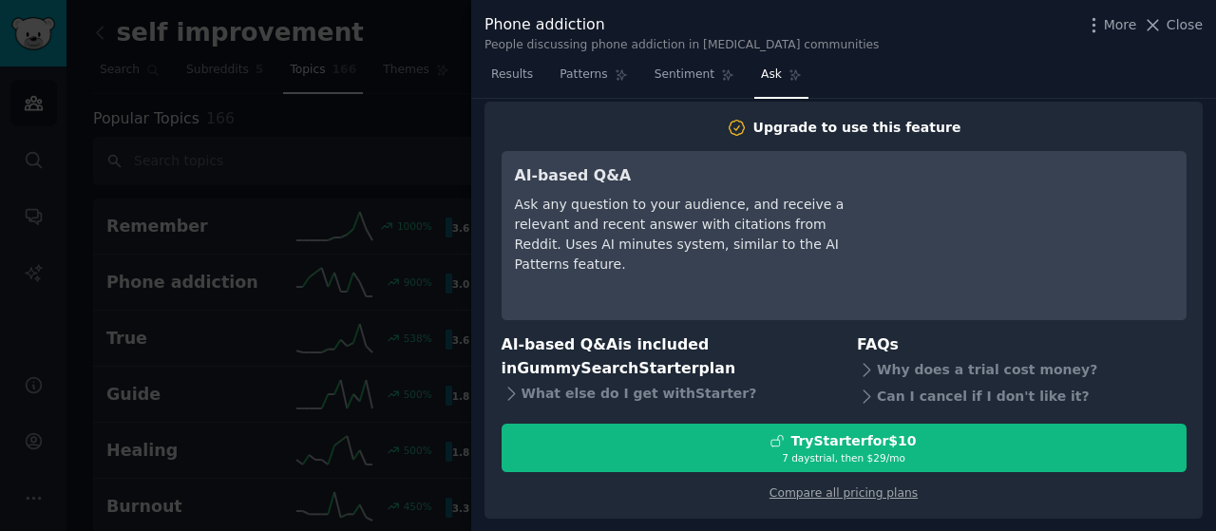
scroll to position [9, 0]
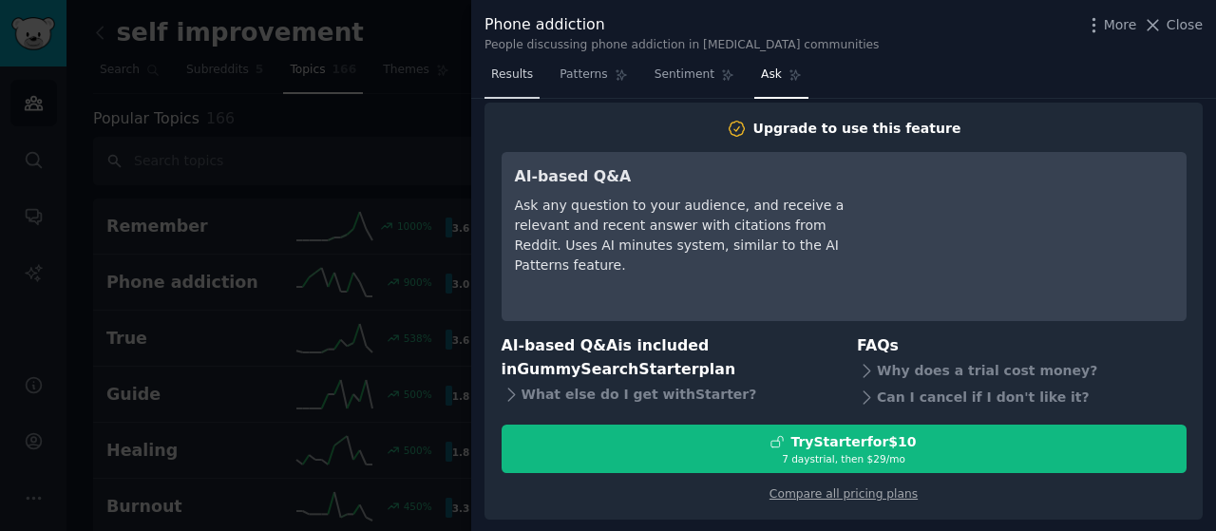
click at [524, 76] on span "Results" at bounding box center [512, 74] width 42 height 17
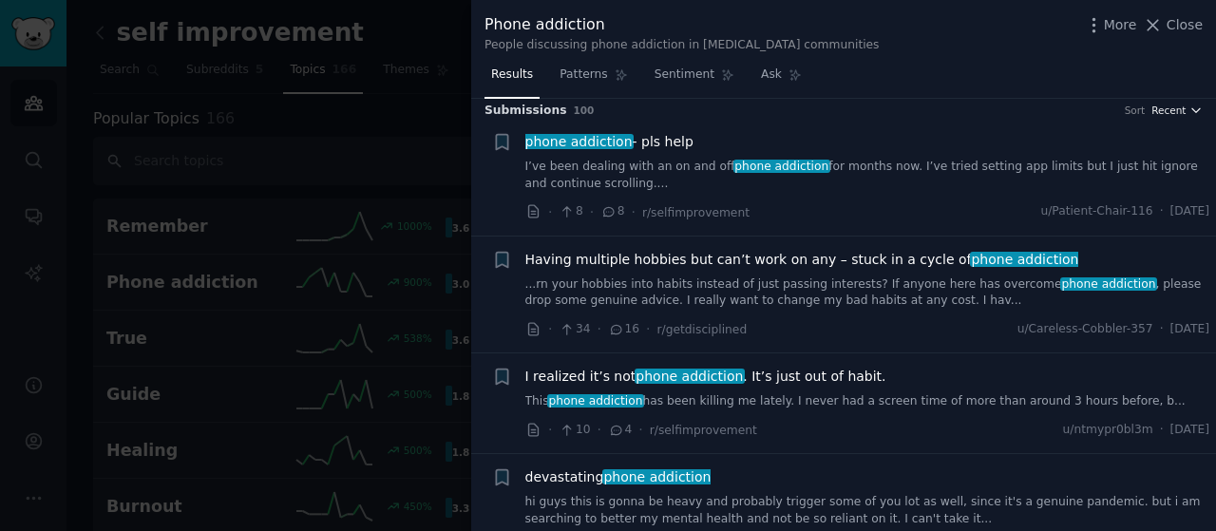
click at [1189, 112] on icon "button" at bounding box center [1195, 110] width 13 height 13
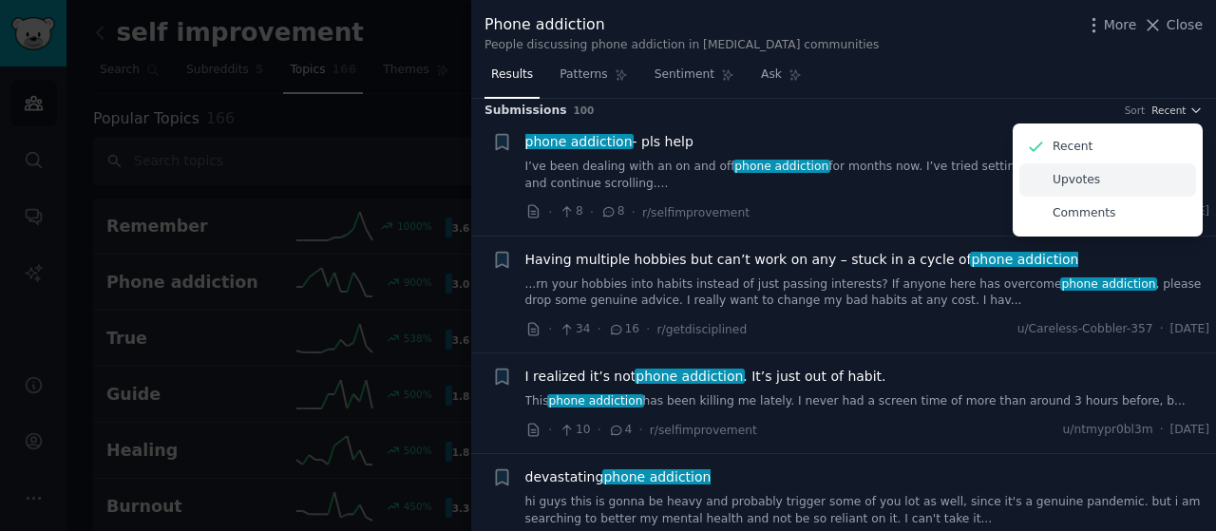
click at [1076, 184] on p "Upvotes" at bounding box center [1075, 180] width 47 height 17
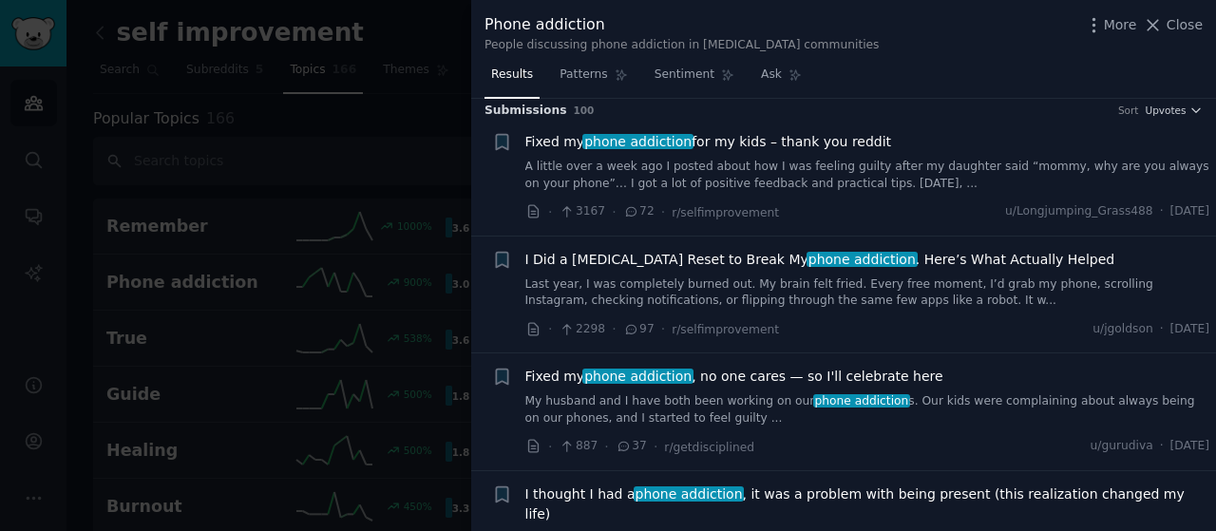
click at [762, 140] on span "Fixed my phone addiction for my kids – thank you reddit" at bounding box center [708, 142] width 367 height 20
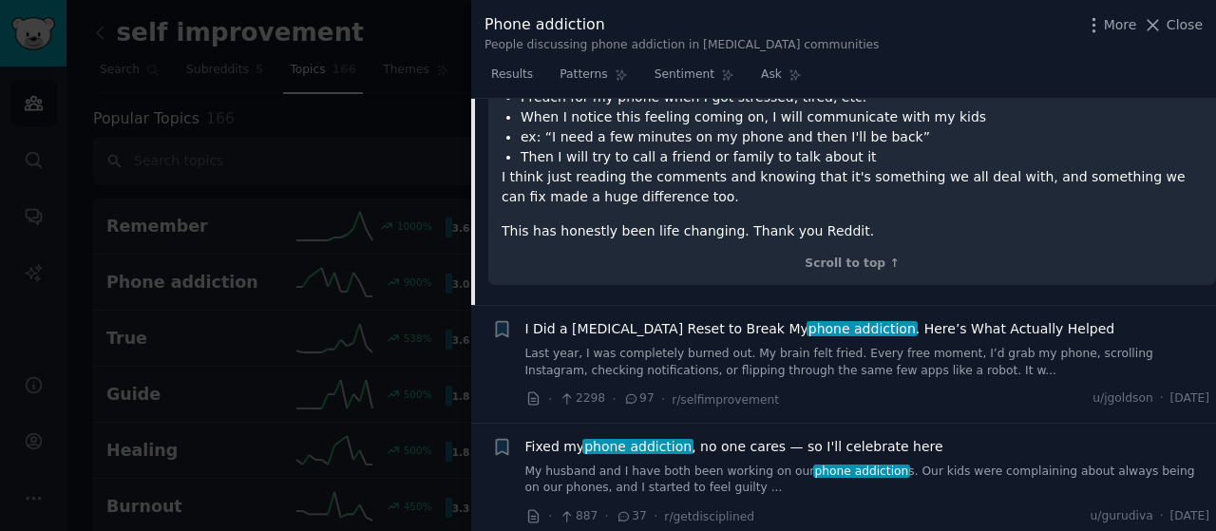
scroll to position [789, 0]
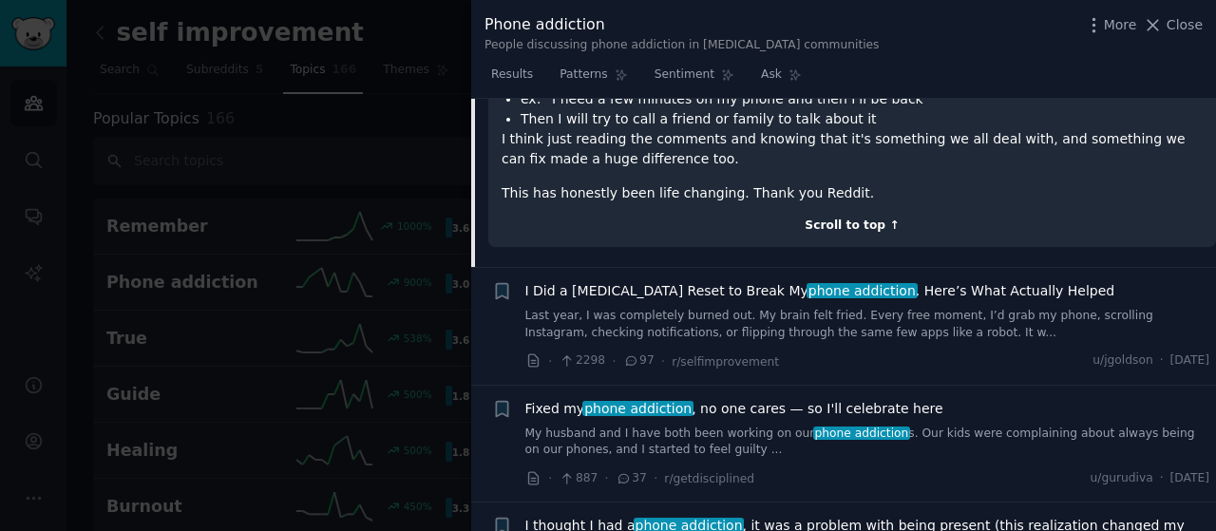
click at [847, 217] on div "Scroll to top ↑" at bounding box center [851, 225] width 701 height 17
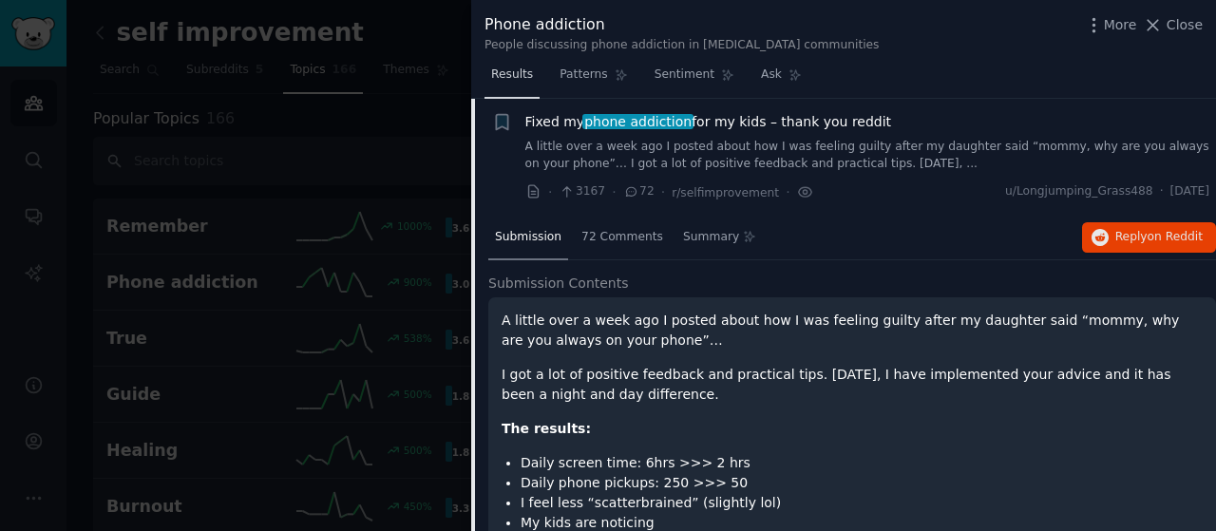
click at [529, 78] on link "Results" at bounding box center [511, 79] width 55 height 39
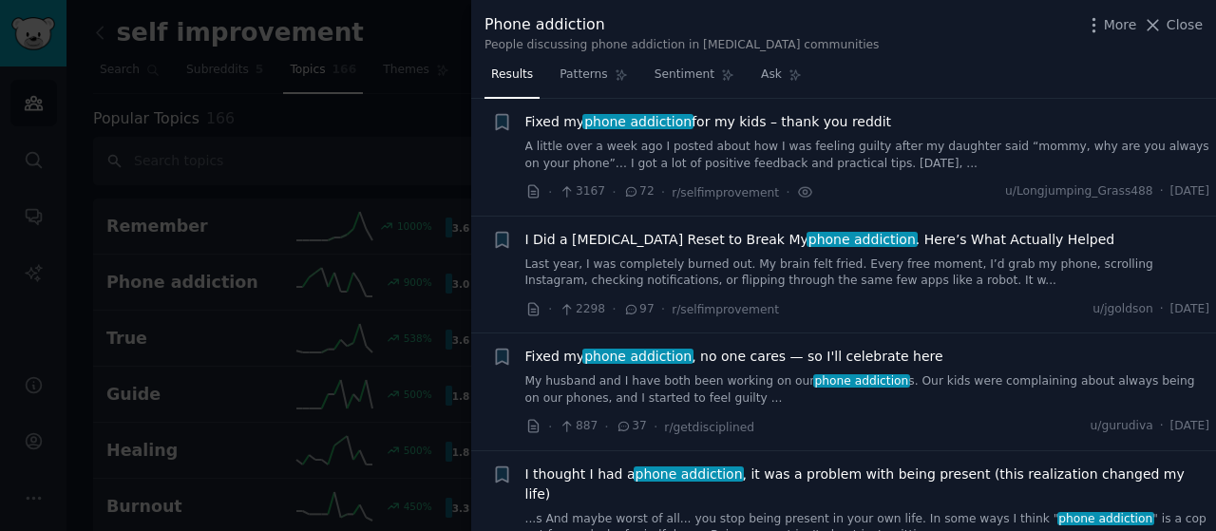
drag, startPoint x: 1147, startPoint y: 55, endPoint x: 1148, endPoint y: 36, distance: 19.0
click at [1148, 36] on div "Phone addiction People discussing phone addiction in self improvement communiti…" at bounding box center [843, 30] width 744 height 60
click at [1095, 28] on icon "button" at bounding box center [1094, 25] width 20 height 20
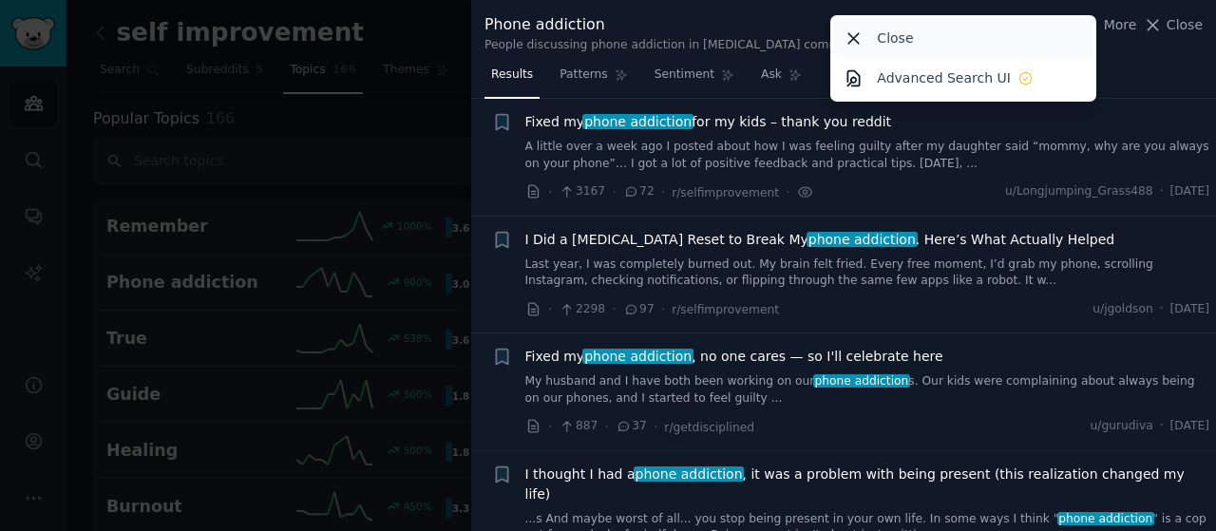
click at [847, 41] on div "Close" at bounding box center [963, 38] width 259 height 40
click at [441, 151] on input "text" at bounding box center [360, 161] width 535 height 48
click at [565, 83] on link "Products 97" at bounding box center [590, 74] width 106 height 39
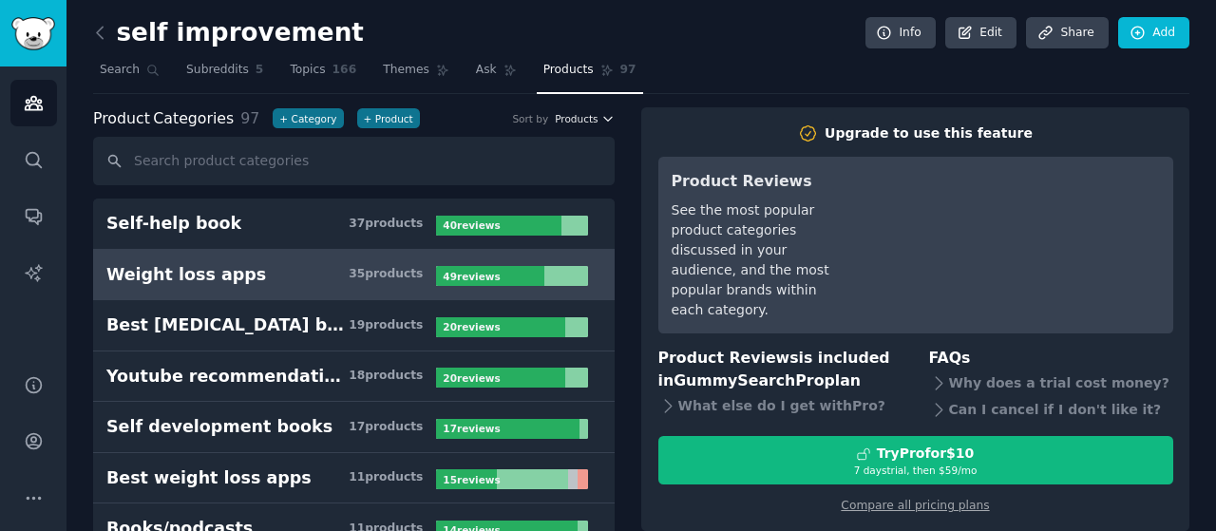
click at [594, 120] on span "Products" at bounding box center [576, 118] width 43 height 13
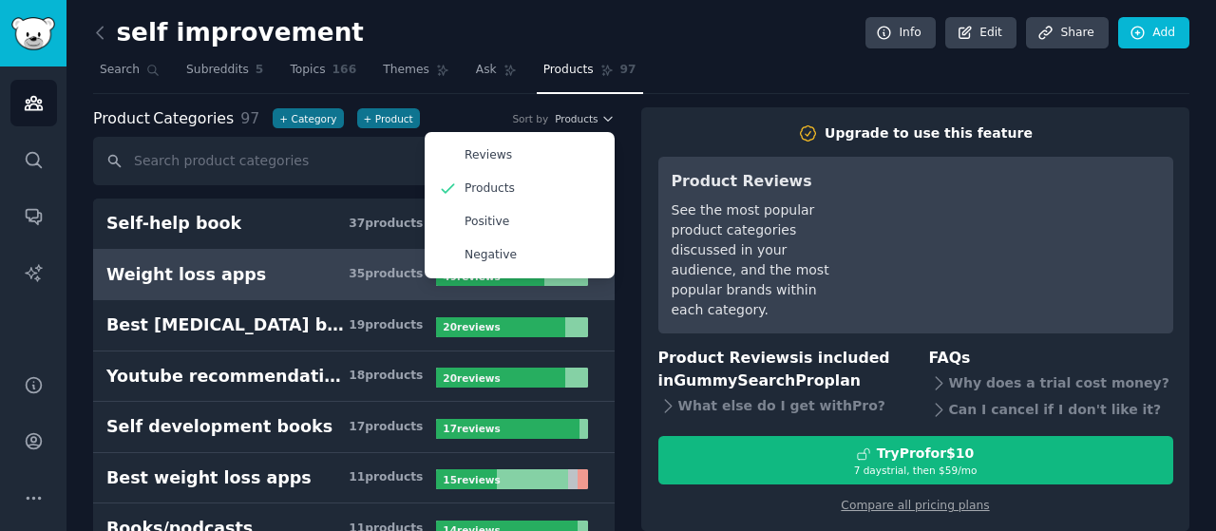
click at [686, 55] on nav "Search Subreddits 5 Topics 166 Themes Ask Products 97" at bounding box center [641, 74] width 1096 height 39
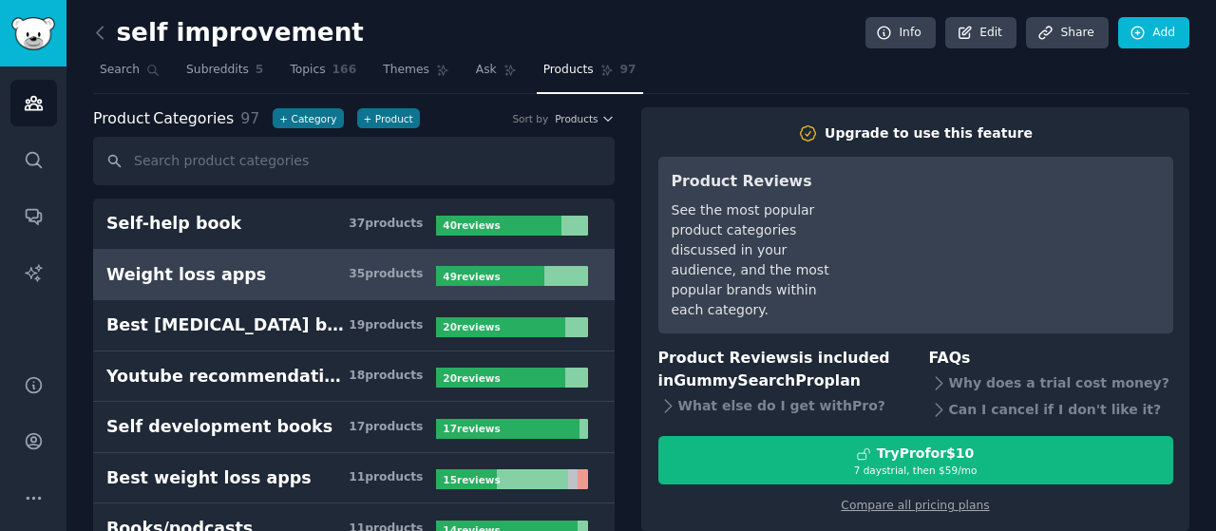
click at [218, 271] on div "Weight loss apps" at bounding box center [186, 275] width 160 height 24
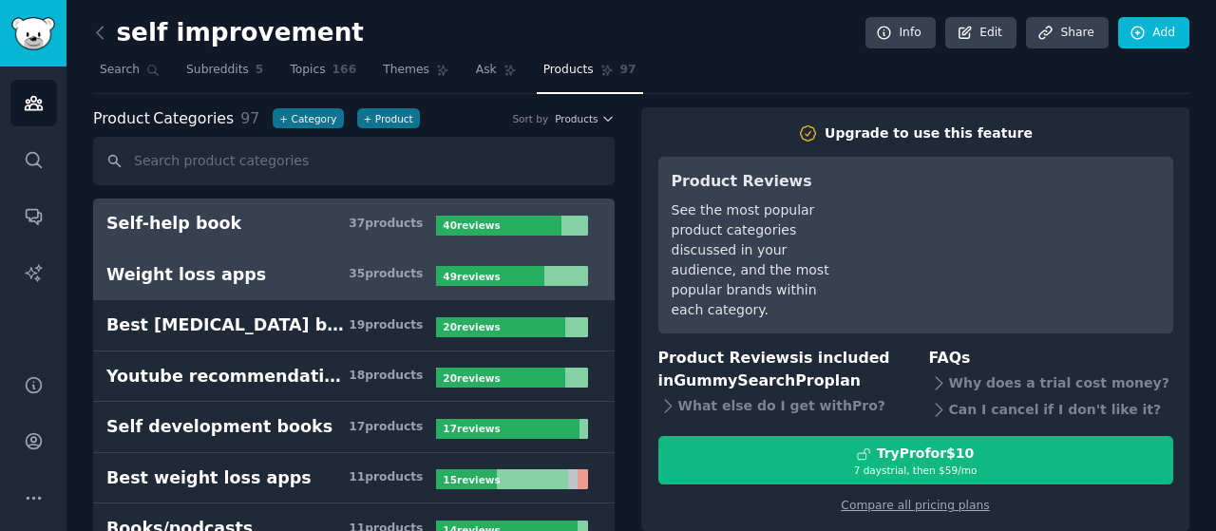
click at [209, 222] on div "Self-help book" at bounding box center [173, 224] width 135 height 24
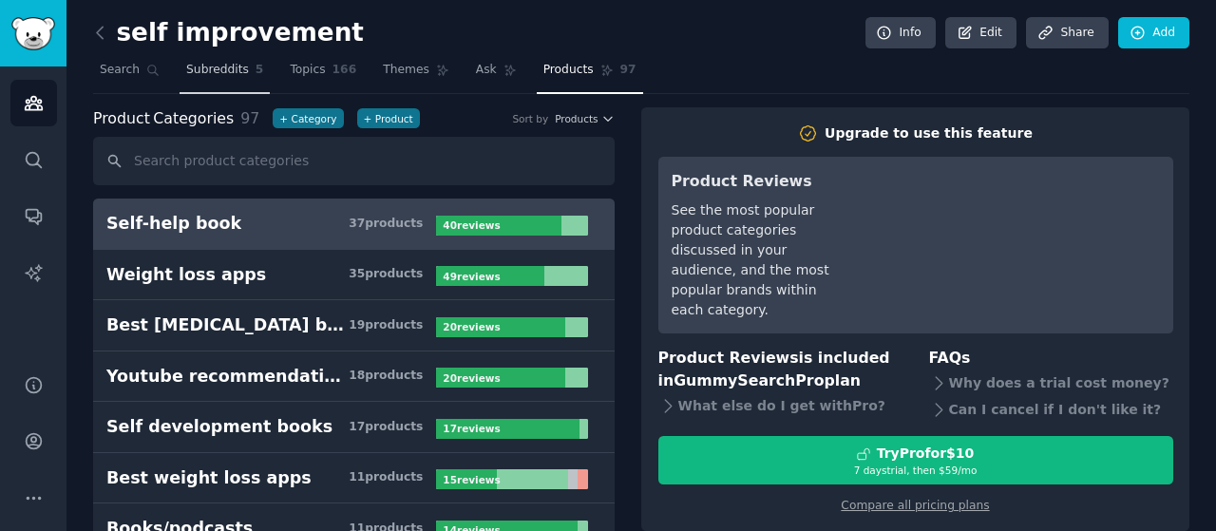
click at [230, 66] on span "Subreddits" at bounding box center [217, 70] width 63 height 17
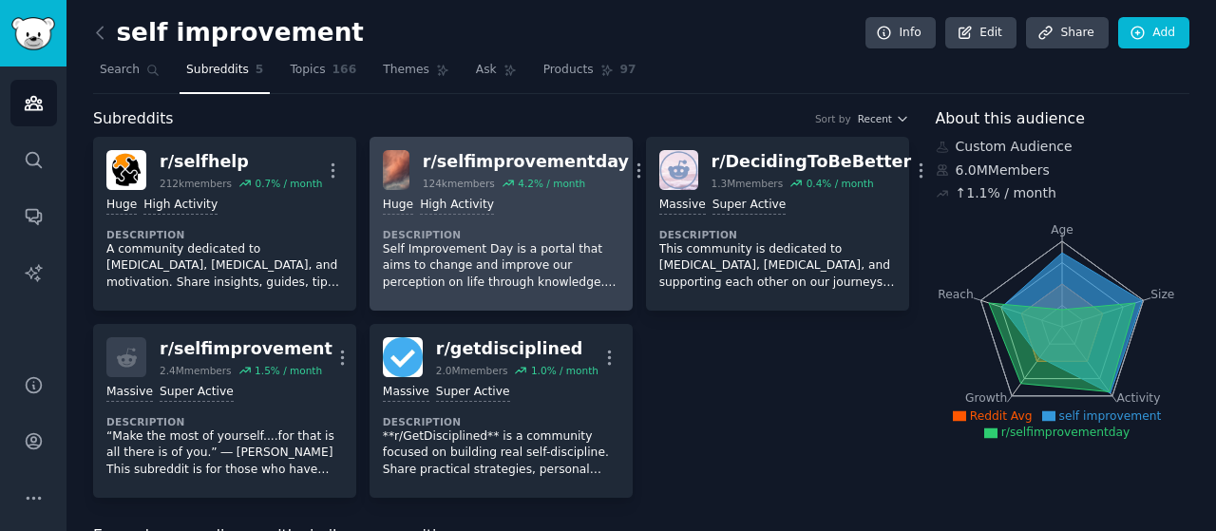
click at [483, 235] on dt "Description" at bounding box center [501, 234] width 236 height 13
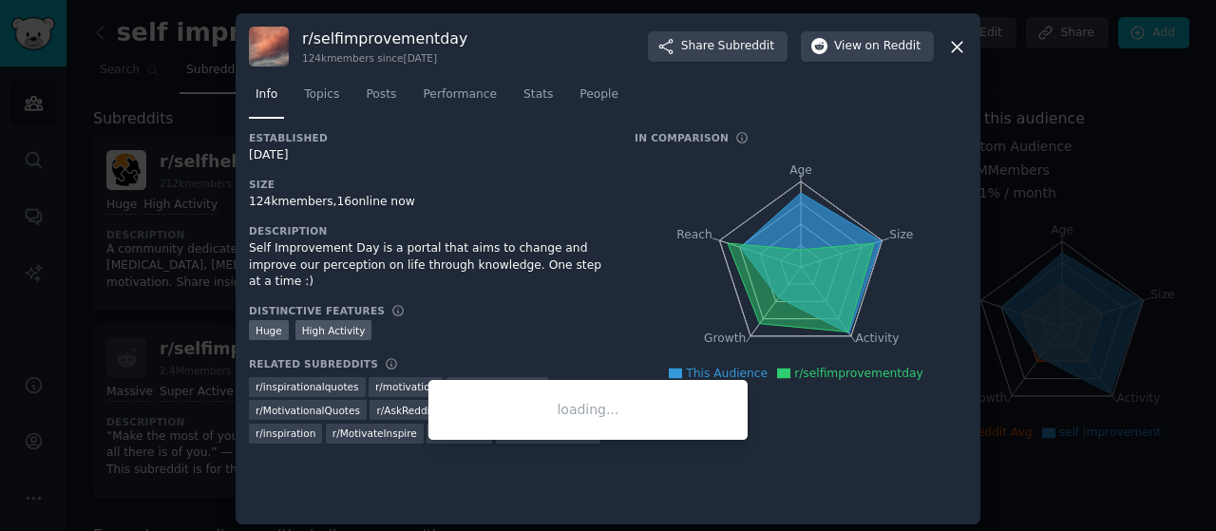
click at [461, 380] on span "r/ MotivationalPics" at bounding box center [497, 386] width 88 height 13
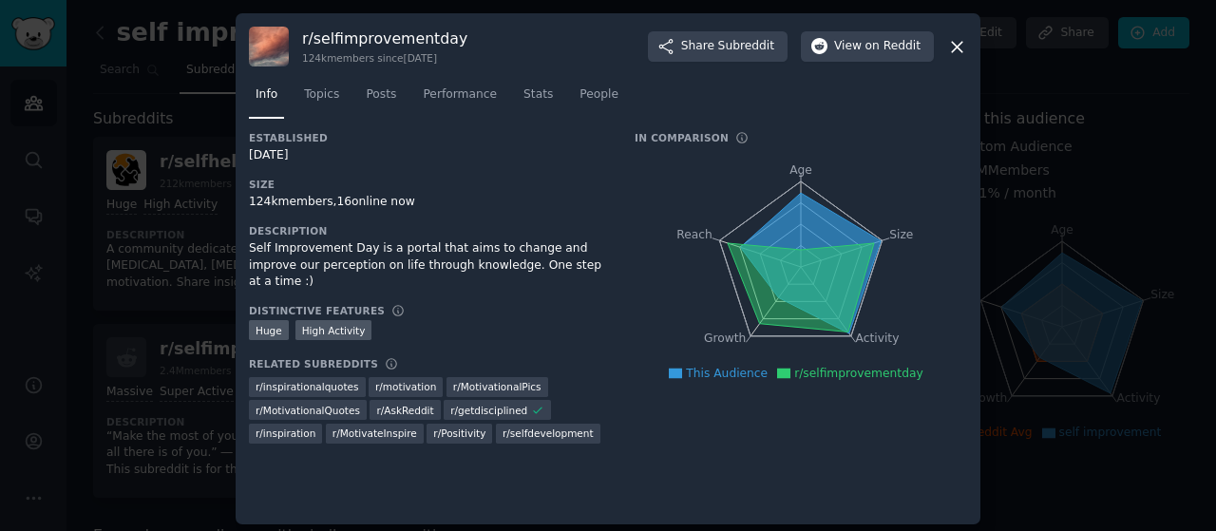
click at [492, 380] on span "r/ MotivationalPics" at bounding box center [497, 386] width 88 height 13
click at [955, 47] on icon at bounding box center [957, 47] width 10 height 10
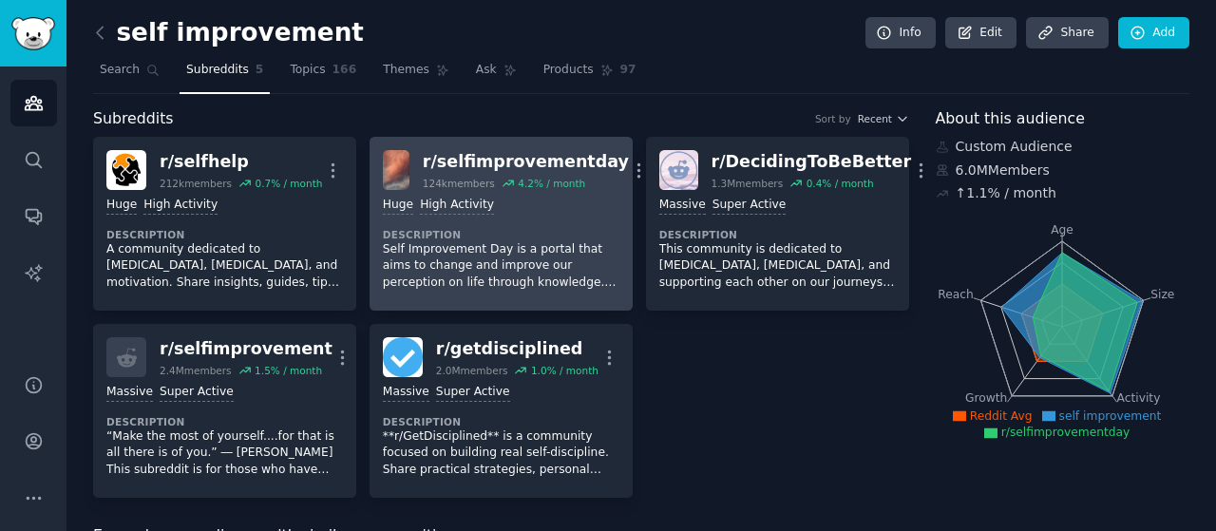
click at [458, 222] on div "Huge High Activity Description Self Improvement Day is a portal that aims to ch…" at bounding box center [501, 243] width 236 height 107
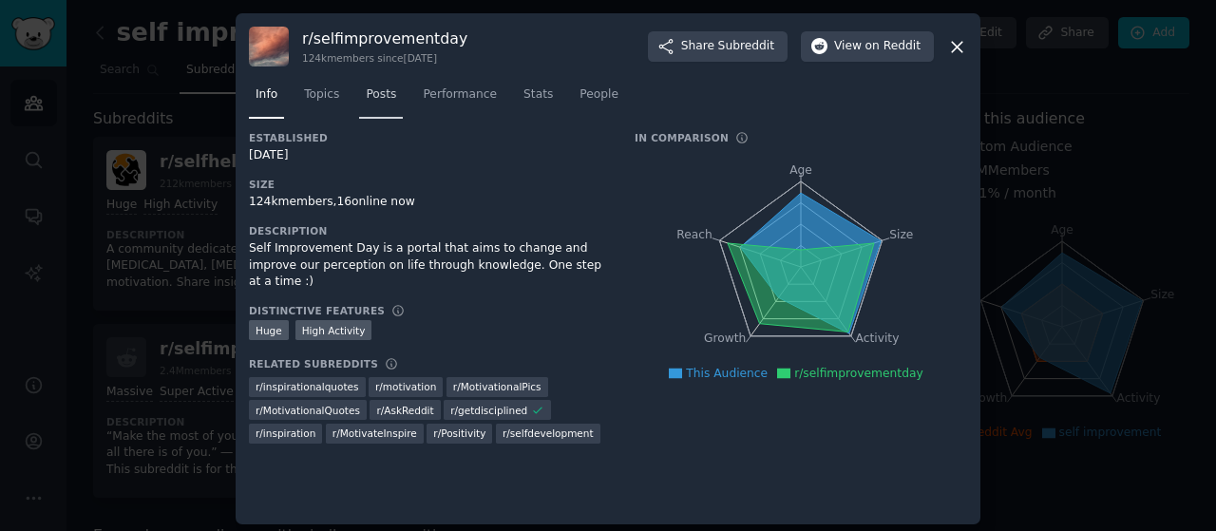
click at [378, 98] on span "Posts" at bounding box center [381, 94] width 30 height 17
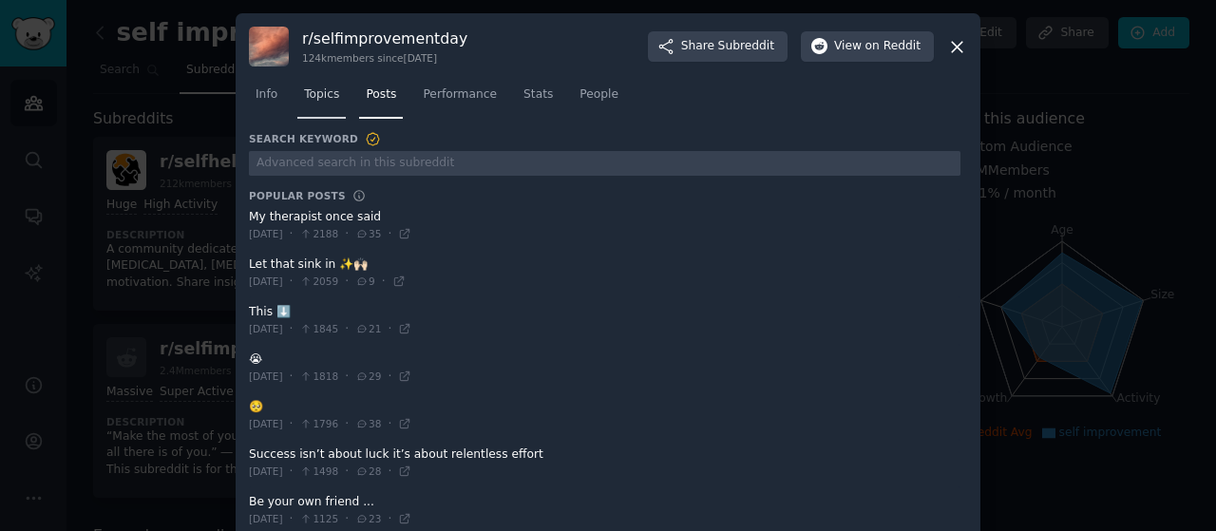
click at [317, 81] on link "Topics" at bounding box center [321, 99] width 48 height 39
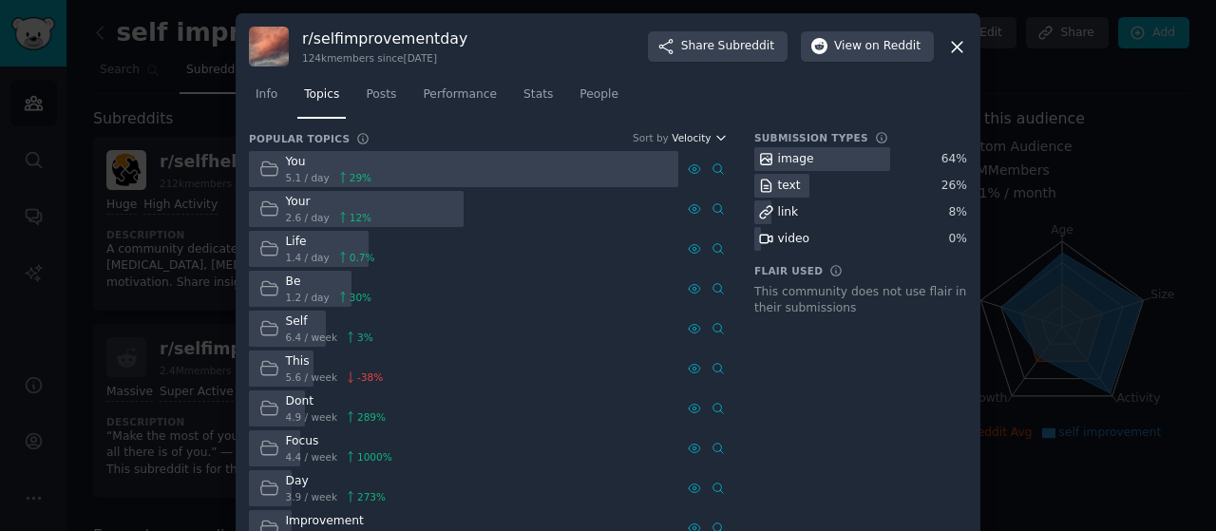
click at [714, 139] on icon "button" at bounding box center [720, 137] width 13 height 13
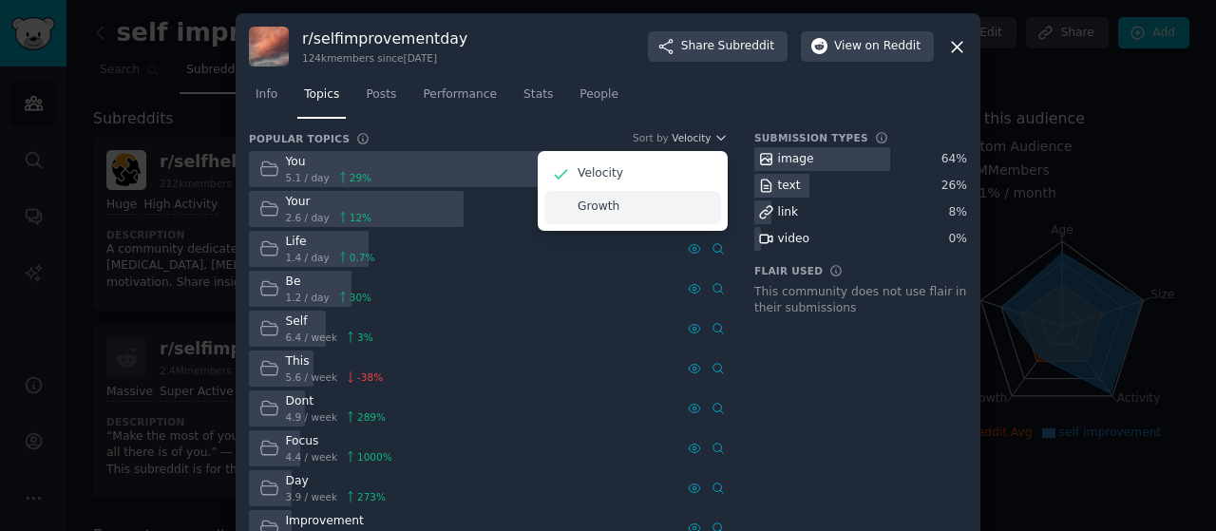
click at [624, 209] on div "Growth" at bounding box center [632, 207] width 177 height 33
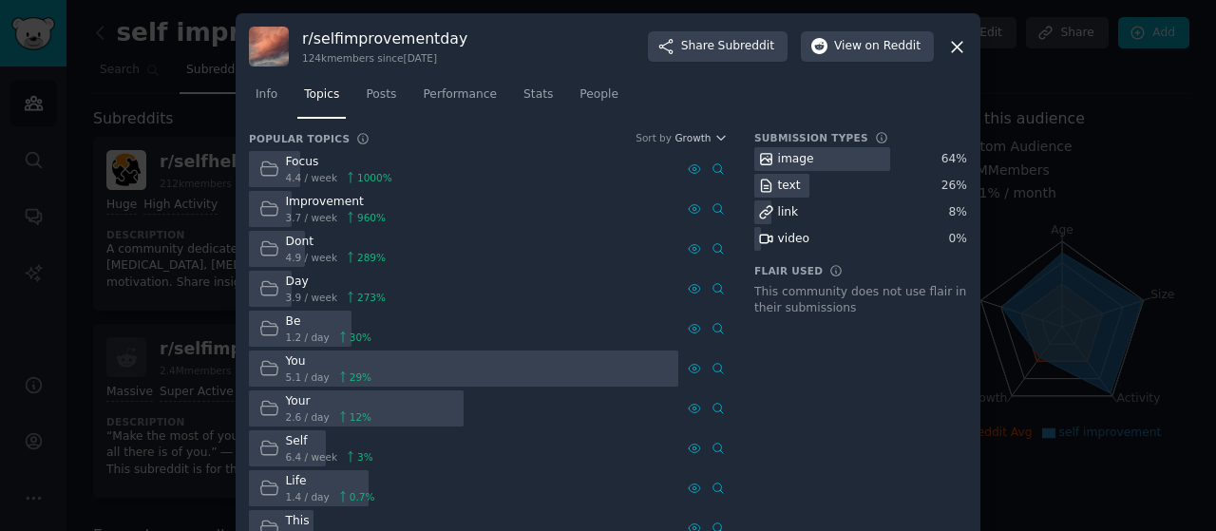
click at [268, 171] on icon at bounding box center [269, 169] width 20 height 20
click at [357, 174] on span "1000 %" at bounding box center [374, 177] width 35 height 13
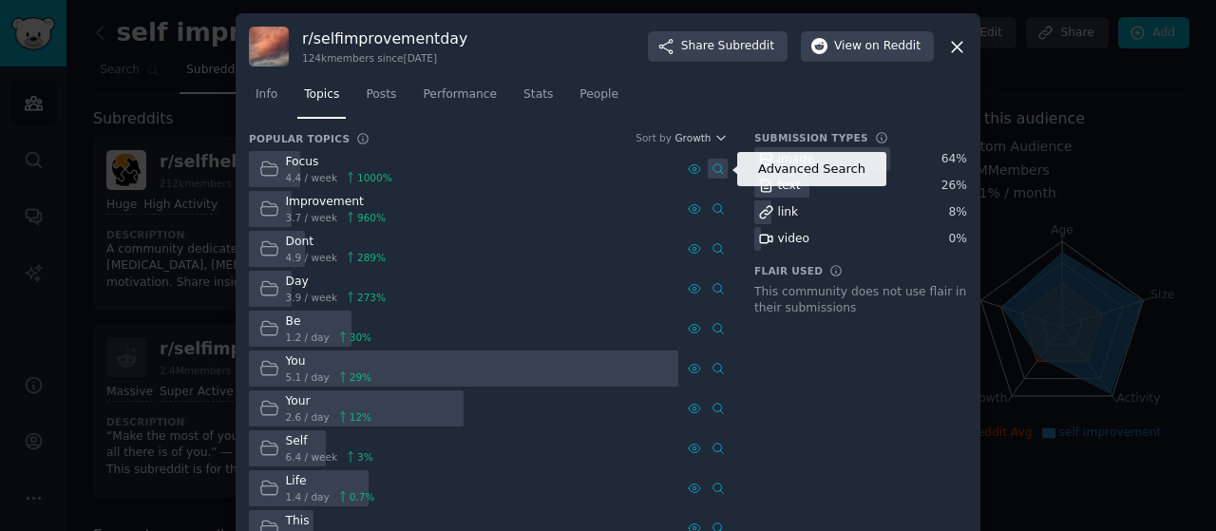
click at [714, 171] on icon at bounding box center [717, 168] width 13 height 13
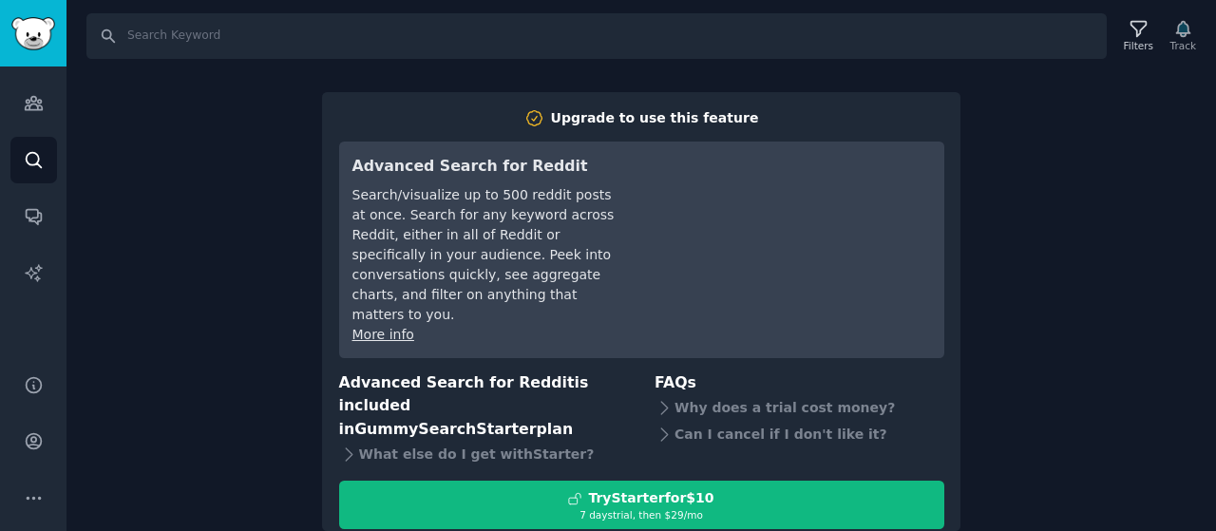
click at [203, 137] on div "Search Filters Track Upgrade to use this feature Advanced Search for Reddit Sea…" at bounding box center [640, 265] width 1149 height 531
click at [230, 128] on div "Search Filters Track Upgrade to use this feature Advanced Search for Reddit Sea…" at bounding box center [640, 265] width 1149 height 531
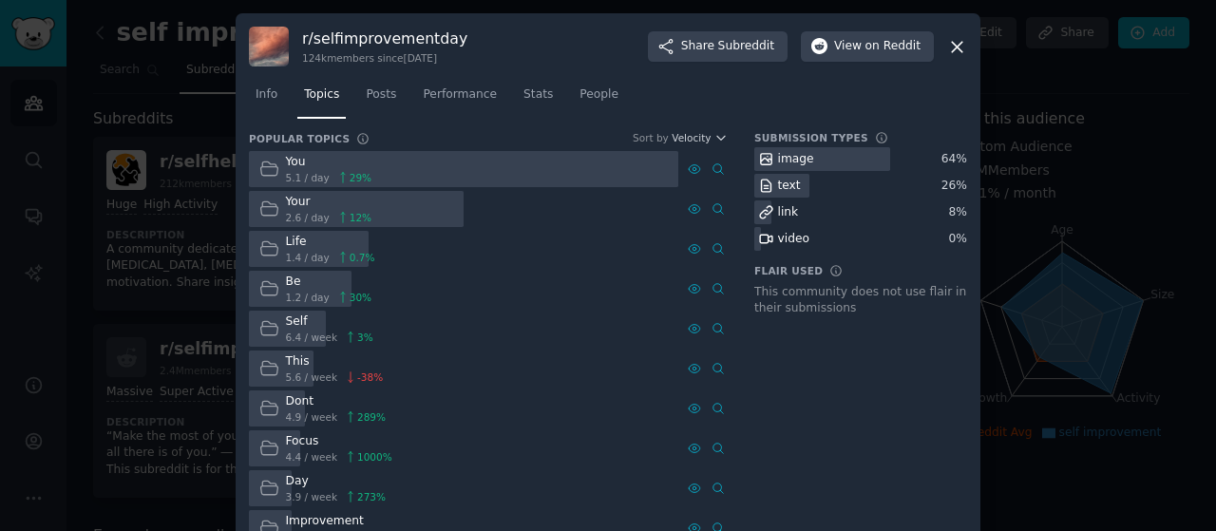
click at [952, 48] on icon at bounding box center [957, 47] width 10 height 10
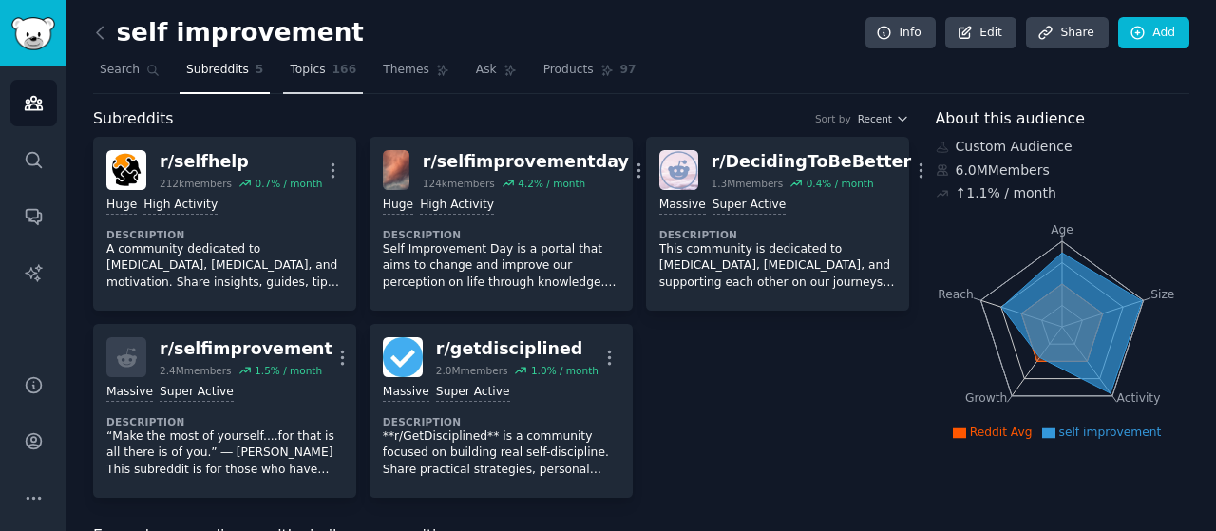
click at [294, 73] on span "Topics" at bounding box center [307, 70] width 35 height 17
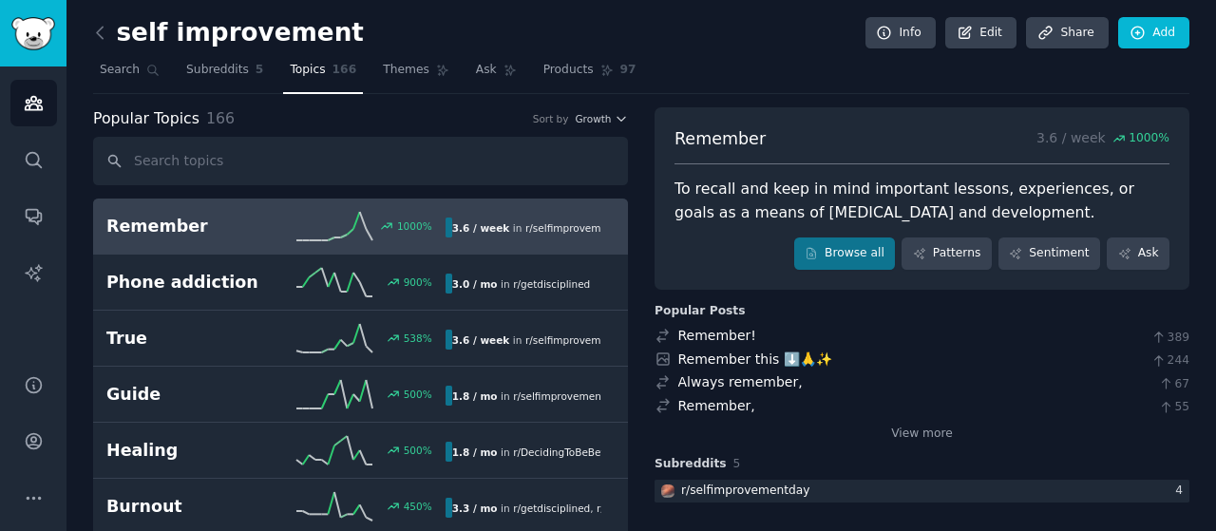
click at [776, 81] on nav "Search Subreddits 5 Topics 166 Themes Ask Products 97" at bounding box center [641, 74] width 1096 height 39
